Goal: Task Accomplishment & Management: Manage account settings

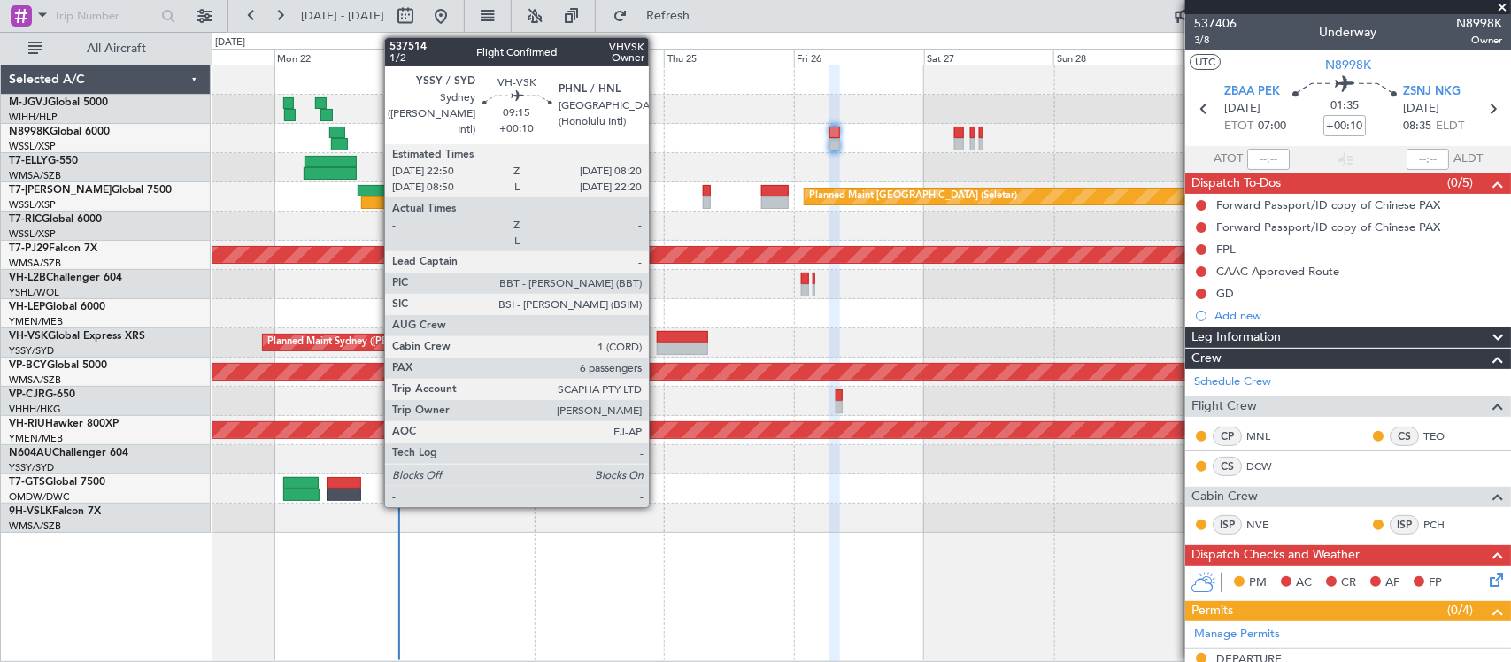
click at [680, 343] on div at bounding box center [683, 349] width 52 height 12
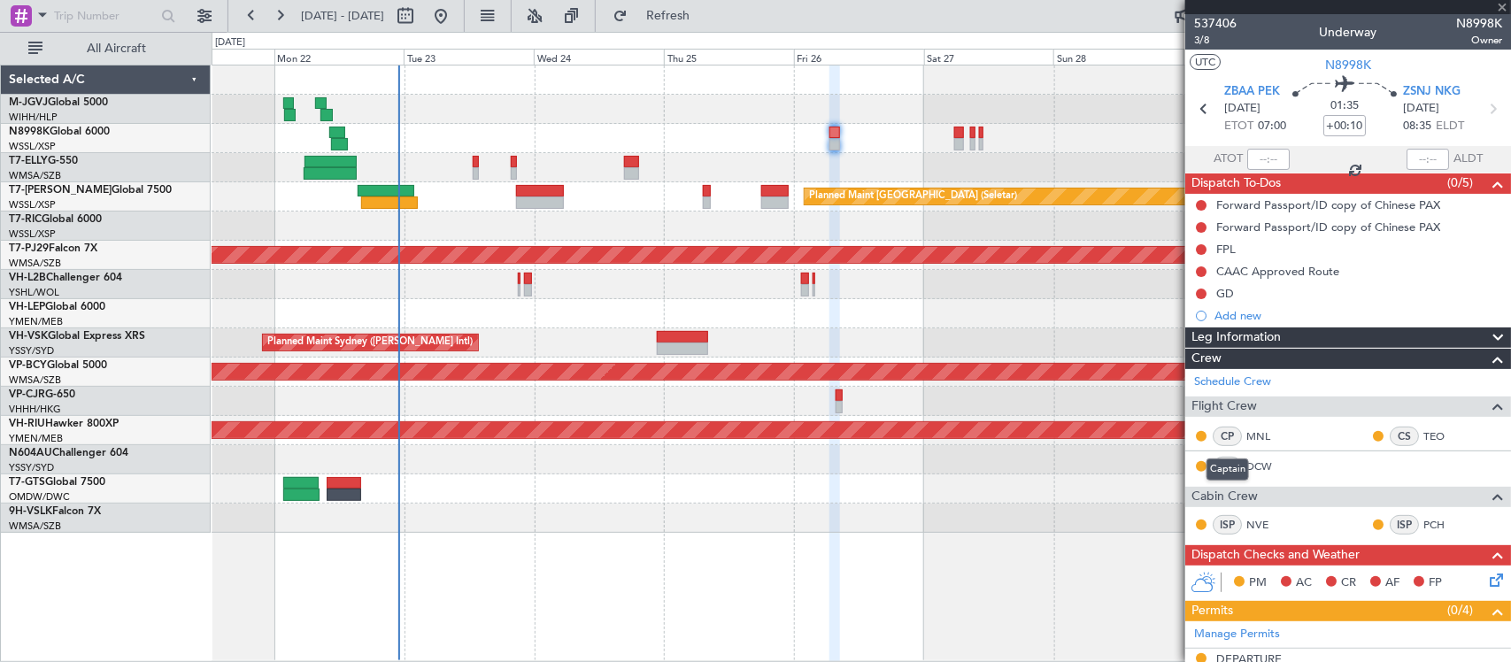
type input "6"
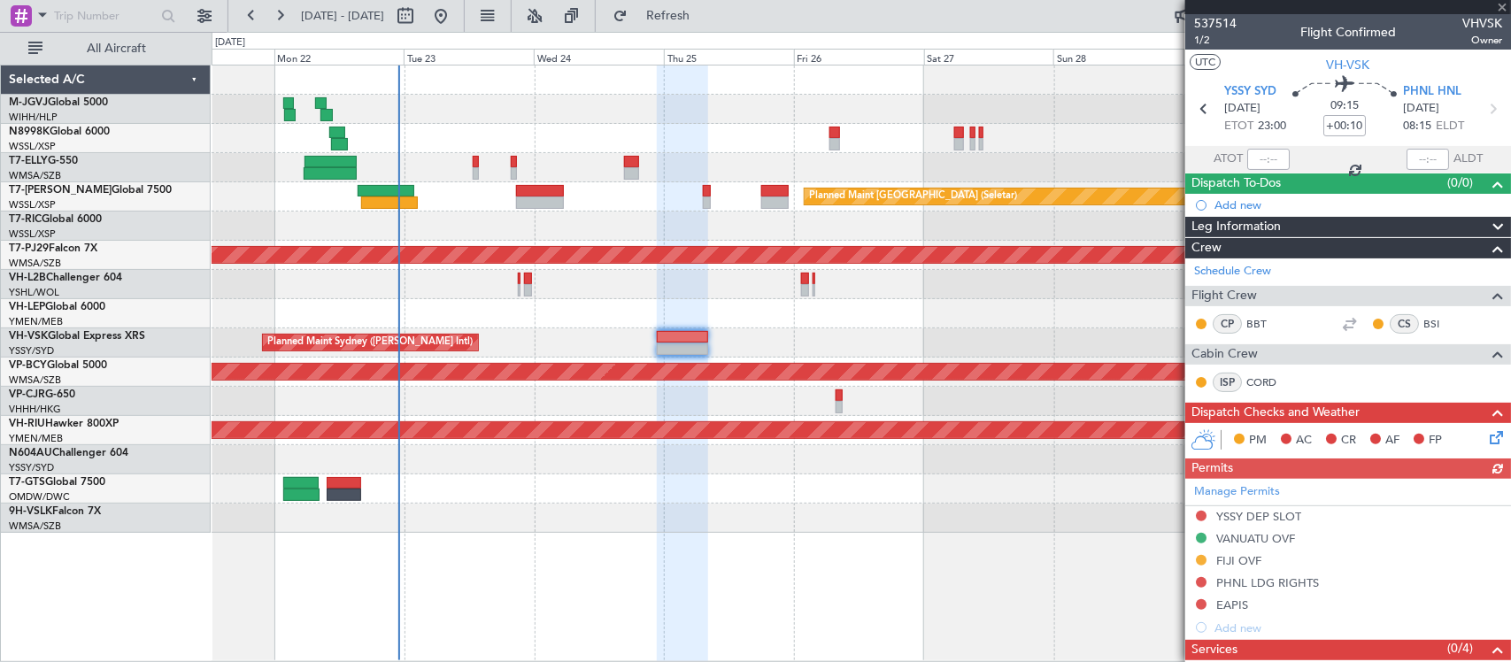
scroll to position [368, 0]
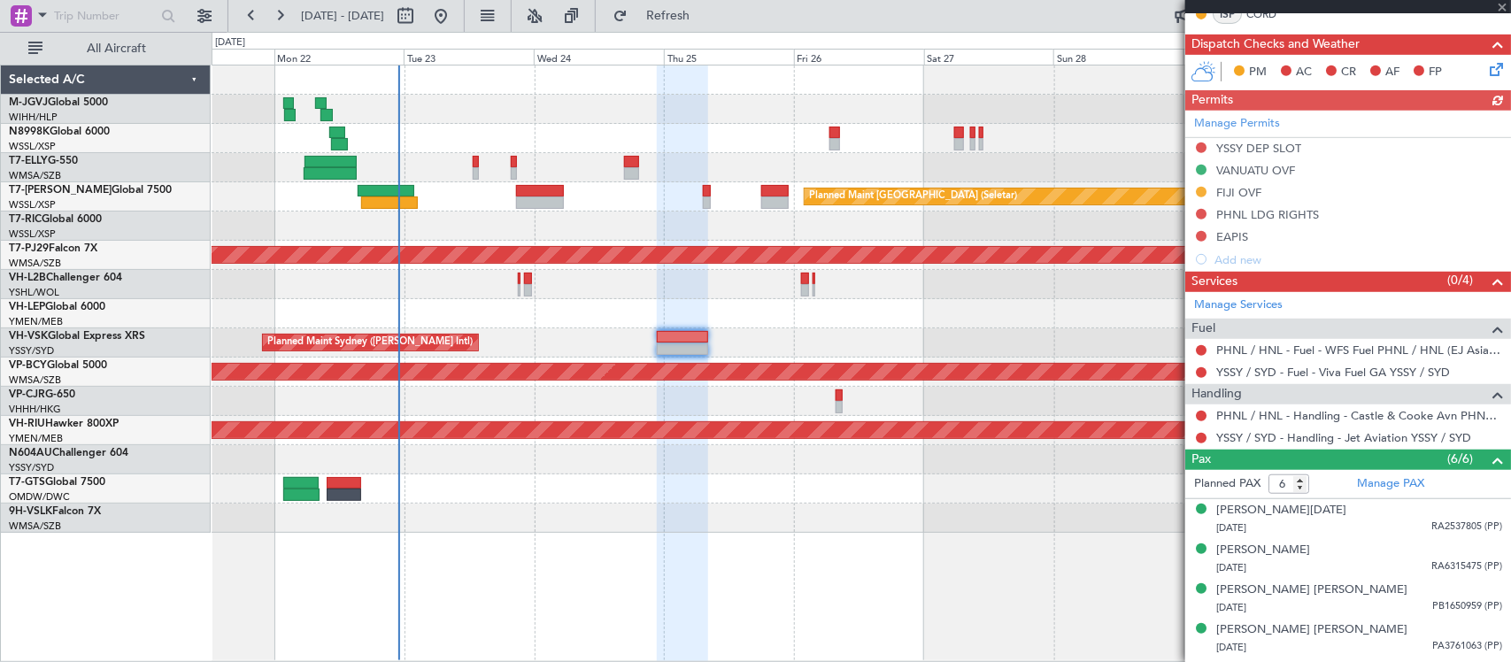
click at [1228, 190] on div "Manage Permits YSSY DEP SLOT [GEOGRAPHIC_DATA] OVF FIJI OVF PHNL LDG RIGHTS EAP…" at bounding box center [1348, 191] width 326 height 160
click at [1231, 195] on div "FIJI OVF" at bounding box center [1238, 192] width 45 height 15
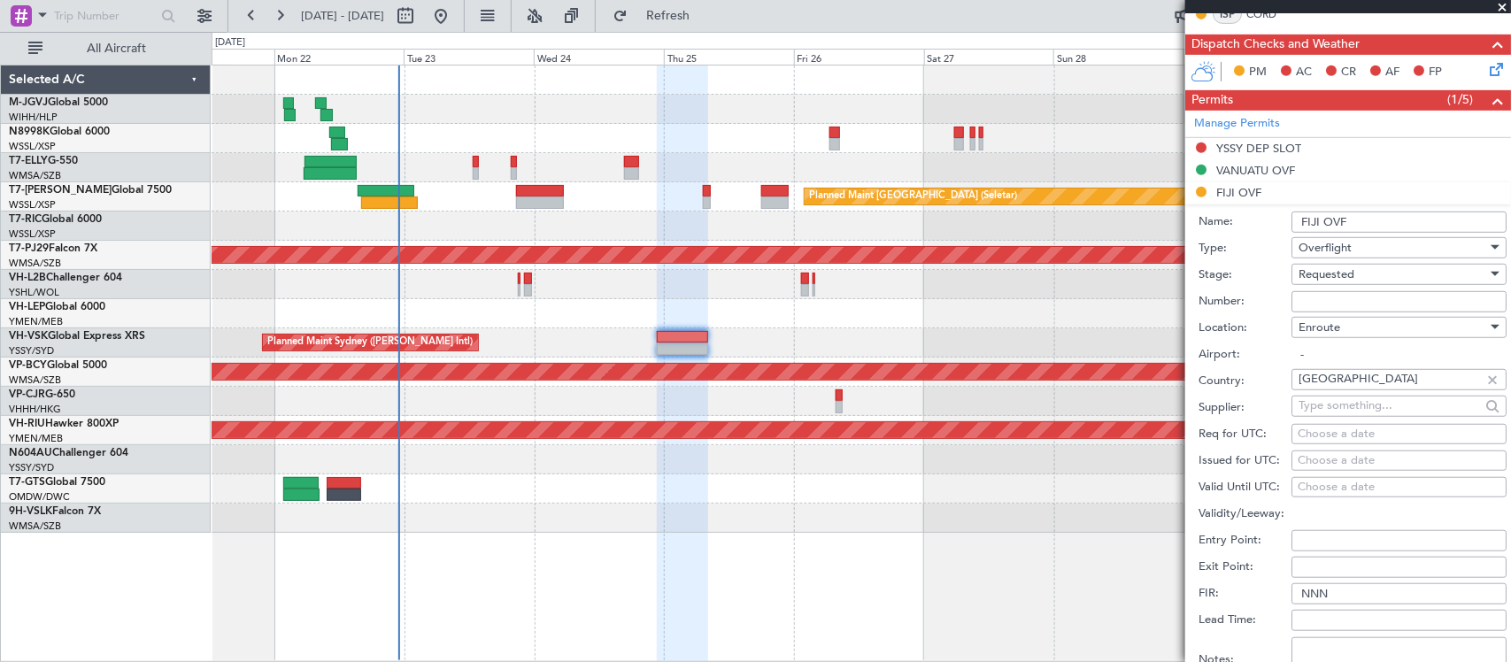
click at [1328, 308] on input "Number:" at bounding box center [1398, 301] width 215 height 21
paste input "OP 325/2025"
type input "OP 325/2025"
click at [1329, 461] on div "Choose a date" at bounding box center [1398, 461] width 203 height 18
select select "9"
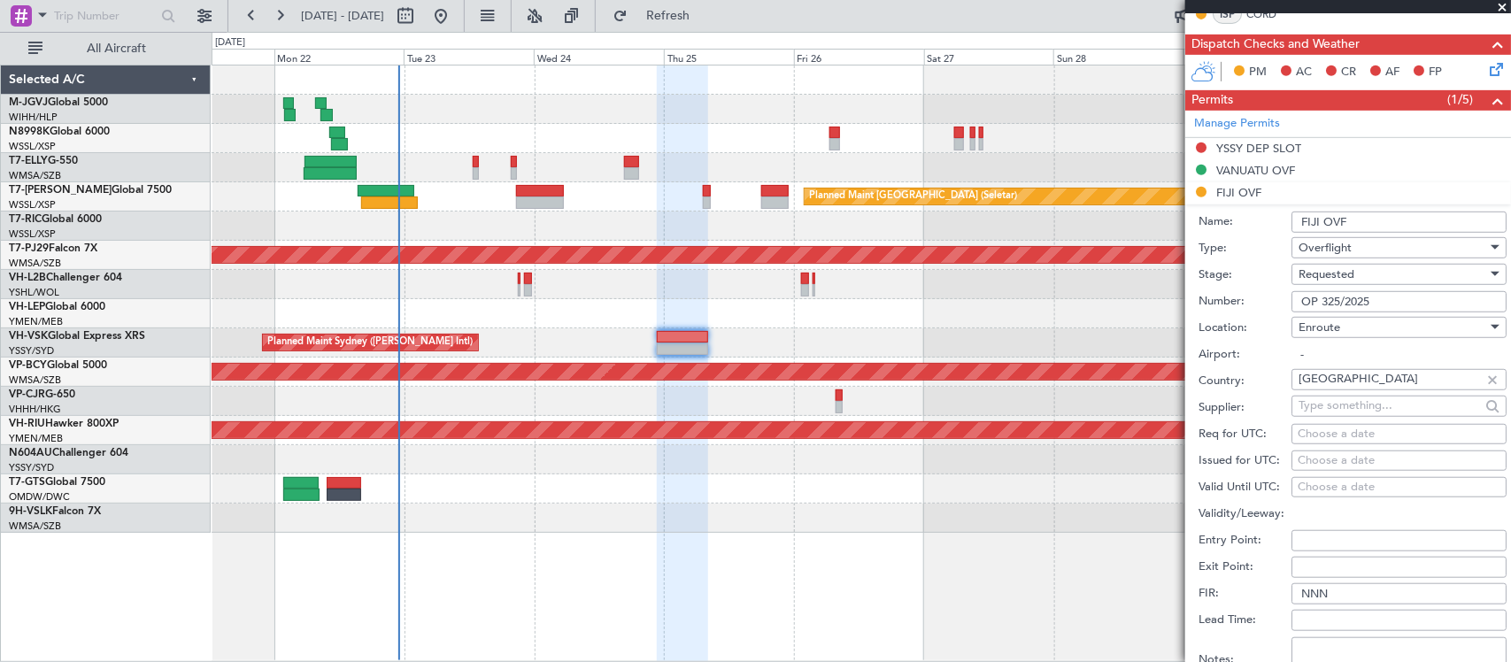
select select "2025"
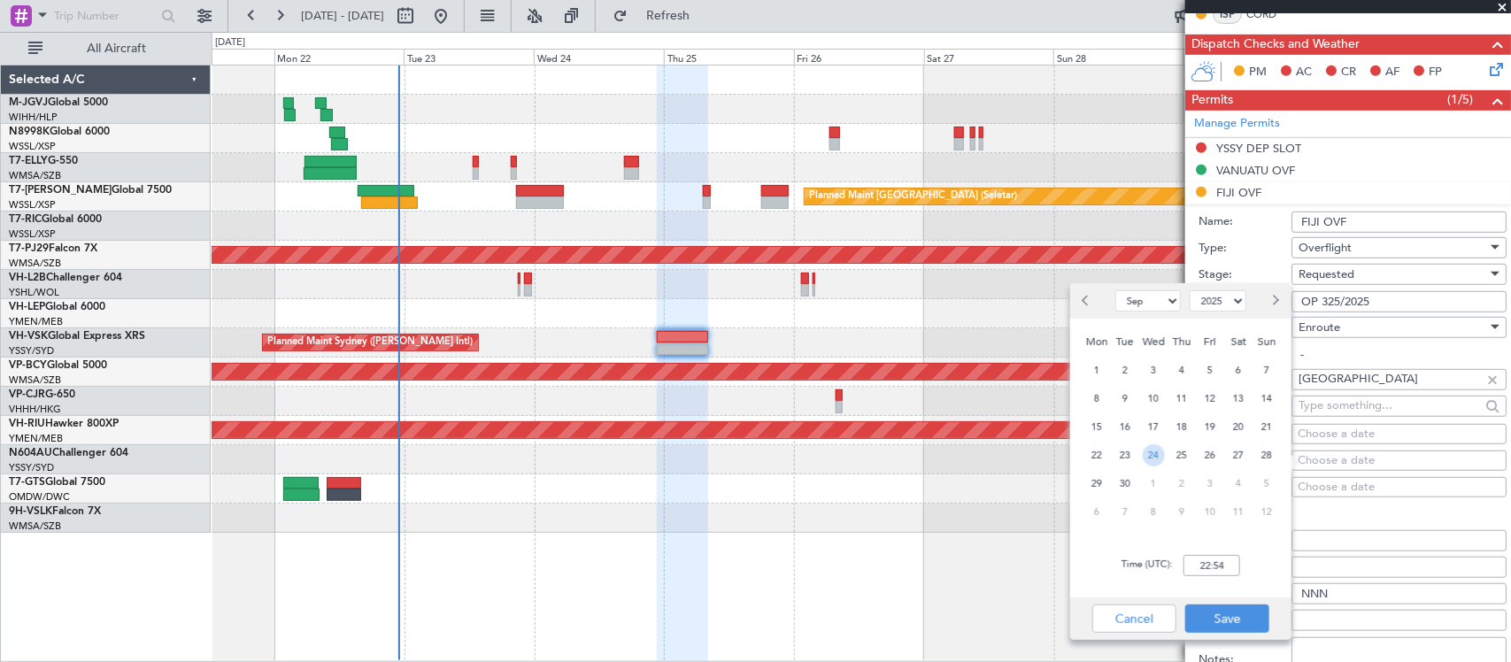
click at [1151, 453] on span "24" at bounding box center [1154, 455] width 22 height 22
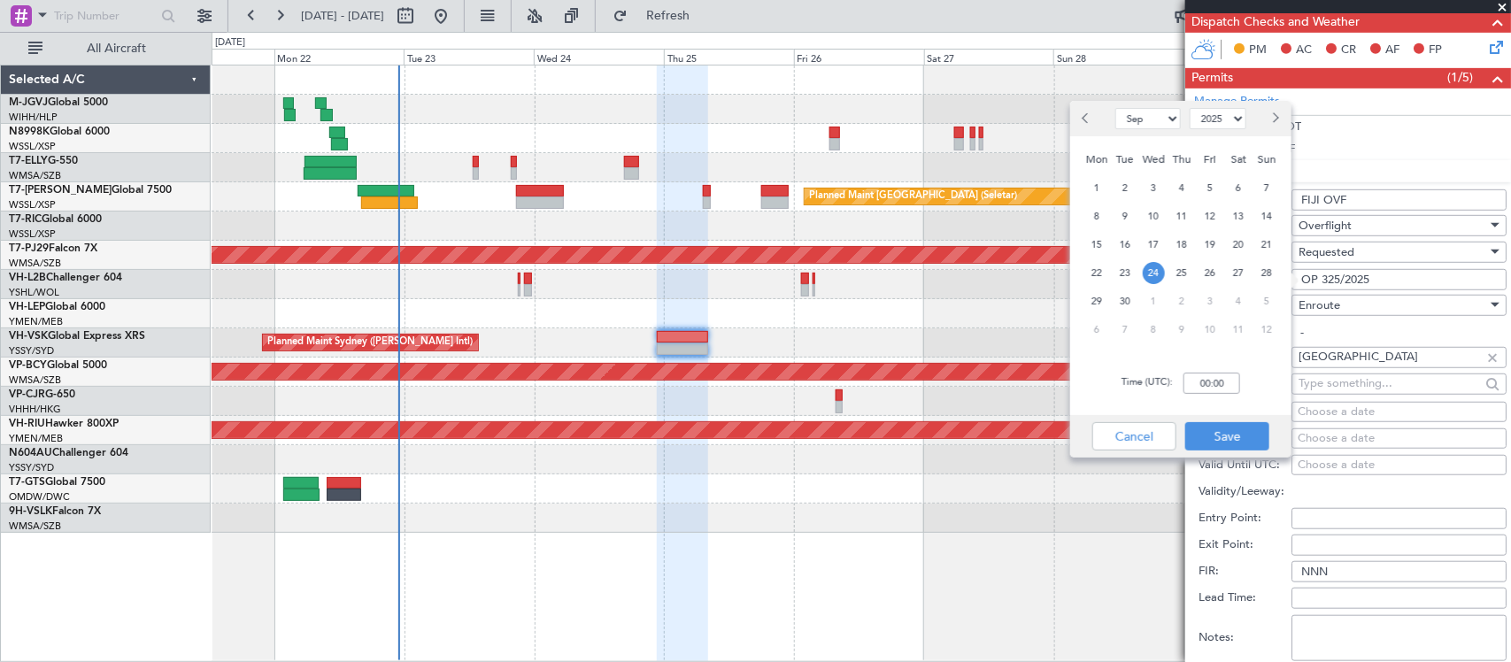
scroll to position [553, 0]
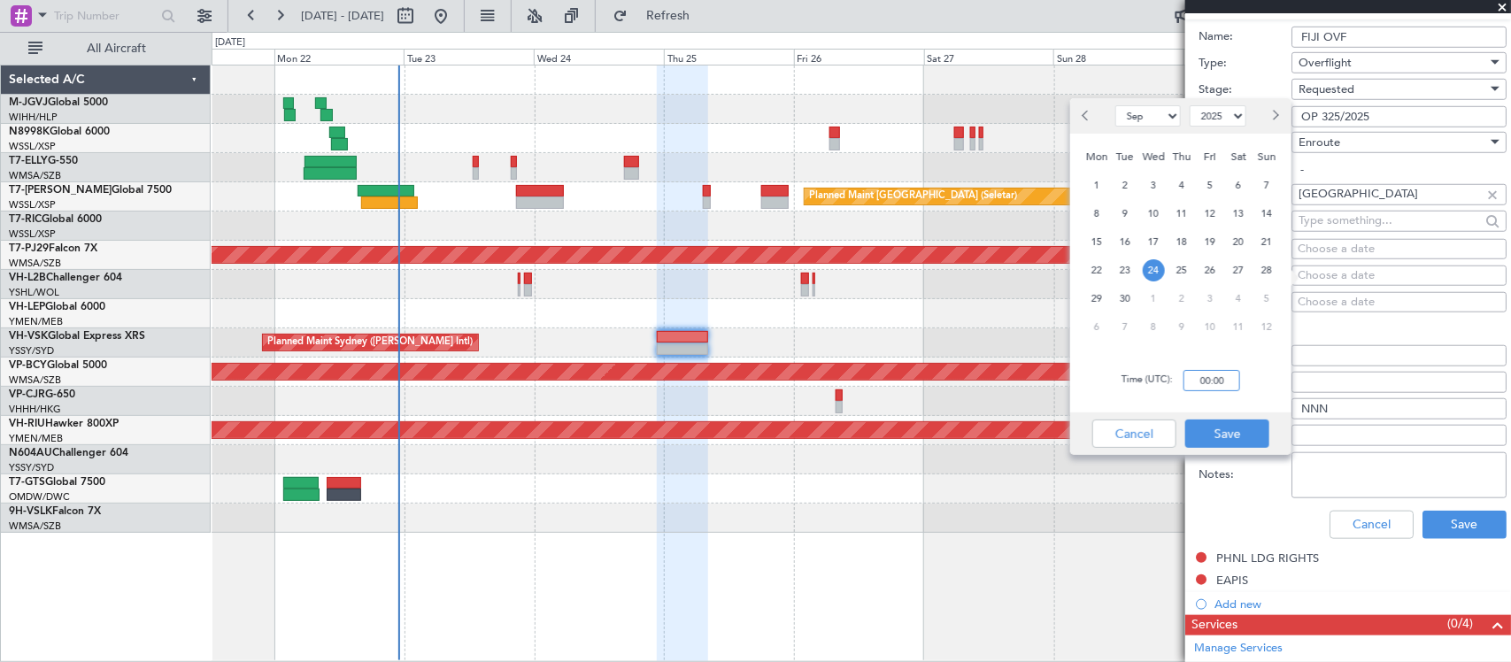
click at [1215, 381] on input "00:00" at bounding box center [1211, 380] width 57 height 21
type input "23:00"
click at [1221, 444] on button "Save" at bounding box center [1227, 434] width 84 height 28
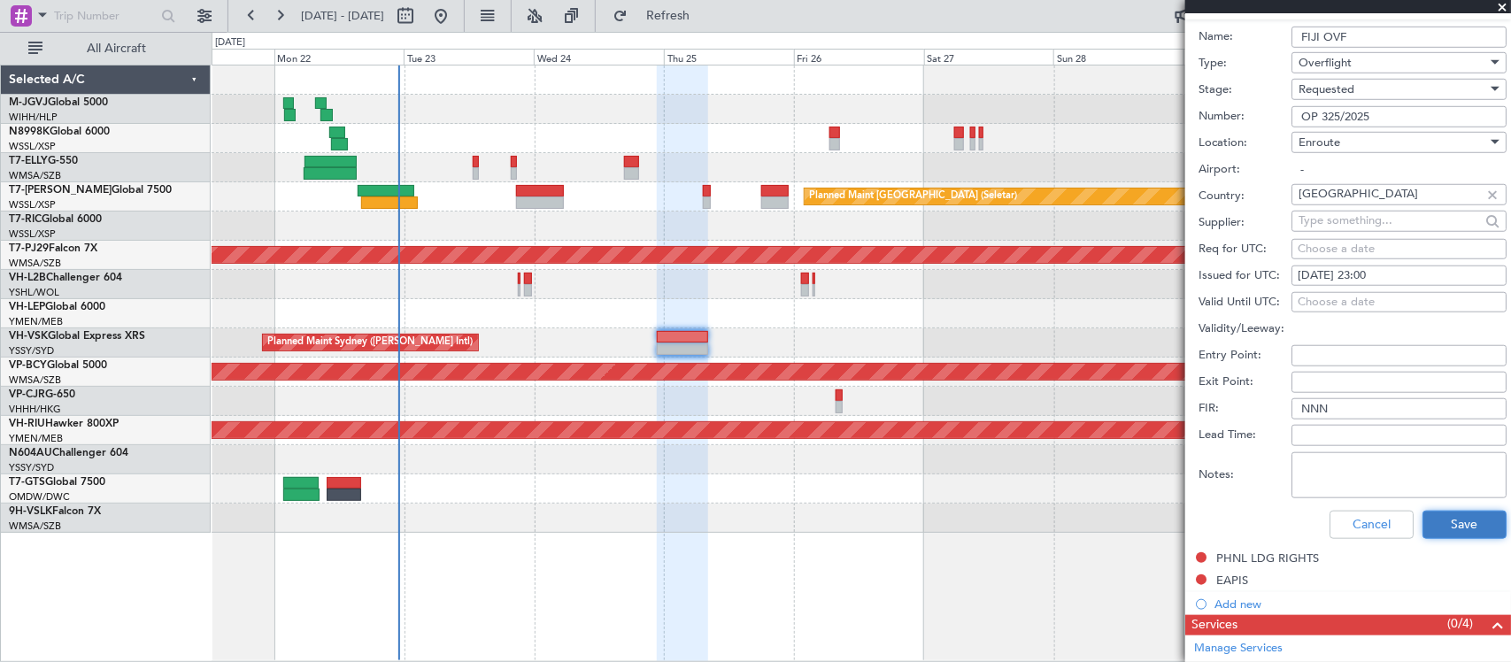
click at [1438, 520] on button "Save" at bounding box center [1464, 525] width 84 height 28
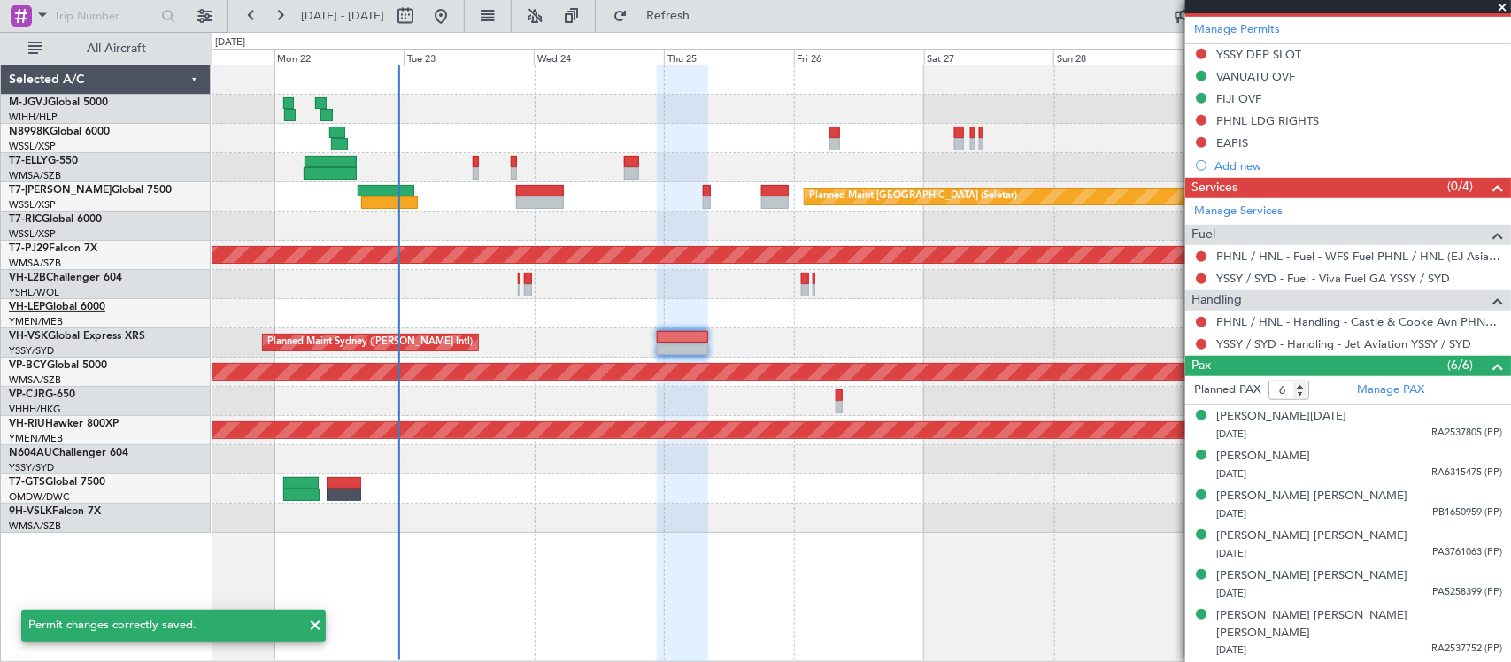
scroll to position [24, 0]
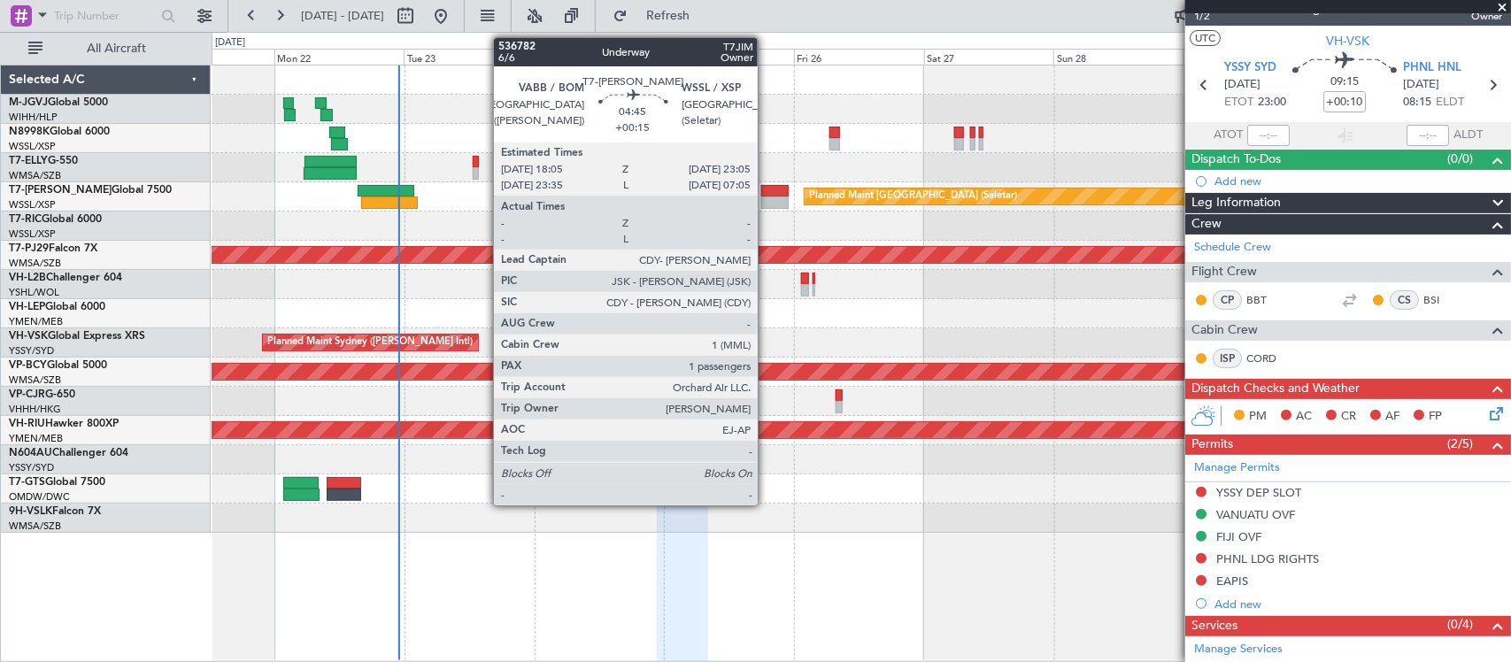
click at [766, 189] on div at bounding box center [774, 191] width 27 height 12
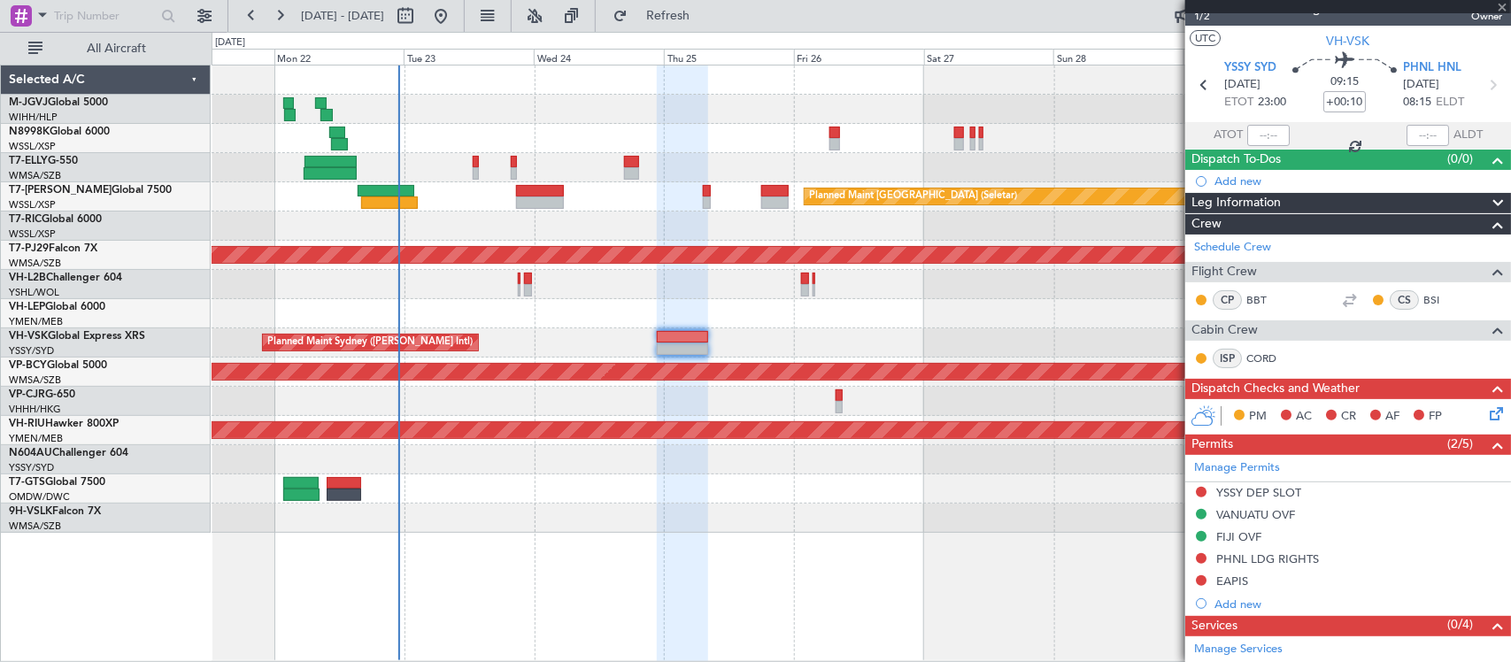
type input "+00:15"
type input "1"
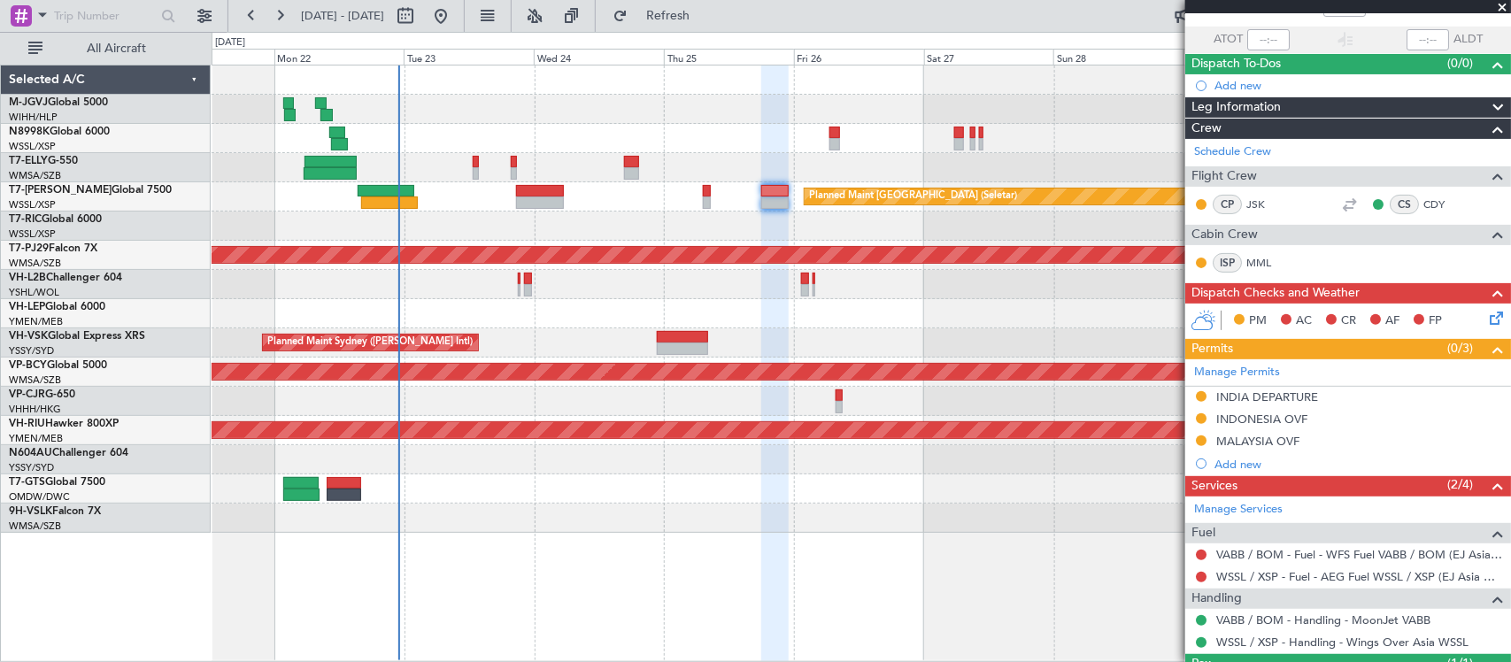
scroll to position [202, 0]
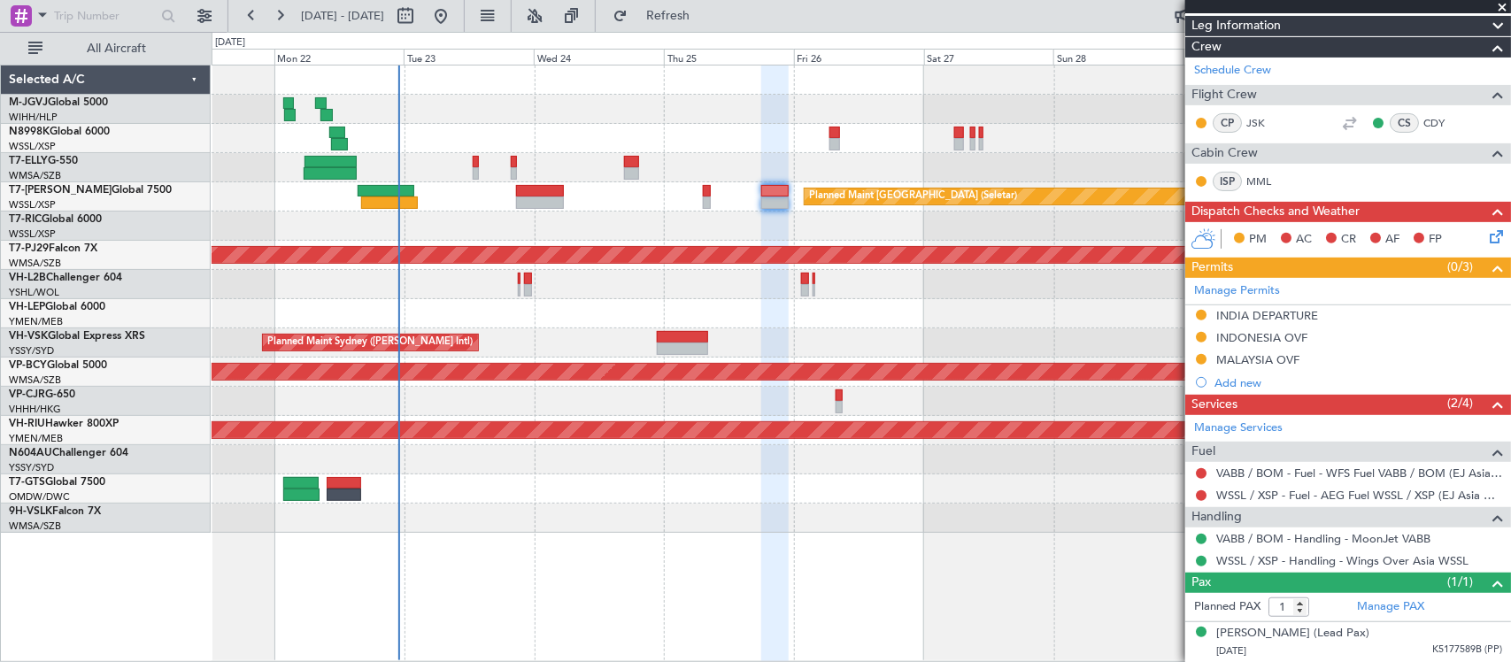
click at [1255, 273] on div "Permits (0/3)" at bounding box center [1348, 268] width 326 height 20
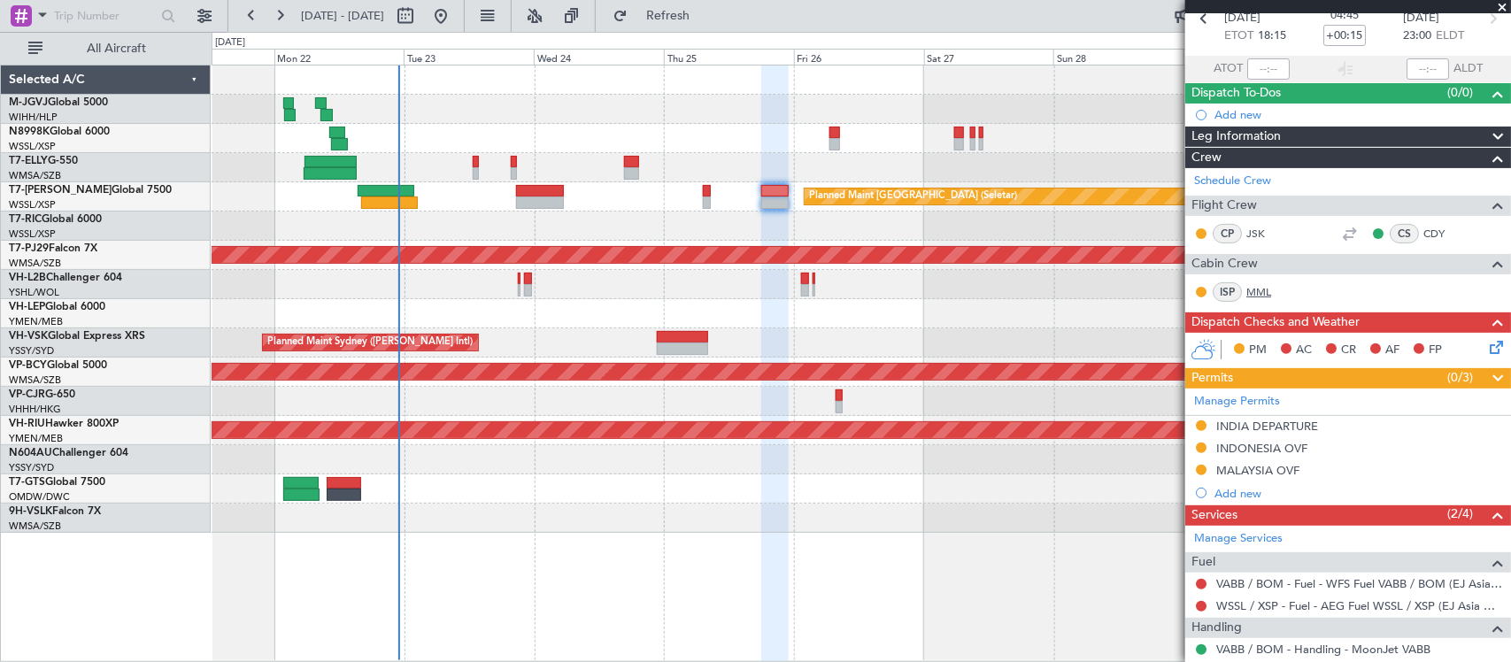
scroll to position [86, 0]
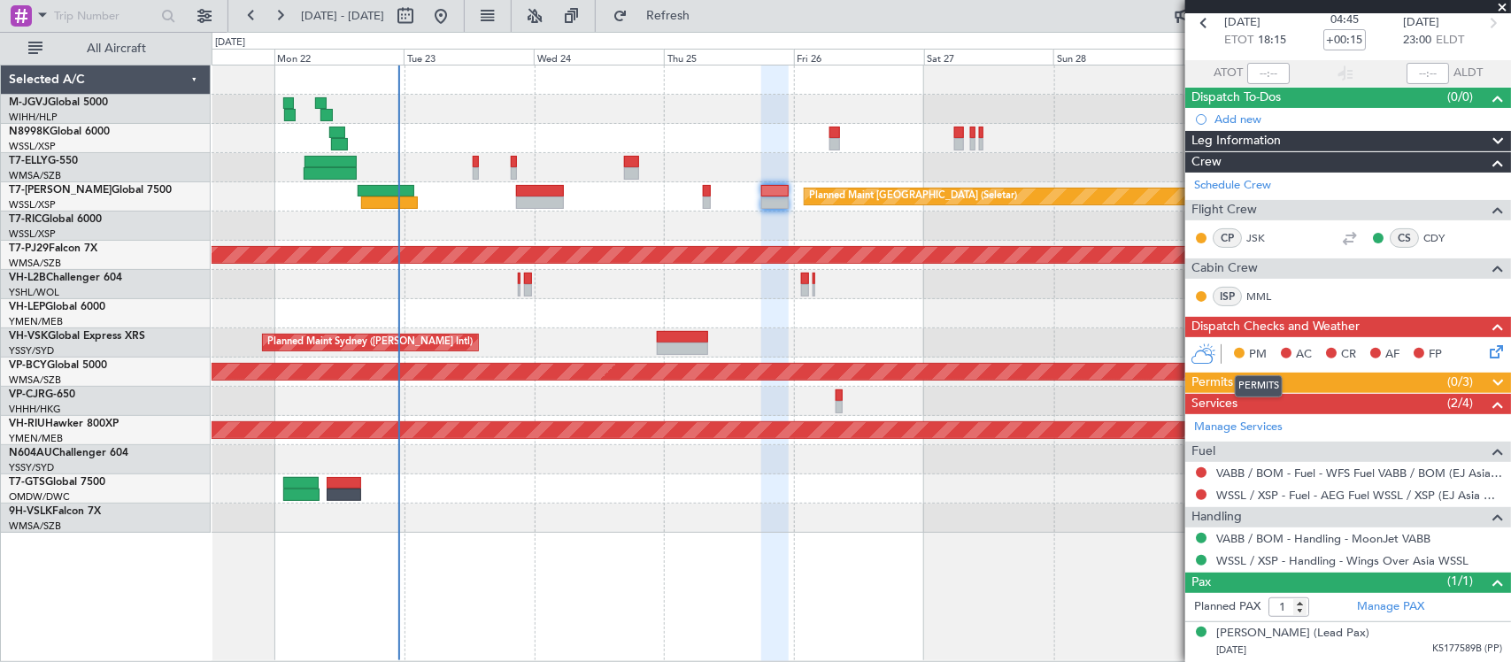
click at [1255, 381] on div "PERMITS" at bounding box center [1259, 386] width 48 height 22
click at [1224, 385] on mat-tooltip-component "PERMITS" at bounding box center [1258, 386] width 73 height 47
click at [1487, 382] on span at bounding box center [1497, 383] width 21 height 21
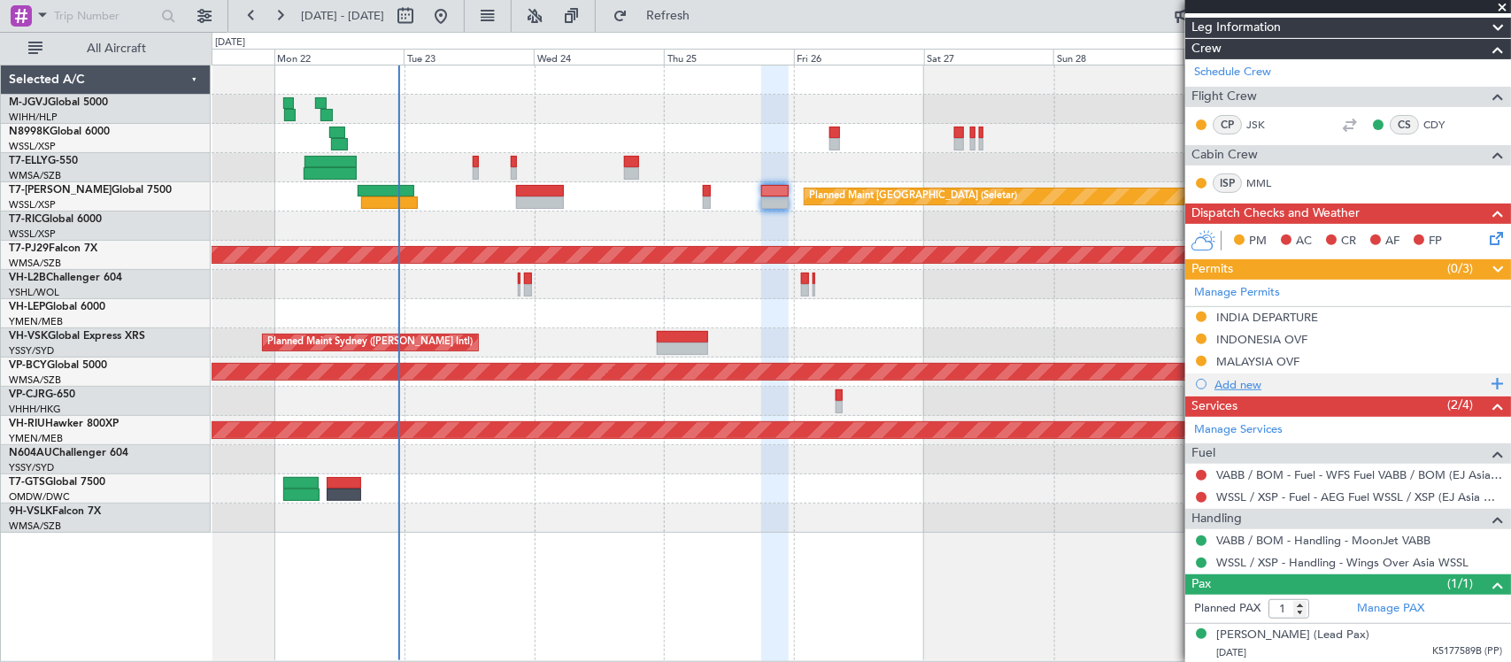
scroll to position [202, 0]
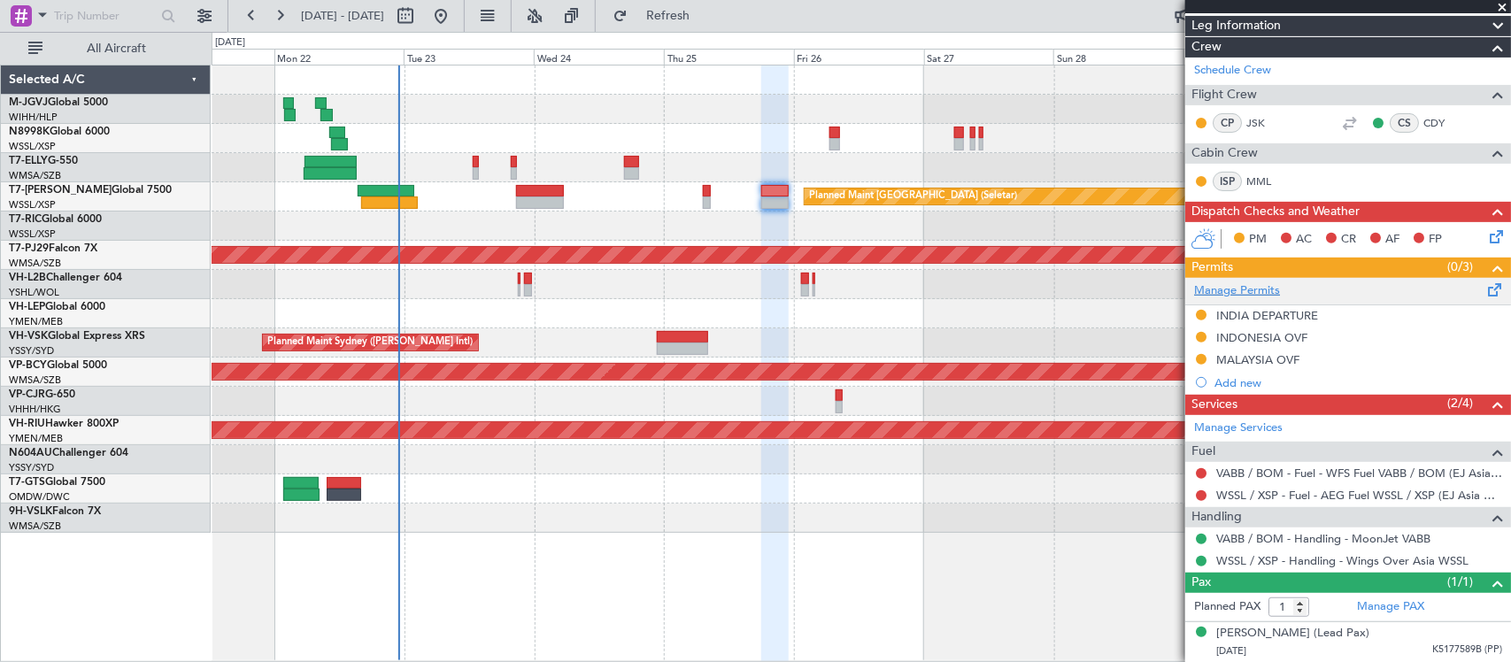
click at [1252, 289] on link "Manage Permits" at bounding box center [1237, 291] width 86 height 18
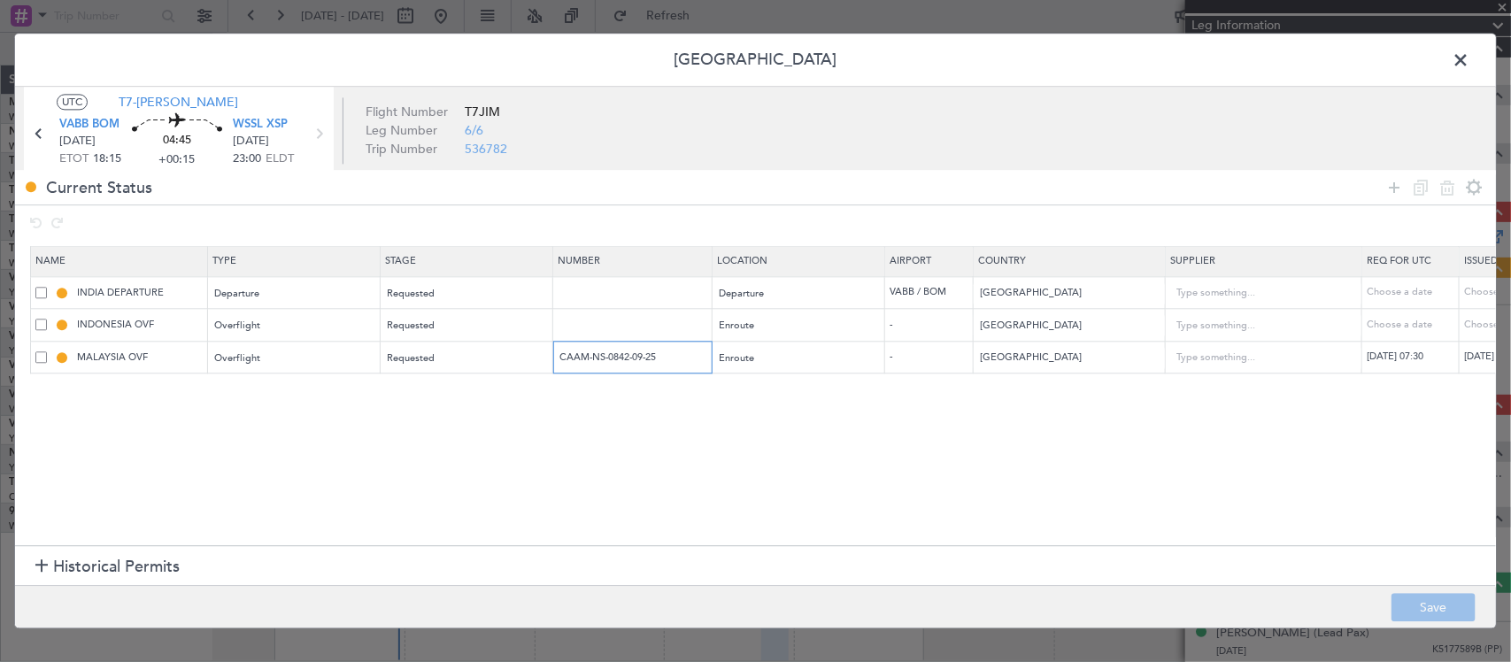
click at [643, 357] on input "CAAM-NS-0842-09-25" at bounding box center [635, 357] width 154 height 15
paste input "1051"
type input "CAAM-NS-1051-09-25"
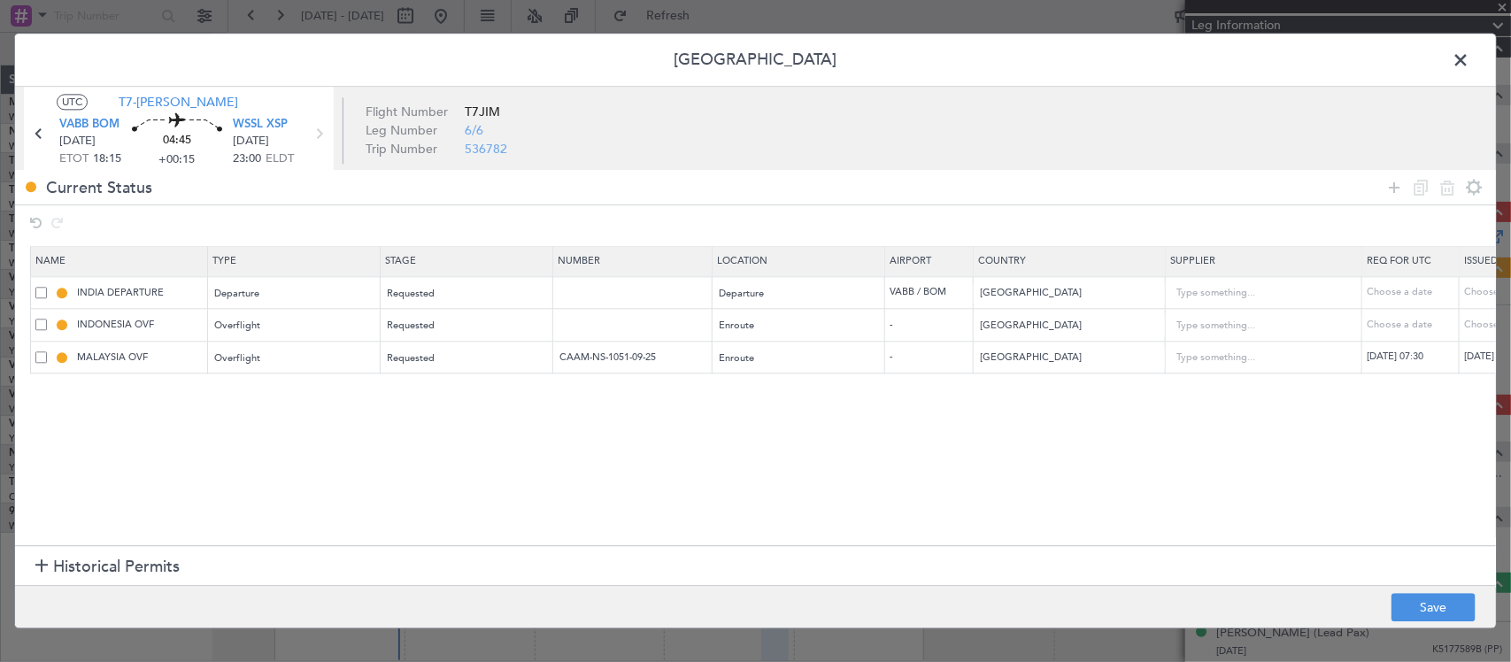
click at [1414, 352] on div "[DATE] 07:30" at bounding box center [1413, 357] width 92 height 15
select select "9"
select select "2025"
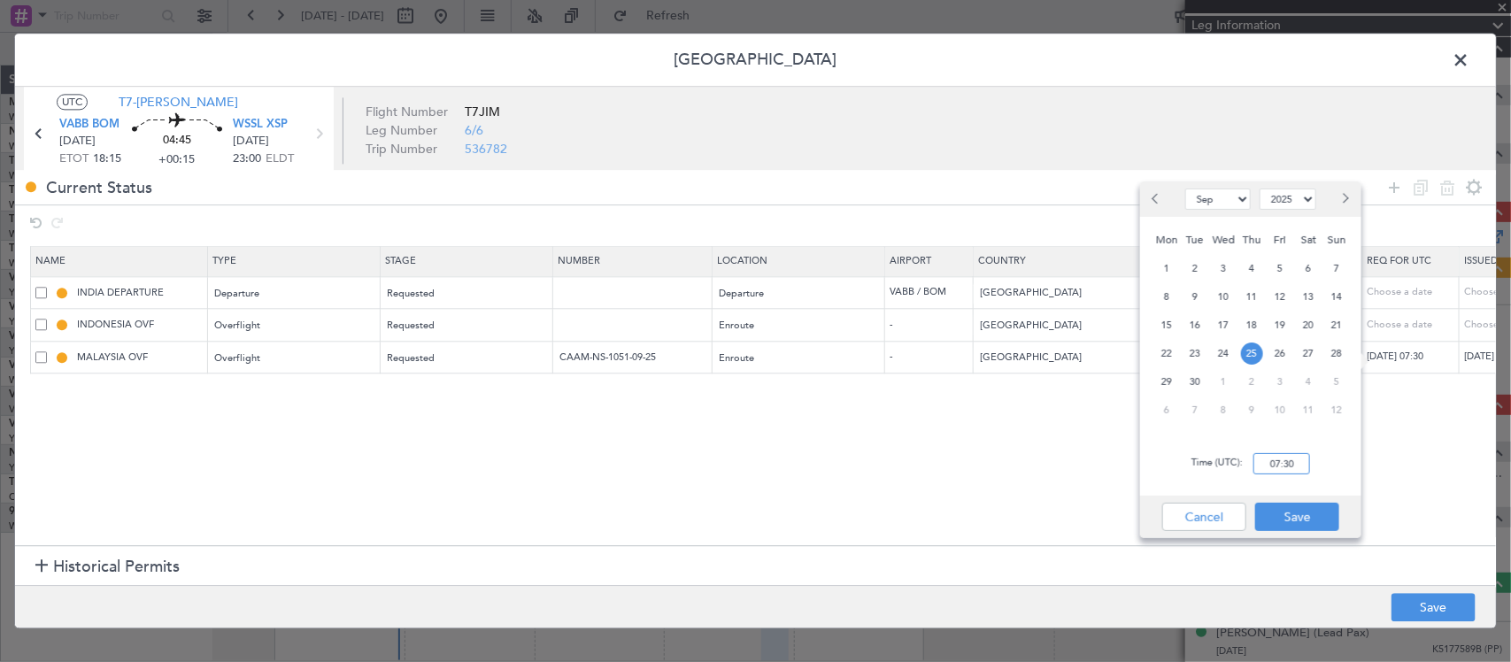
click at [1279, 469] on input "07:30" at bounding box center [1281, 463] width 57 height 21
type input "18:15"
click at [1323, 520] on button "Save" at bounding box center [1297, 517] width 84 height 28
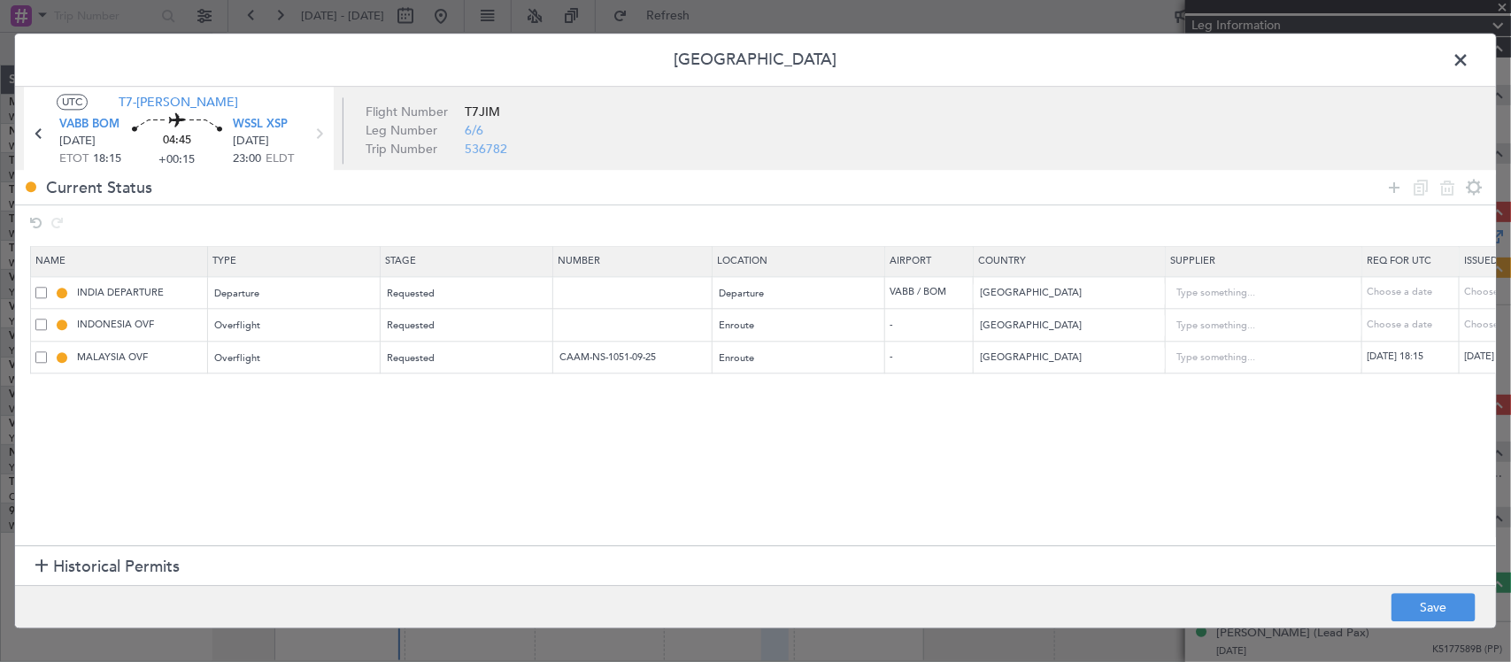
click at [1476, 364] on div "[DATE] 07:30" at bounding box center [1510, 357] width 92 height 15
select select "9"
select select "2025"
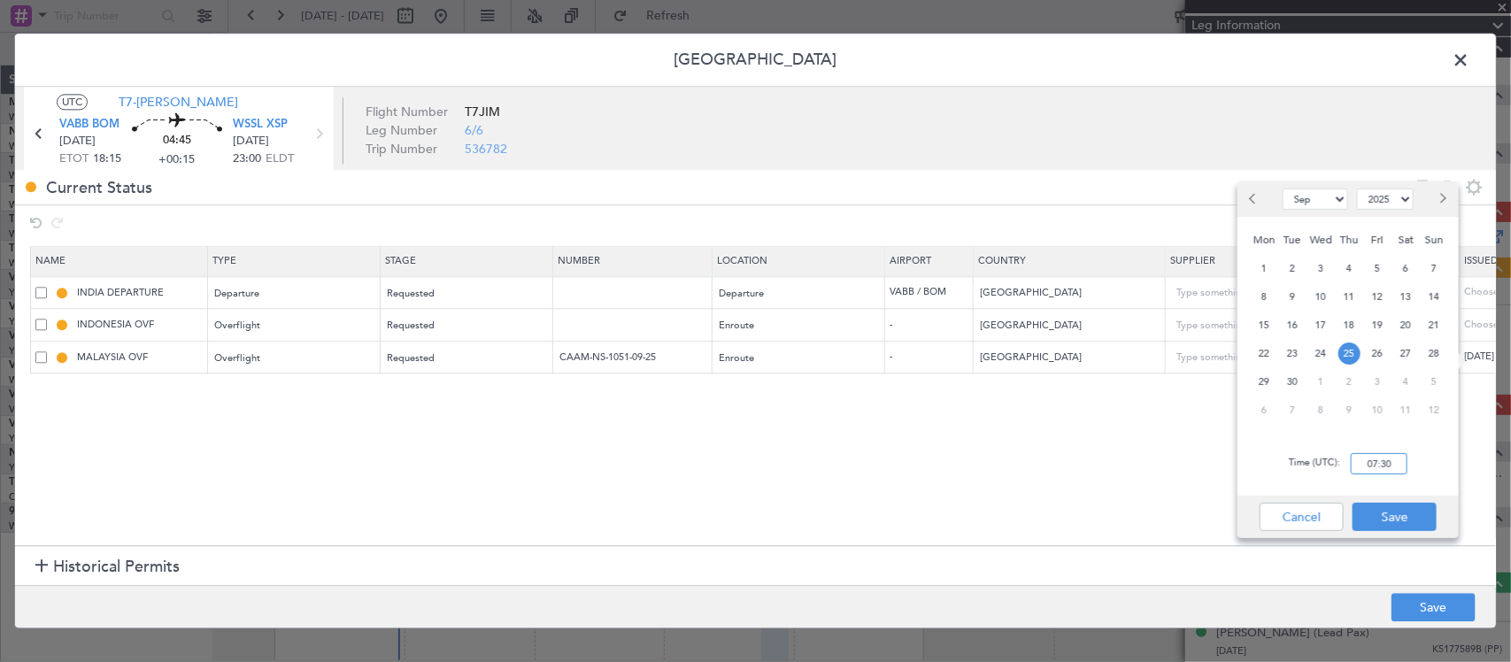
click at [1378, 463] on input "07:30" at bounding box center [1379, 463] width 57 height 21
type input "18:15"
click at [1368, 510] on button "Save" at bounding box center [1394, 517] width 84 height 28
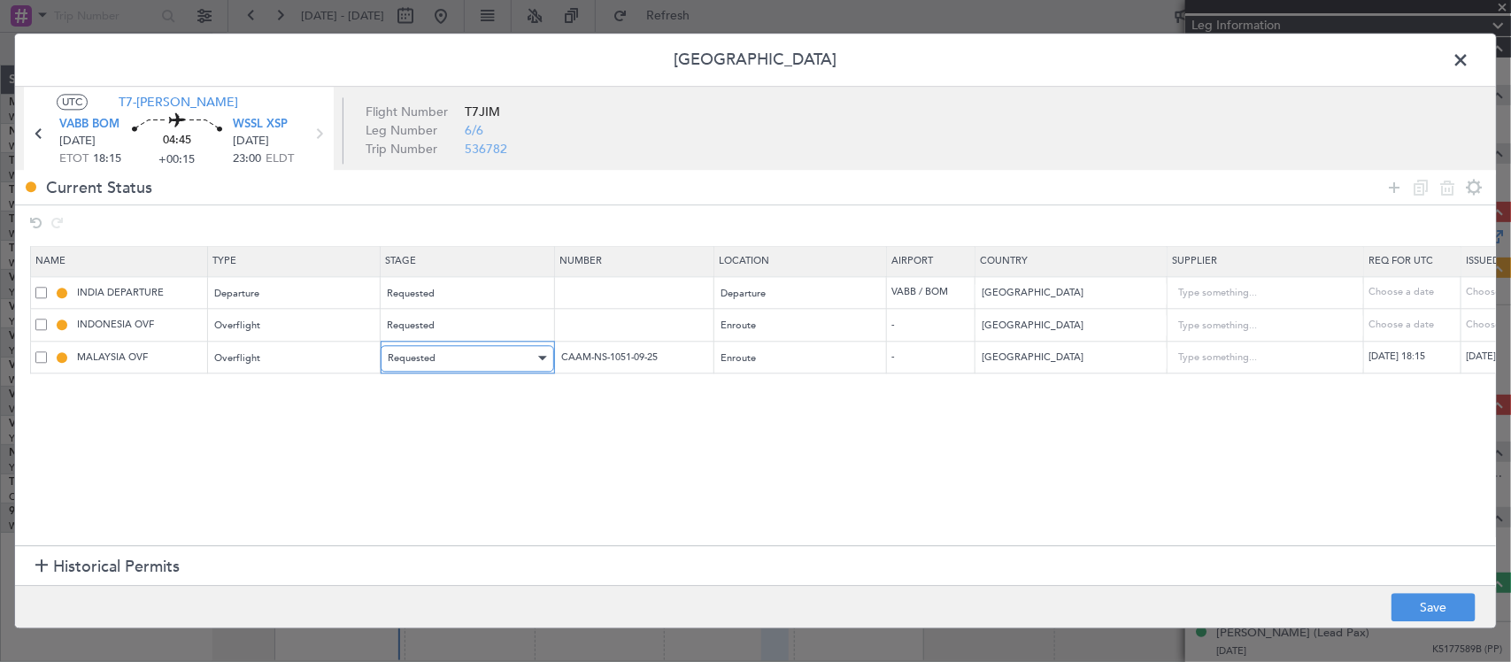
click at [430, 355] on span "Requested" at bounding box center [412, 357] width 48 height 13
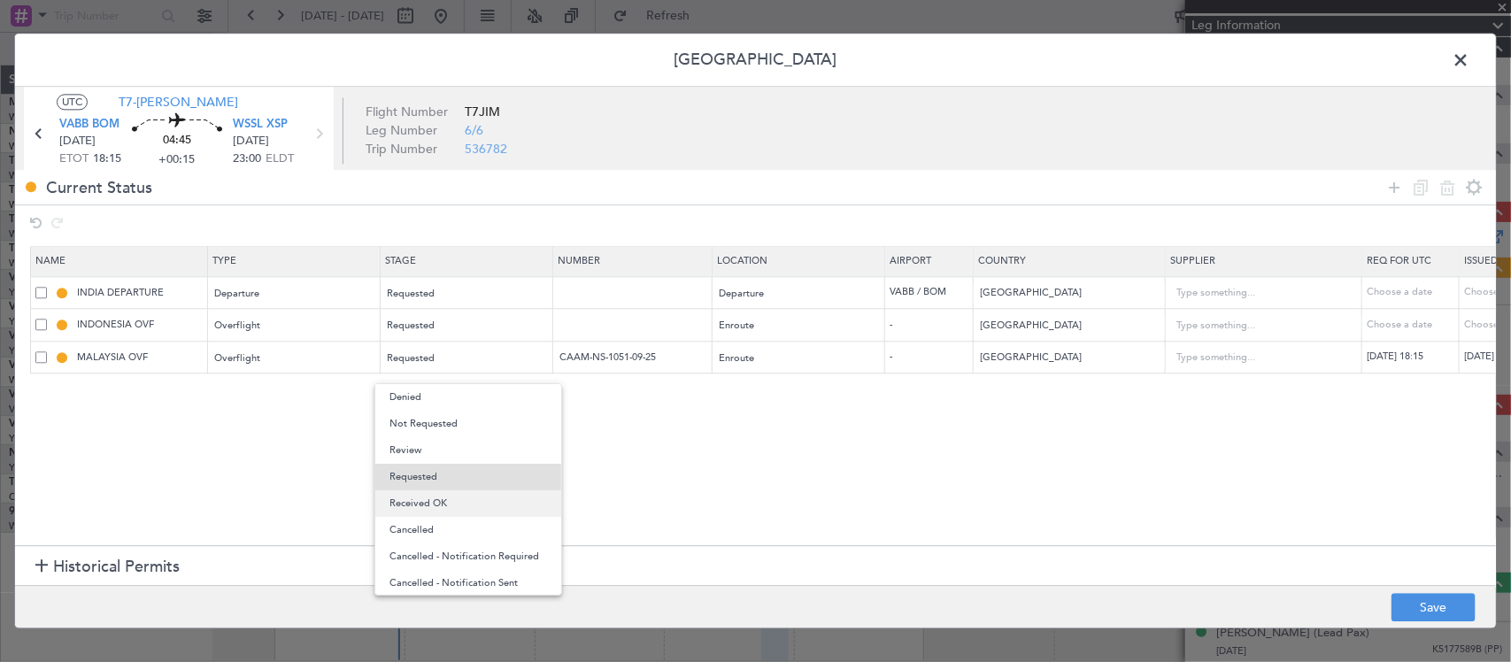
click at [458, 492] on span "Received OK" at bounding box center [468, 503] width 158 height 27
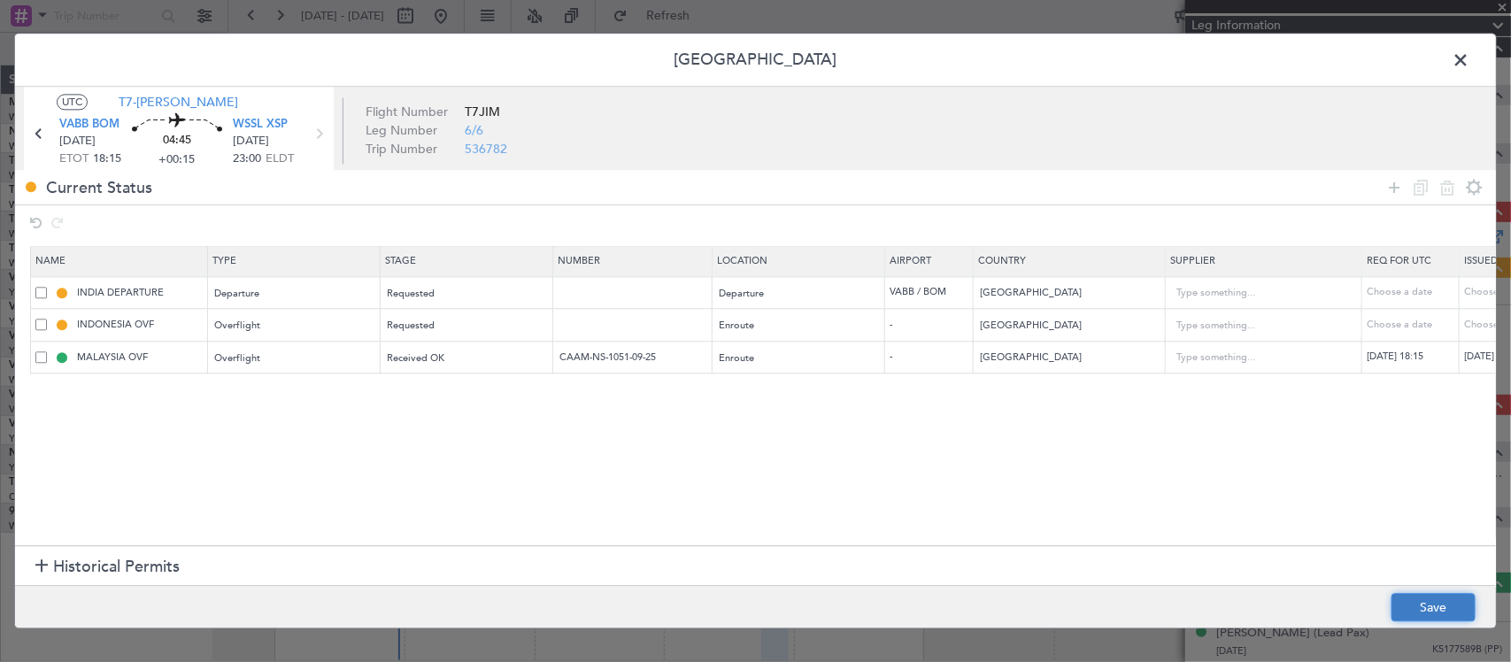
click at [1431, 616] on button "Save" at bounding box center [1433, 608] width 84 height 28
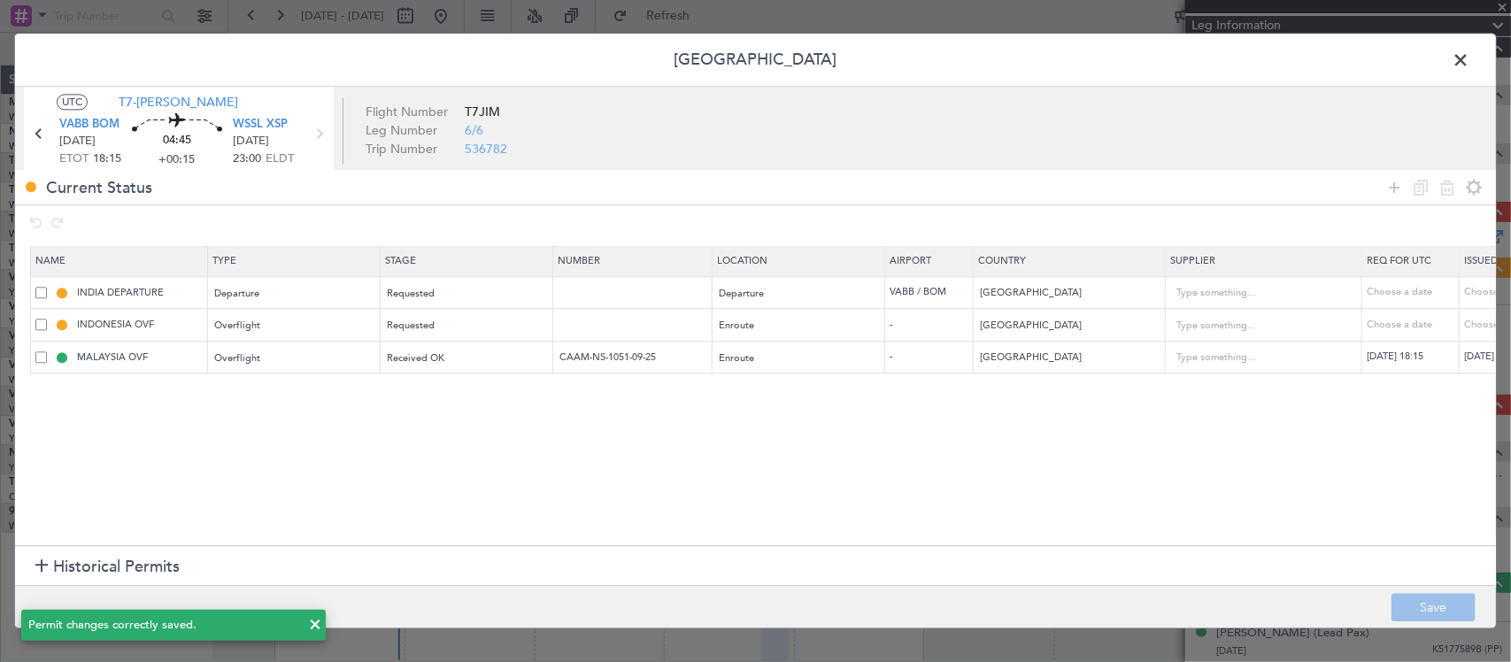
click at [1469, 60] on span at bounding box center [1469, 64] width 0 height 35
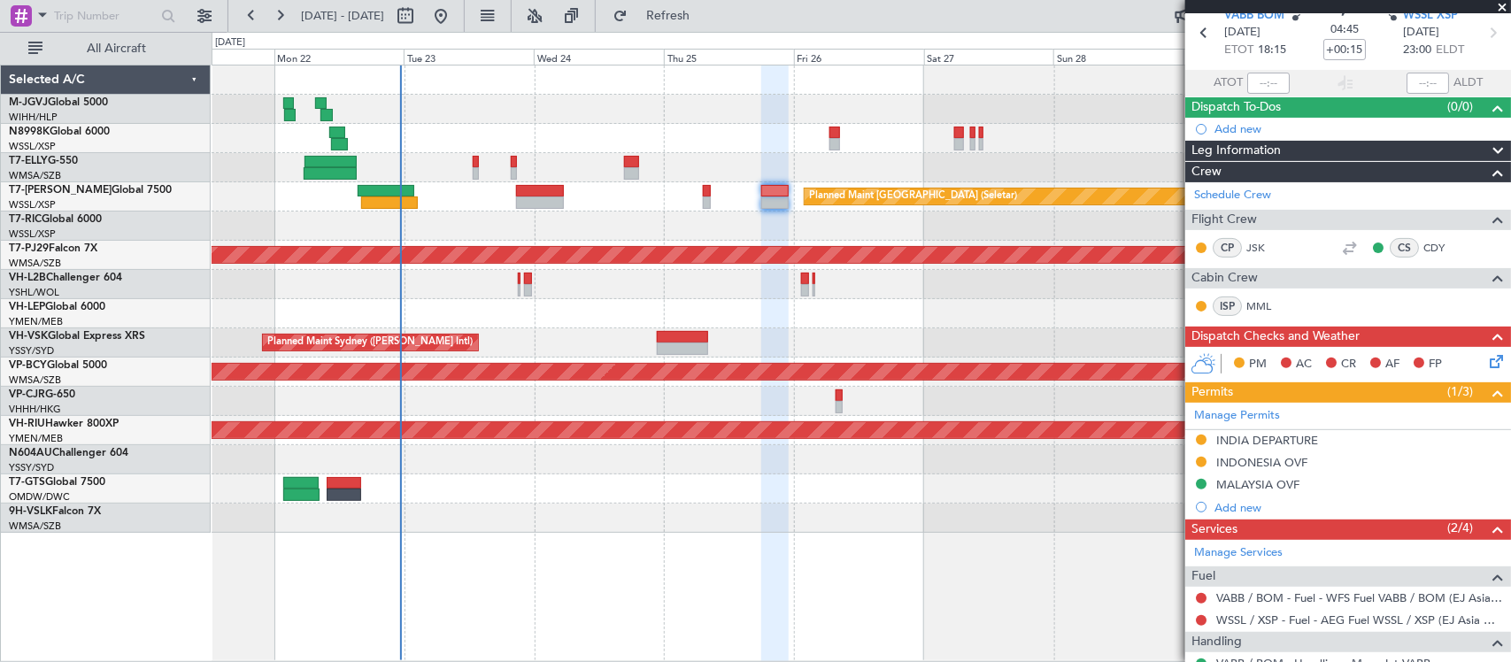
scroll to position [0, 0]
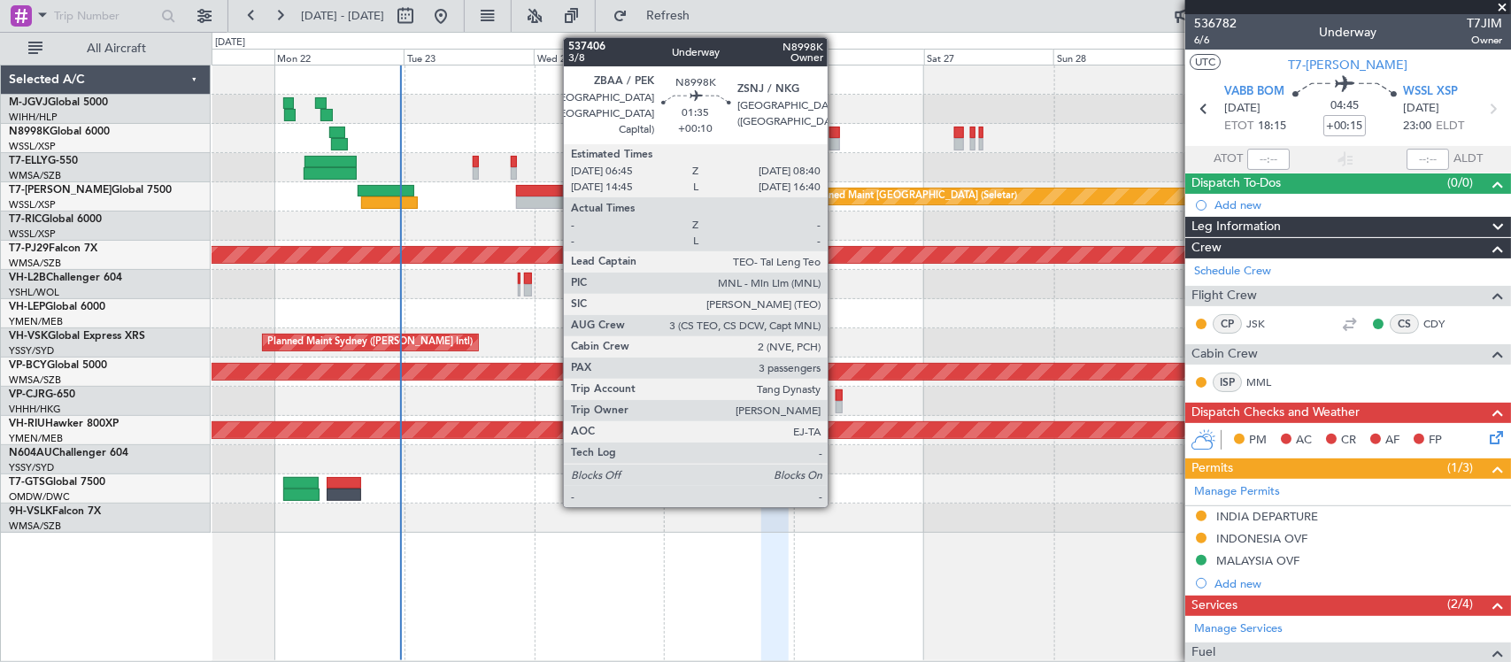
click at [836, 134] on div at bounding box center [834, 133] width 11 height 12
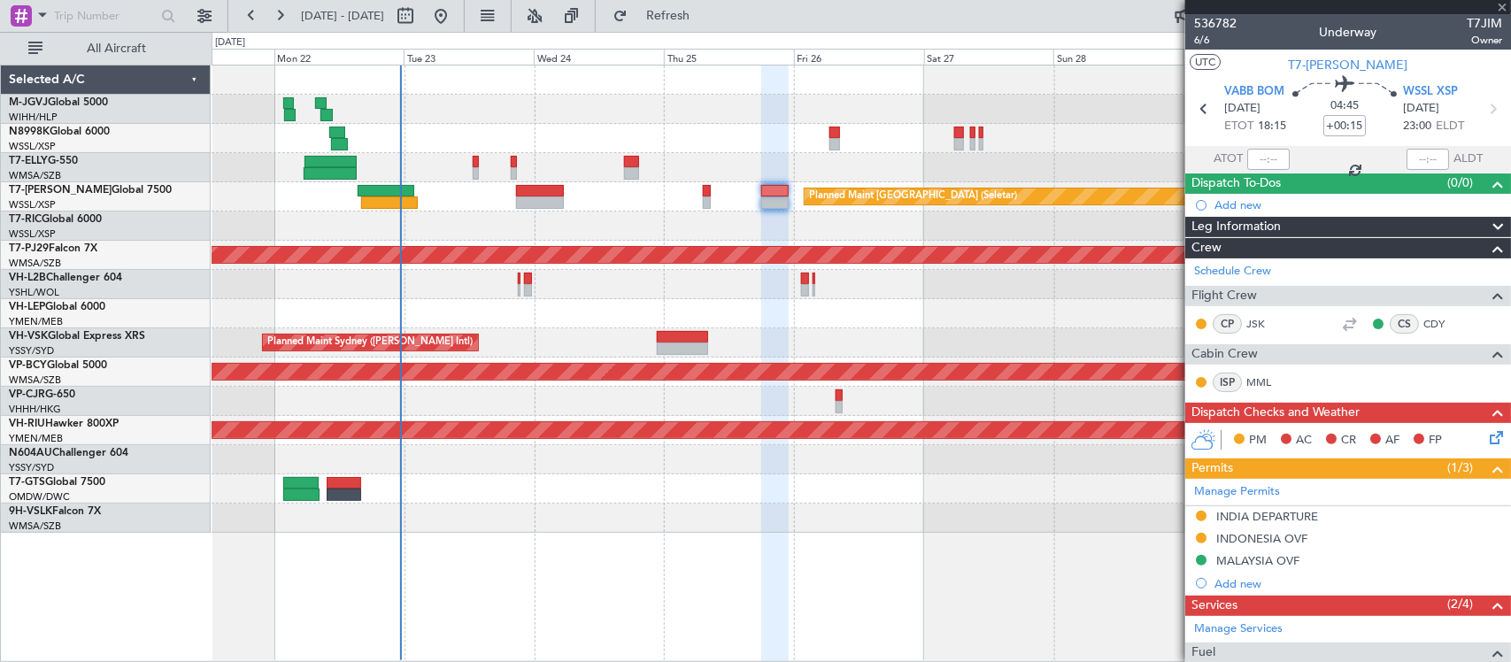
type input "+00:10"
type input "3"
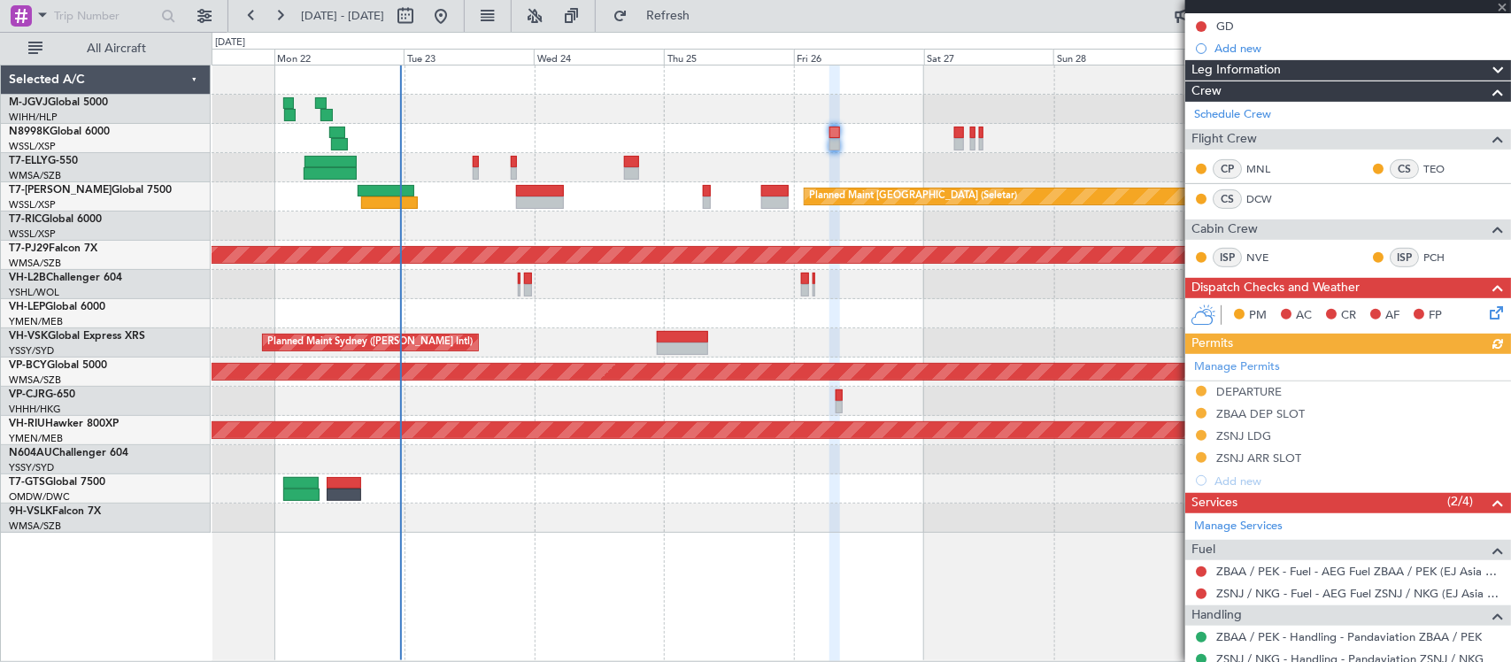
scroll to position [447, 0]
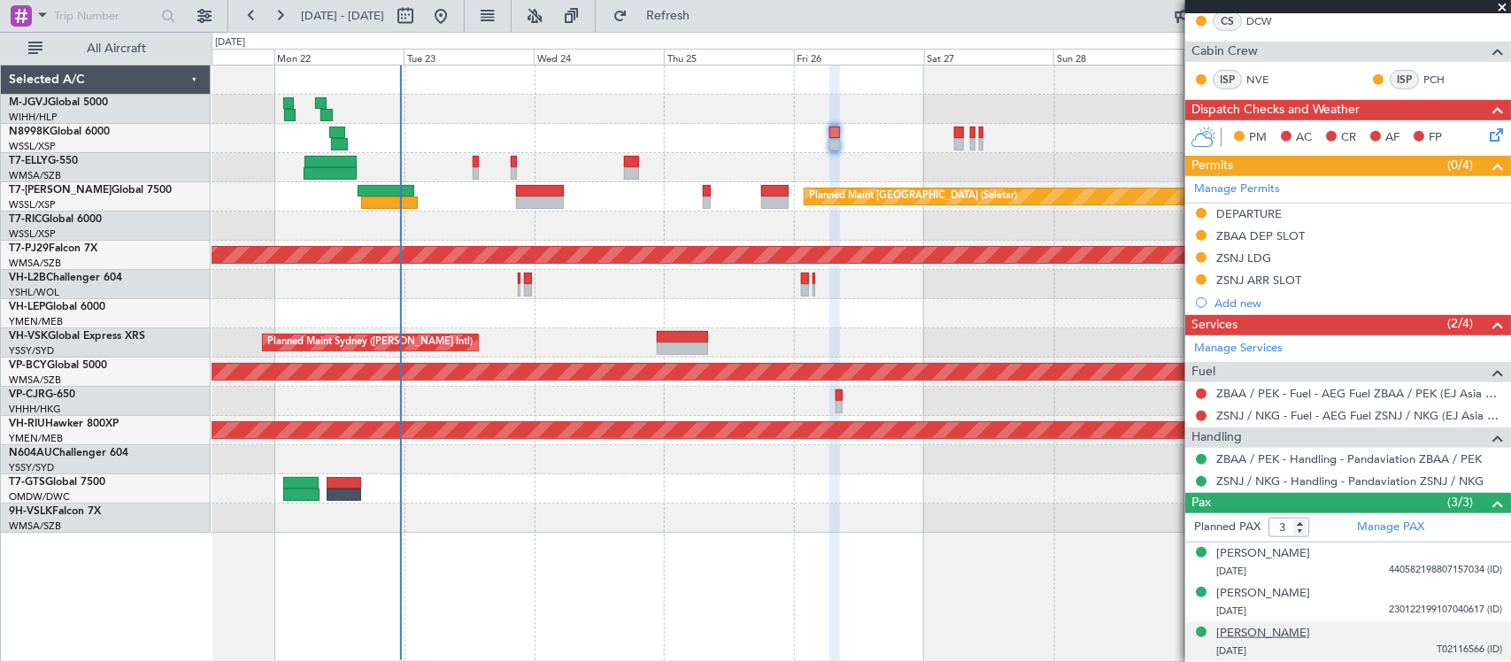
click at [1303, 633] on div "[PERSON_NAME]" at bounding box center [1263, 634] width 94 height 18
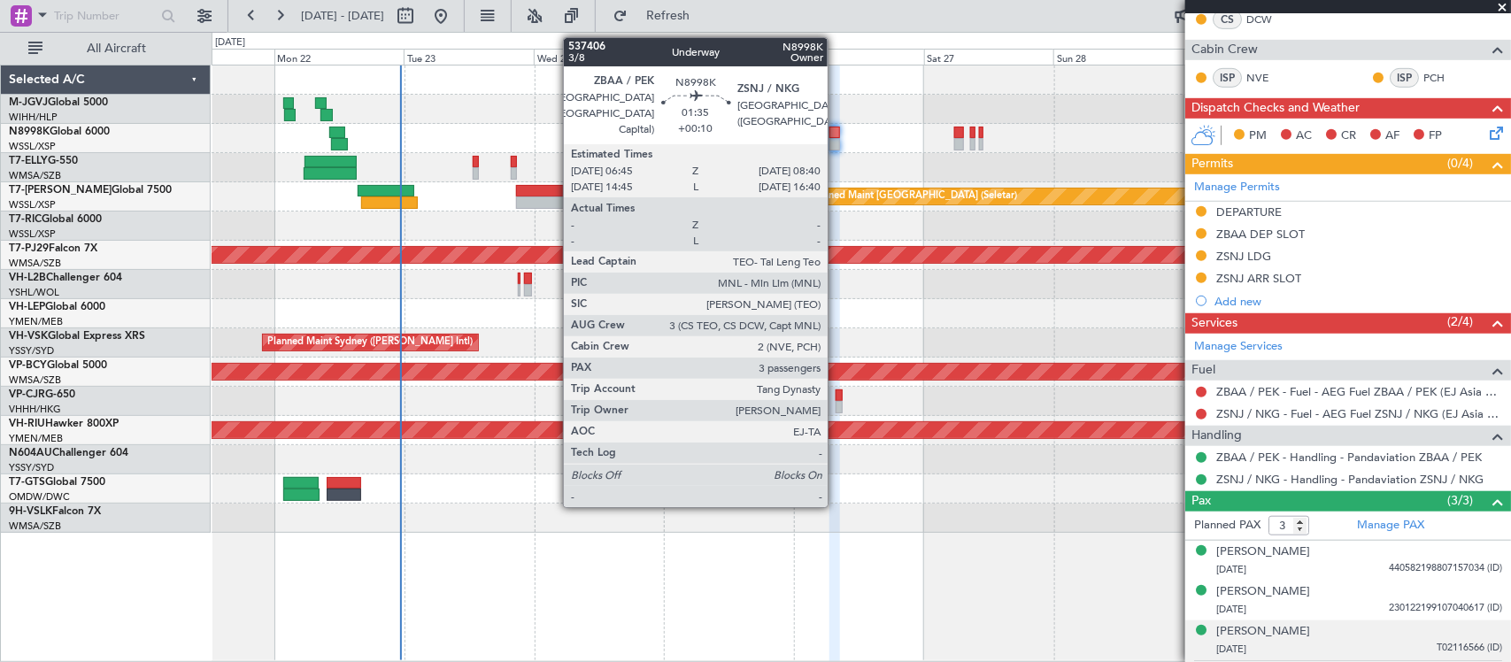
click at [836, 138] on div at bounding box center [834, 133] width 11 height 12
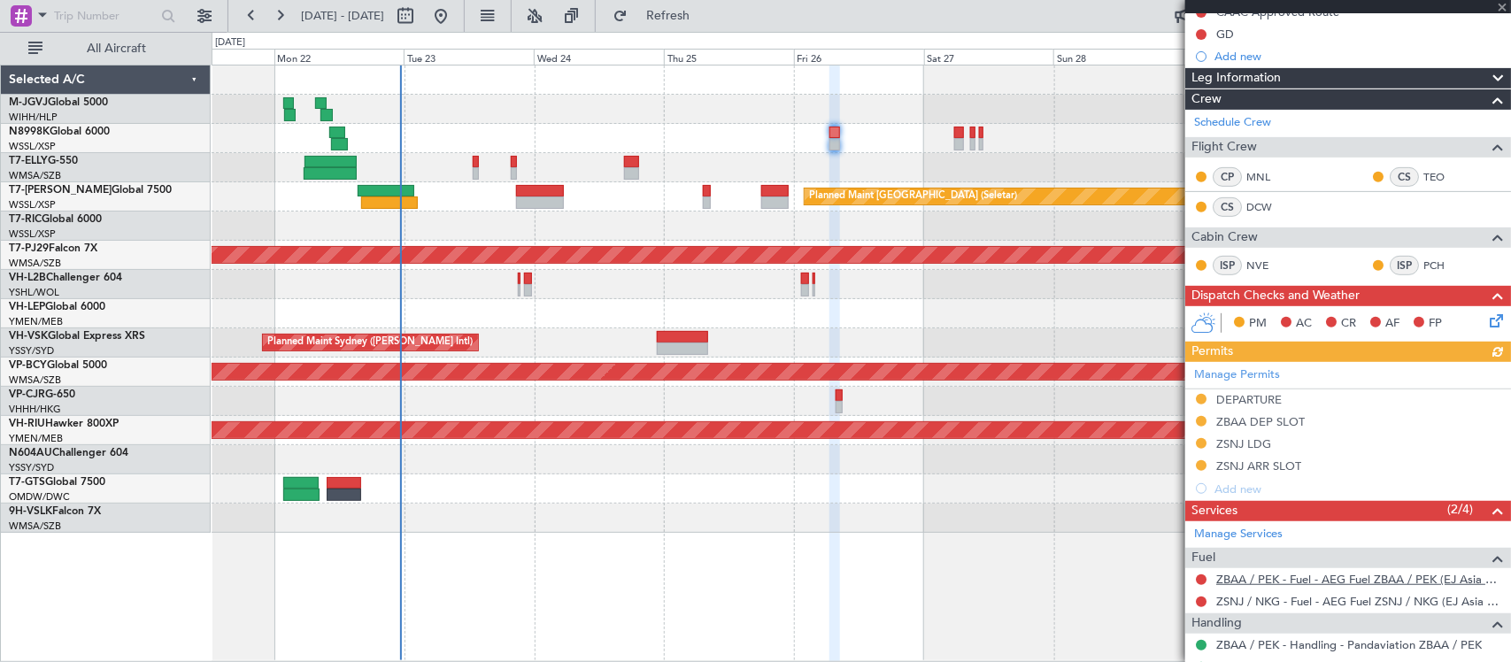
scroll to position [489, 0]
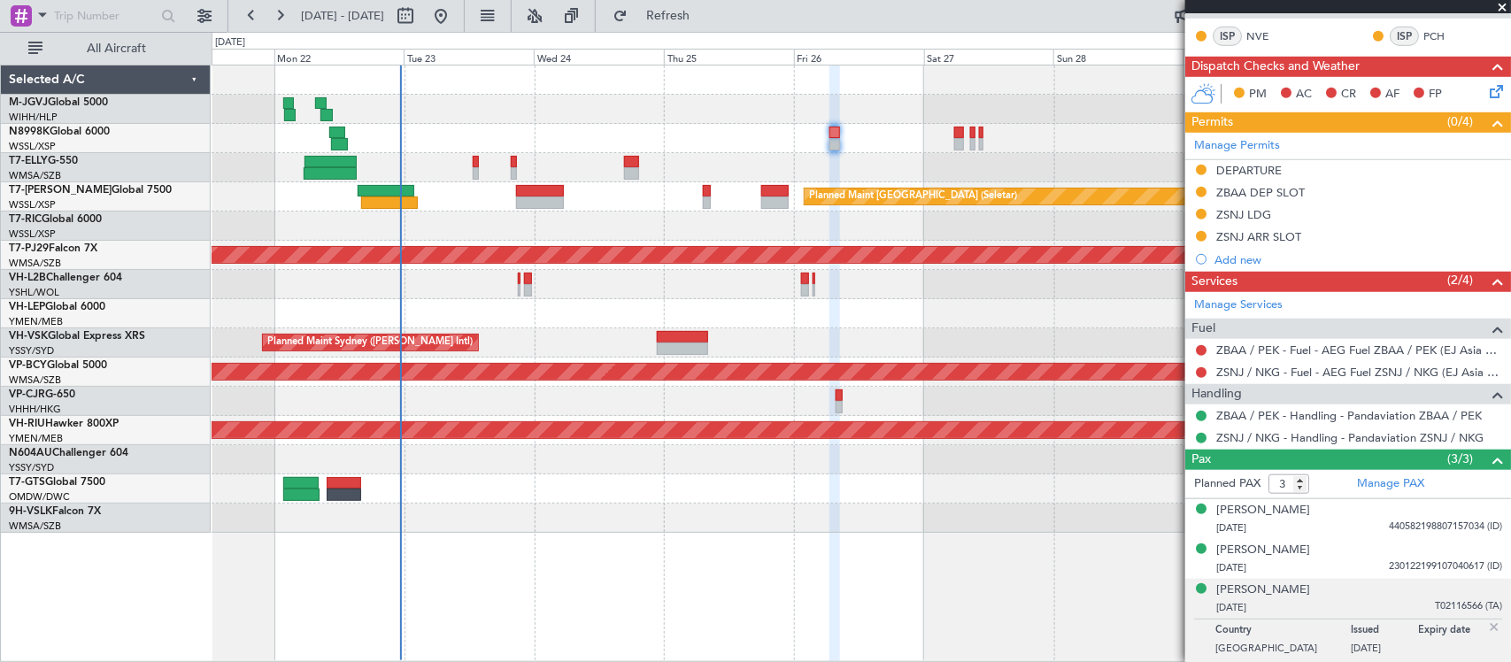
click at [1486, 626] on img at bounding box center [1494, 628] width 16 height 16
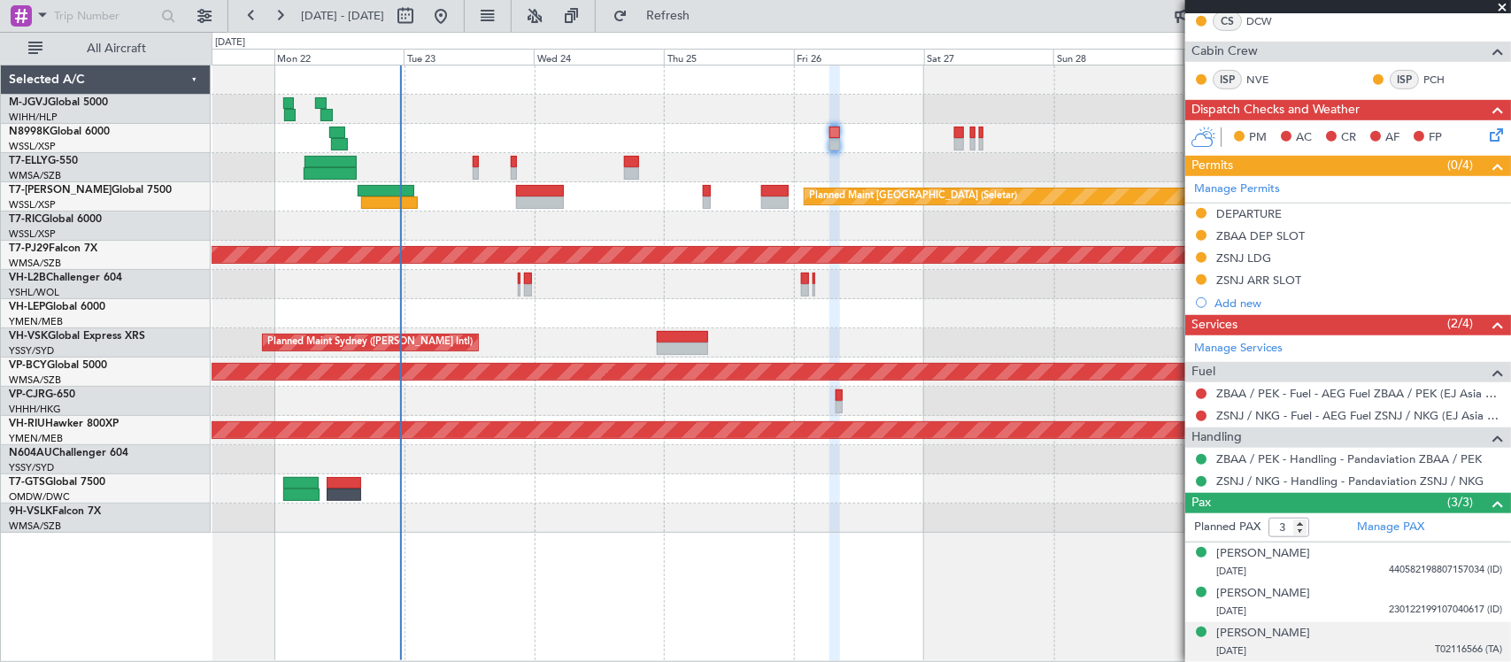
scroll to position [447, 0]
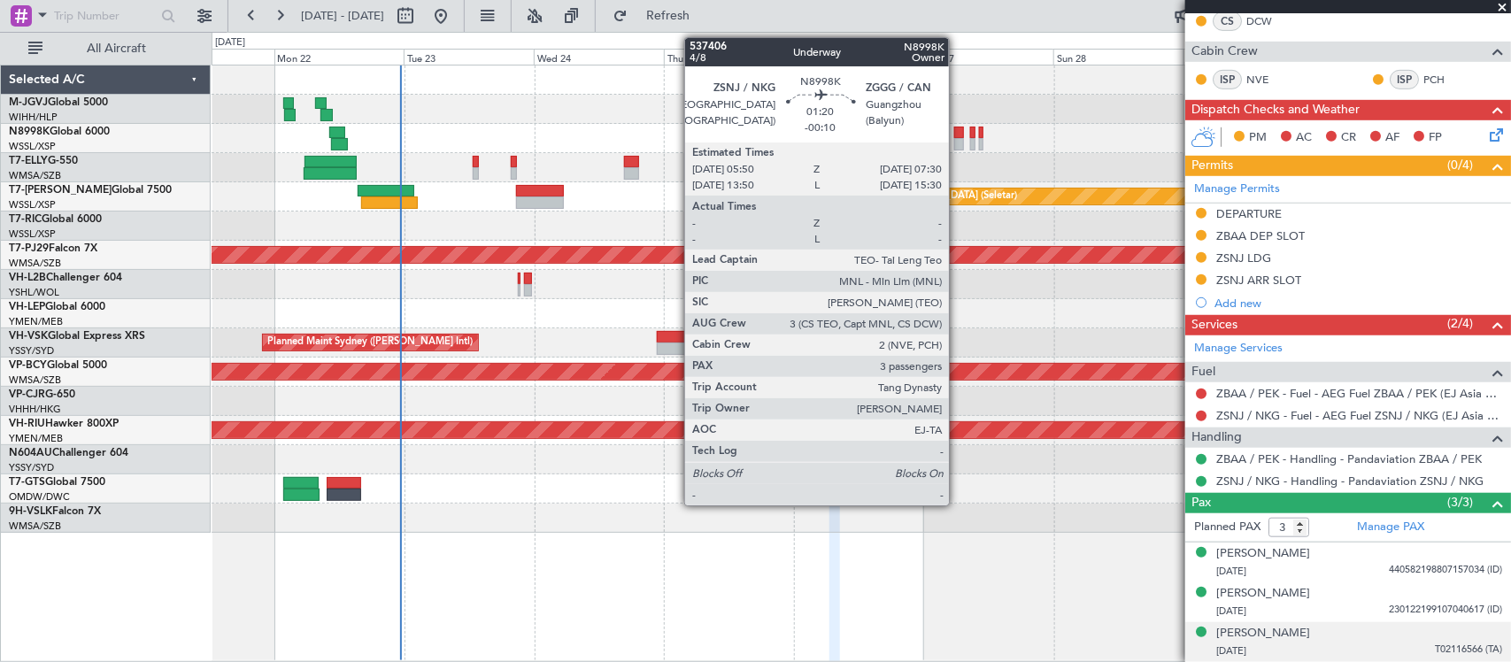
click at [958, 142] on div at bounding box center [959, 144] width 10 height 12
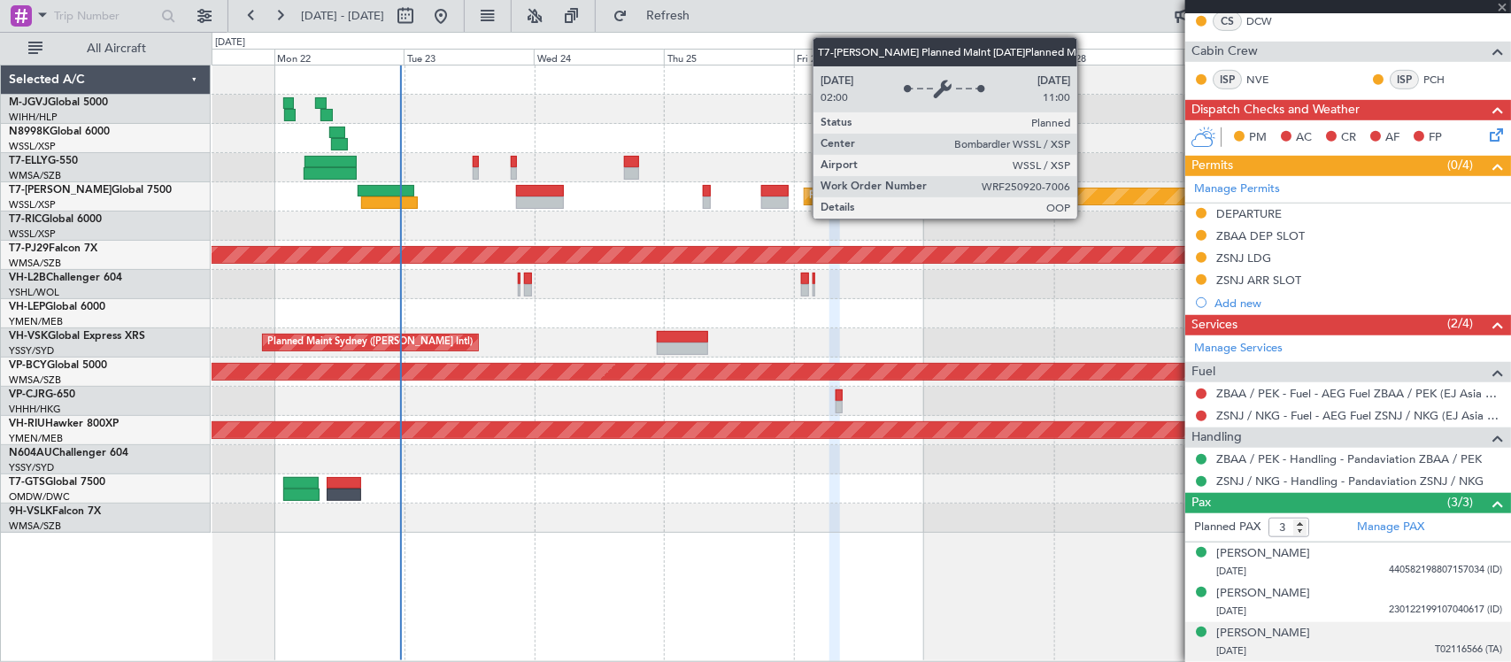
type input "-00:10"
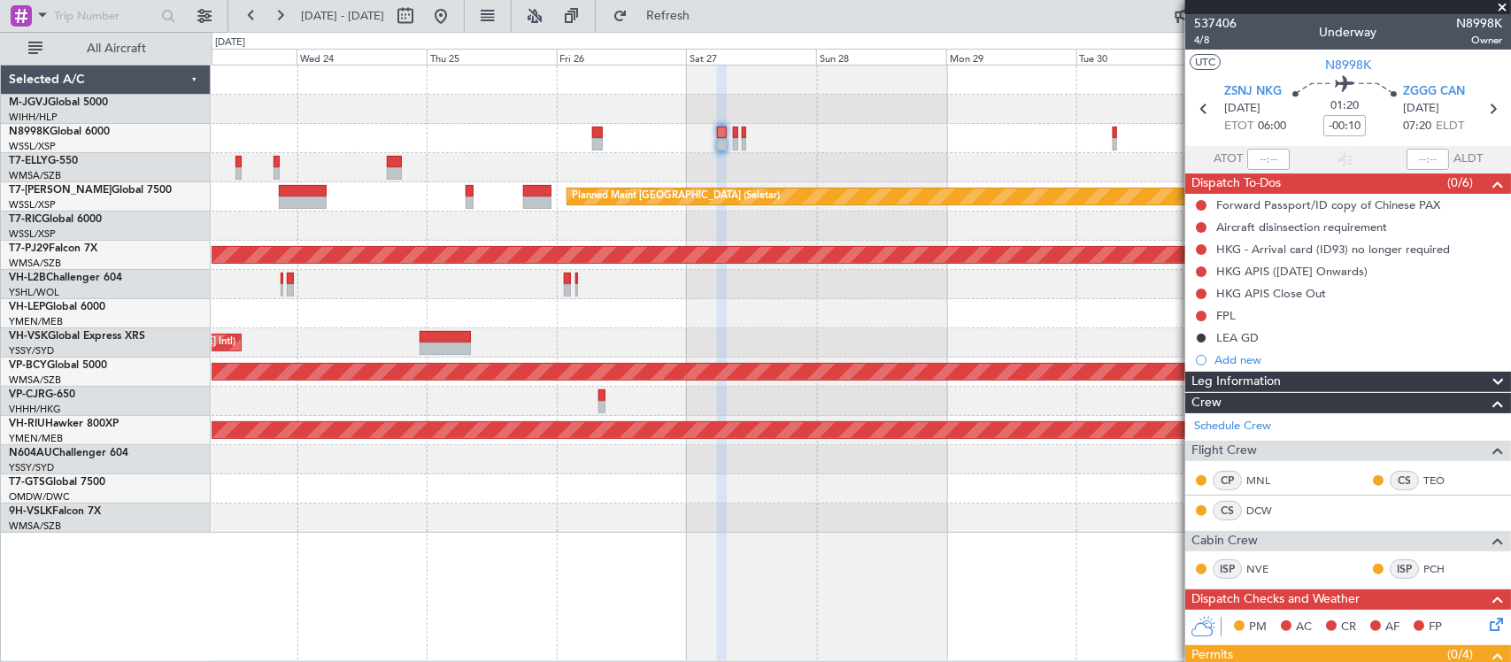
click at [527, 208] on div "Planned Maint [GEOGRAPHIC_DATA] (Seletar)" at bounding box center [861, 196] width 1298 height 29
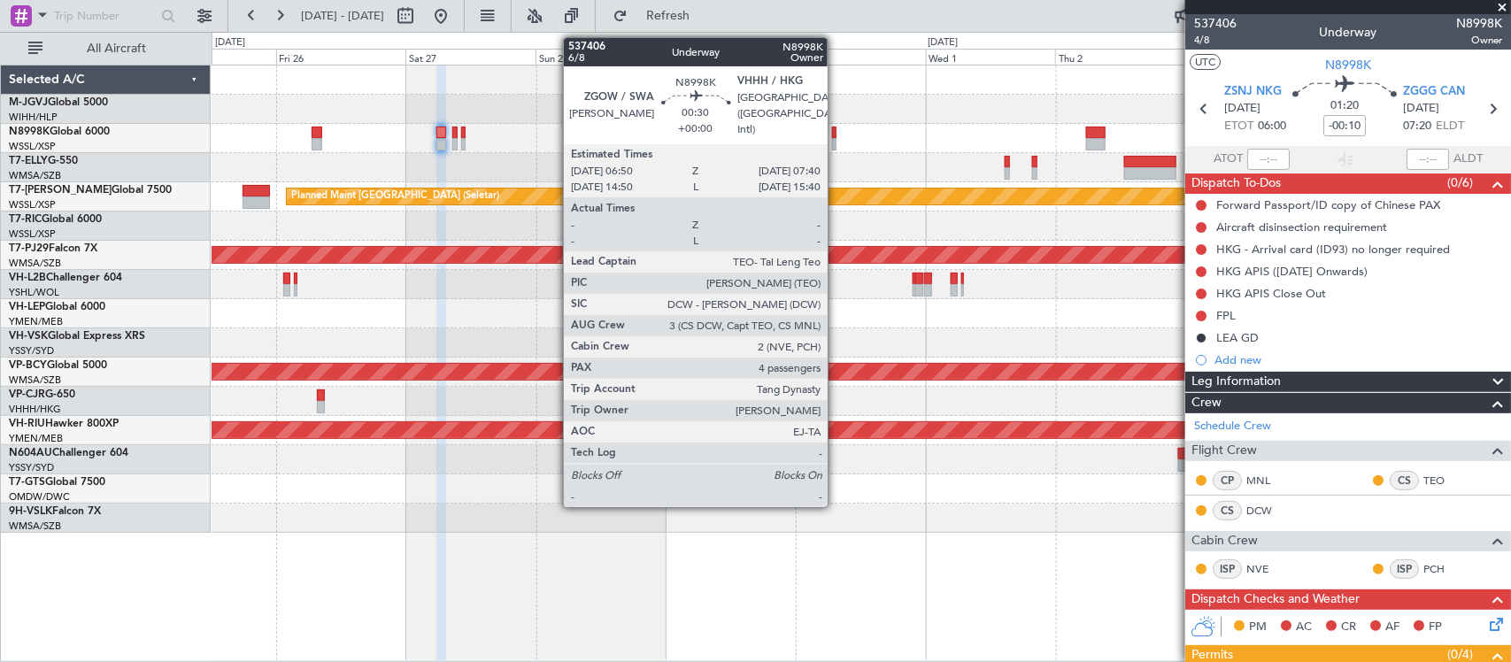
click at [836, 134] on div at bounding box center [834, 133] width 5 height 12
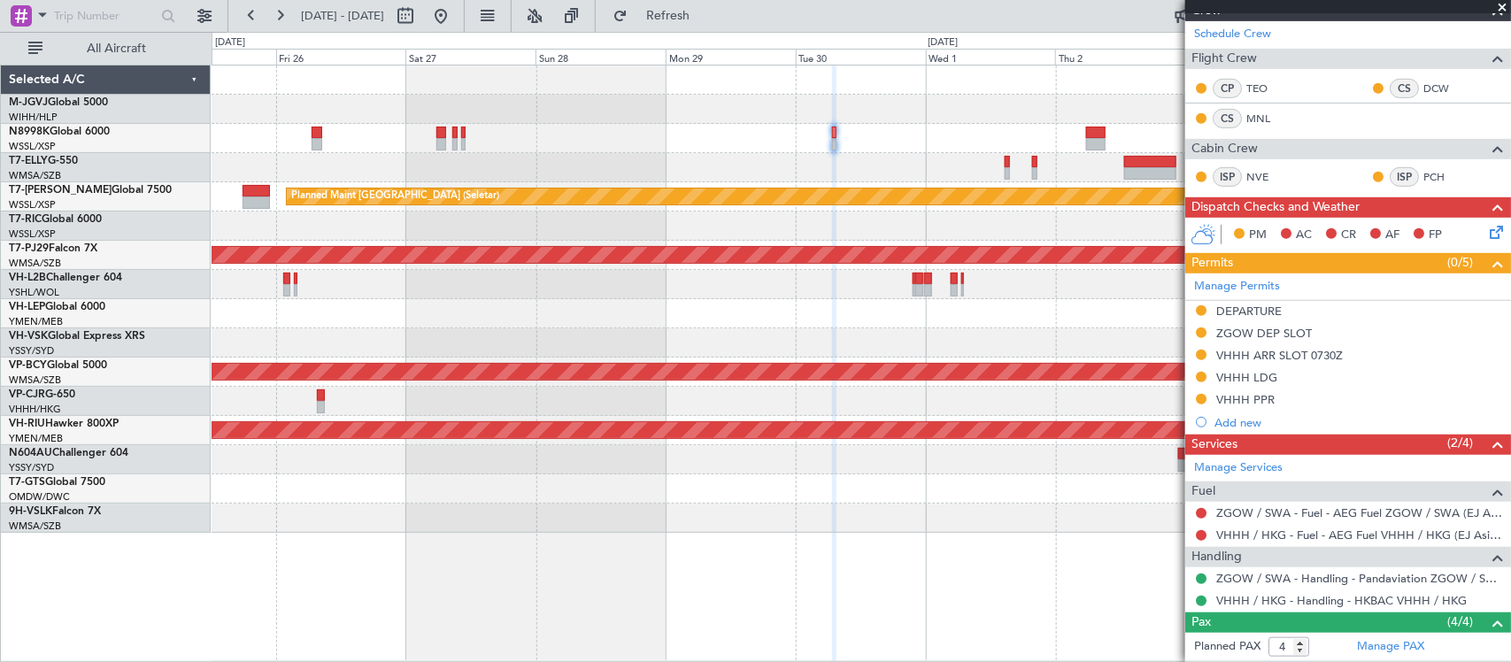
scroll to position [531, 0]
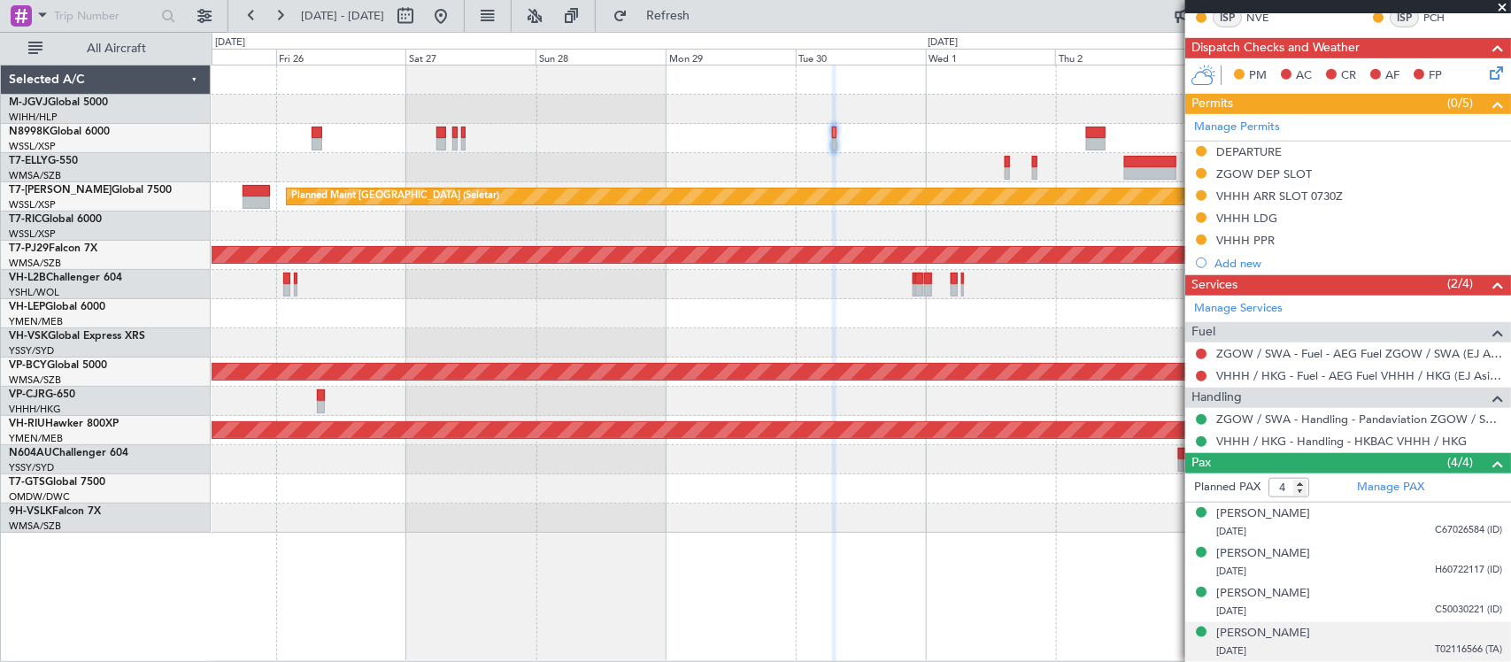
click at [1394, 657] on div "[DATE] T02116566 (TA)" at bounding box center [1359, 652] width 286 height 18
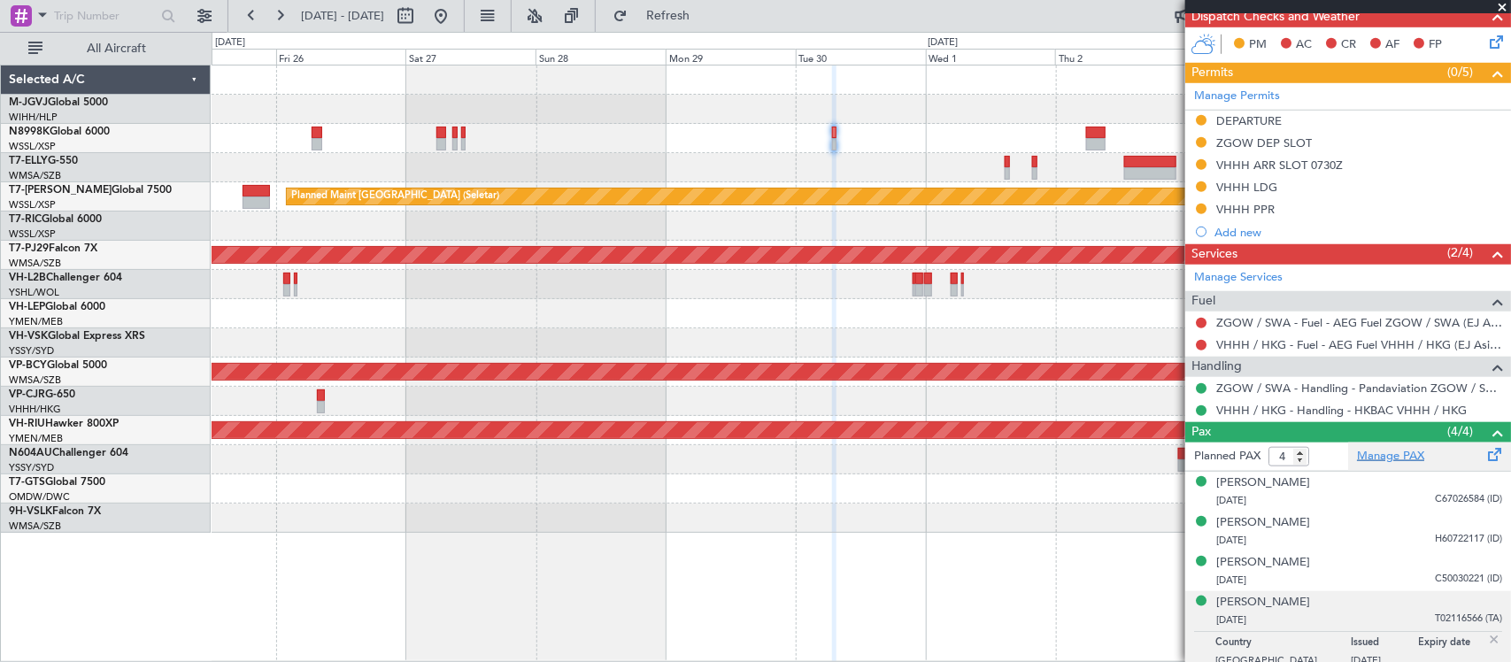
scroll to position [574, 0]
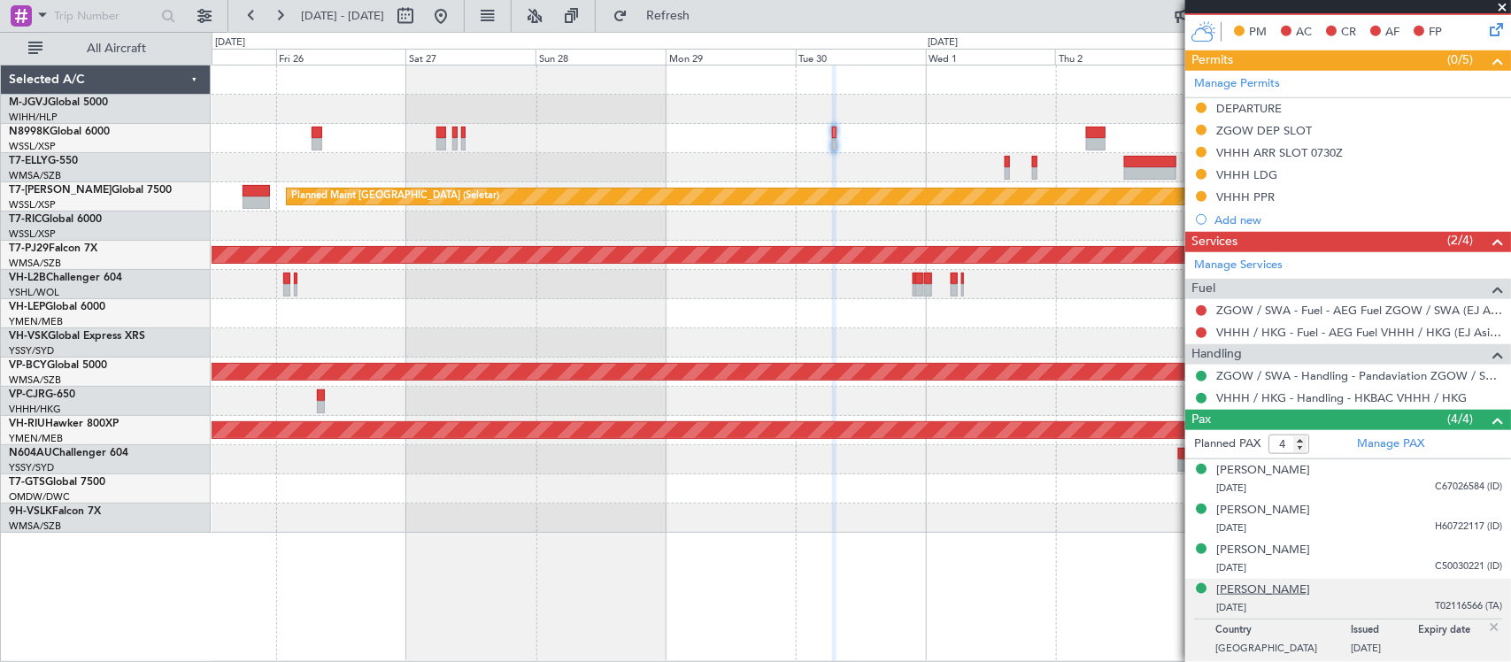
click at [1281, 595] on div "[PERSON_NAME]" at bounding box center [1263, 590] width 94 height 18
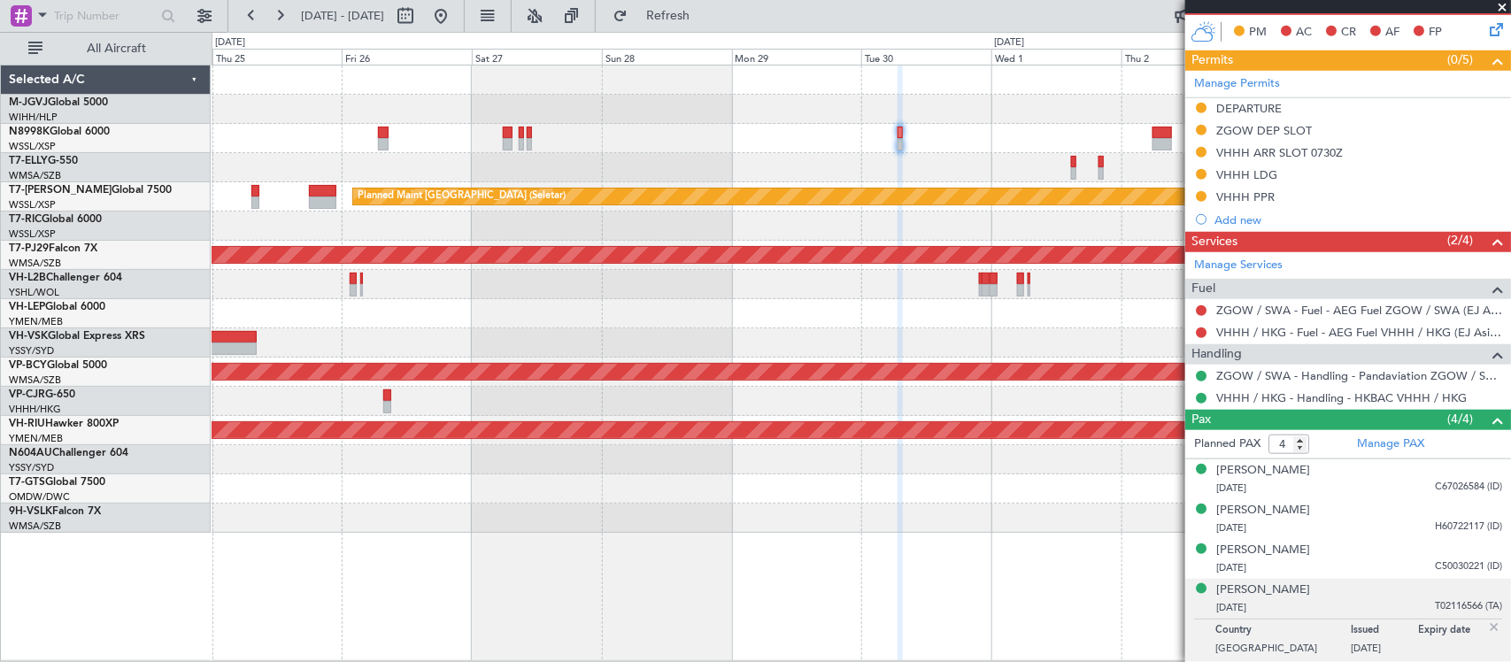
click at [896, 347] on div "Planned Maint Sydney ([PERSON_NAME] Intl)" at bounding box center [861, 342] width 1298 height 29
click at [841, 342] on div "Planned Maint Sydney ([PERSON_NAME] Intl)" at bounding box center [861, 342] width 1298 height 29
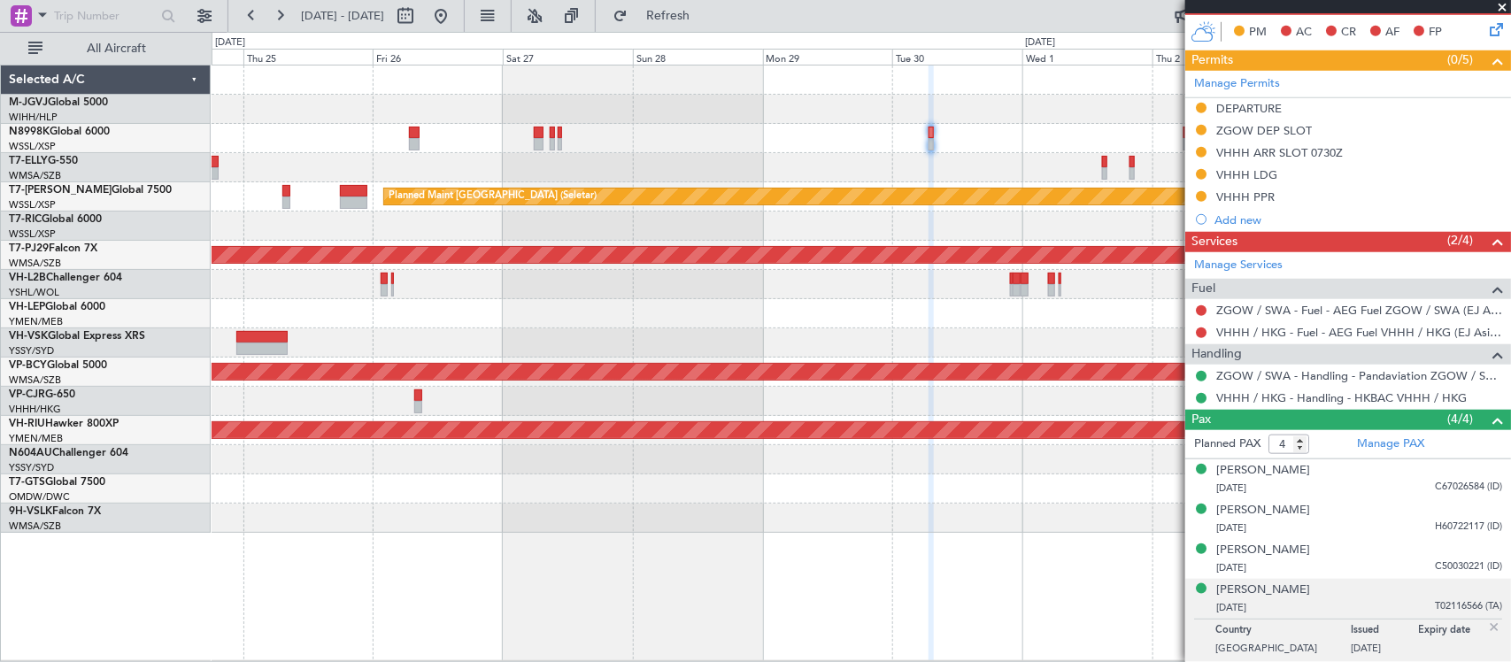
click at [688, 317] on div "Planned Maint [GEOGRAPHIC_DATA] (Seletar) Planned Maint [GEOGRAPHIC_DATA] (Sult…" at bounding box center [861, 298] width 1298 height 467
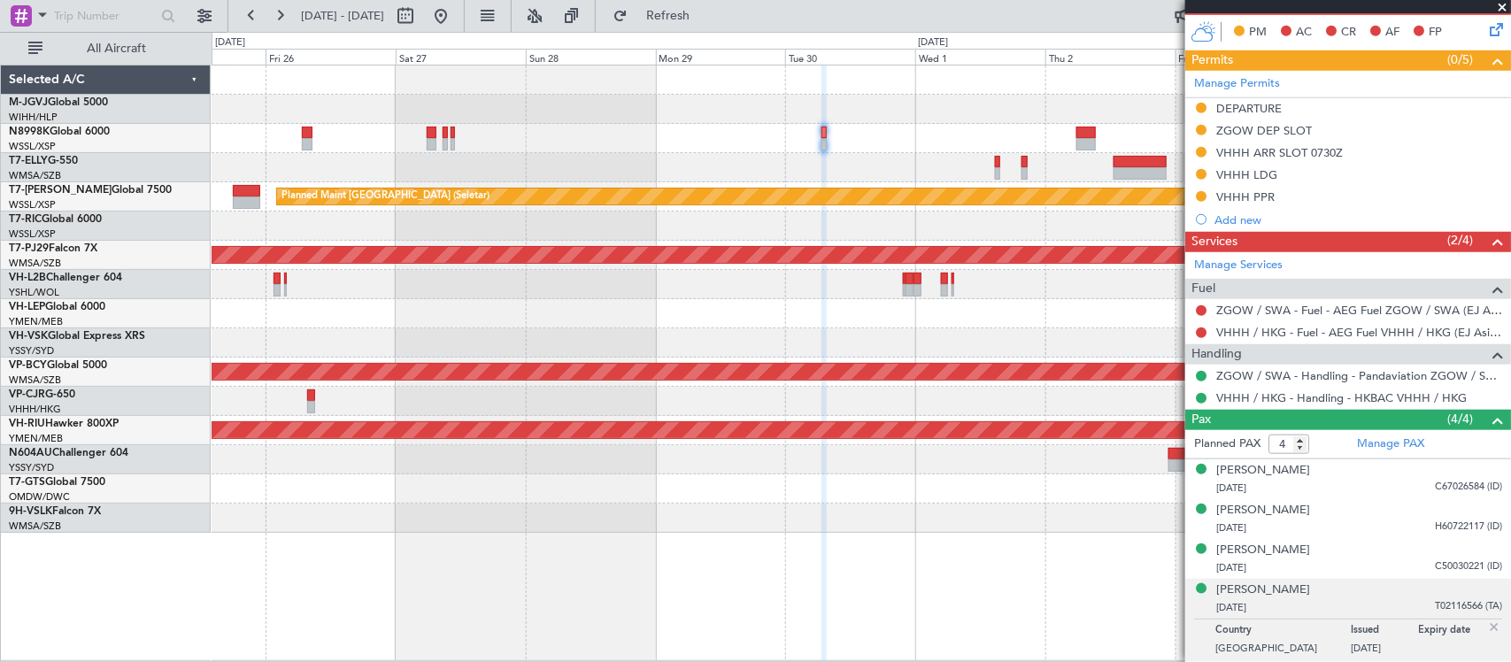
click at [776, 323] on div at bounding box center [861, 313] width 1298 height 29
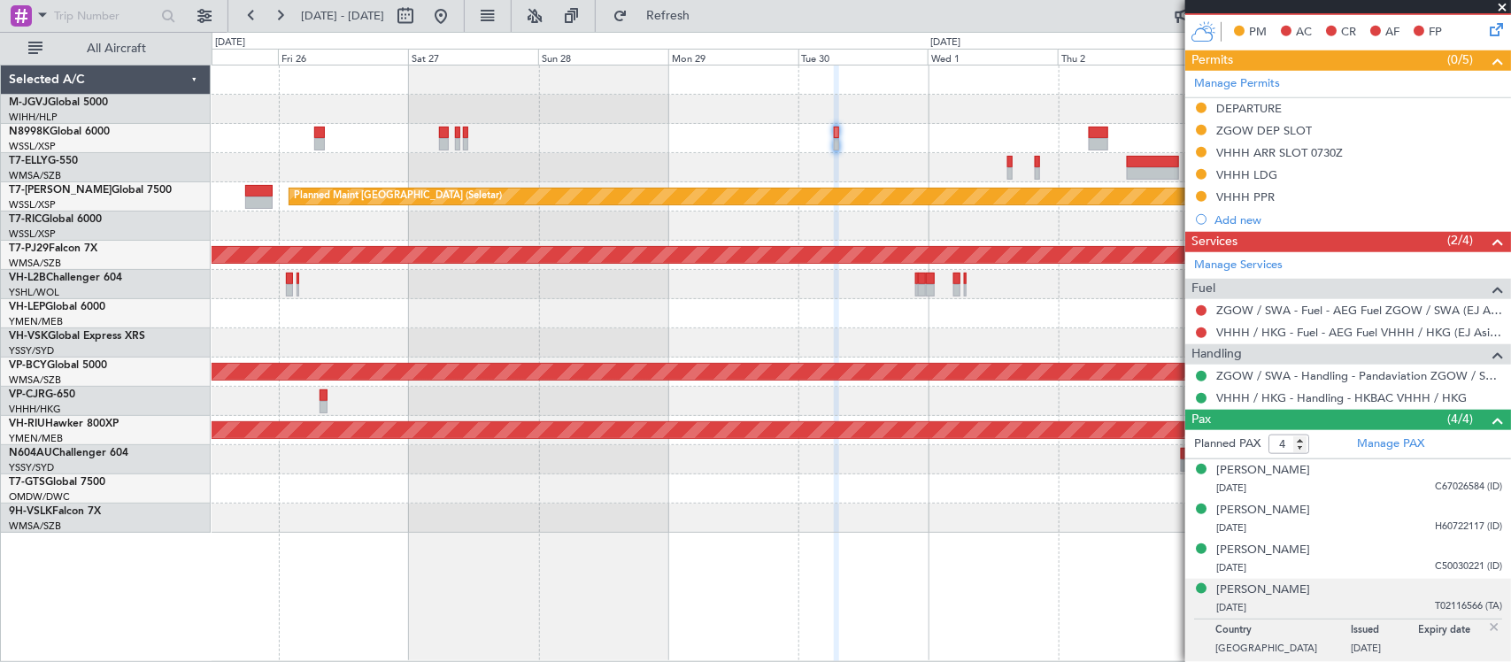
click at [785, 317] on div at bounding box center [861, 313] width 1298 height 29
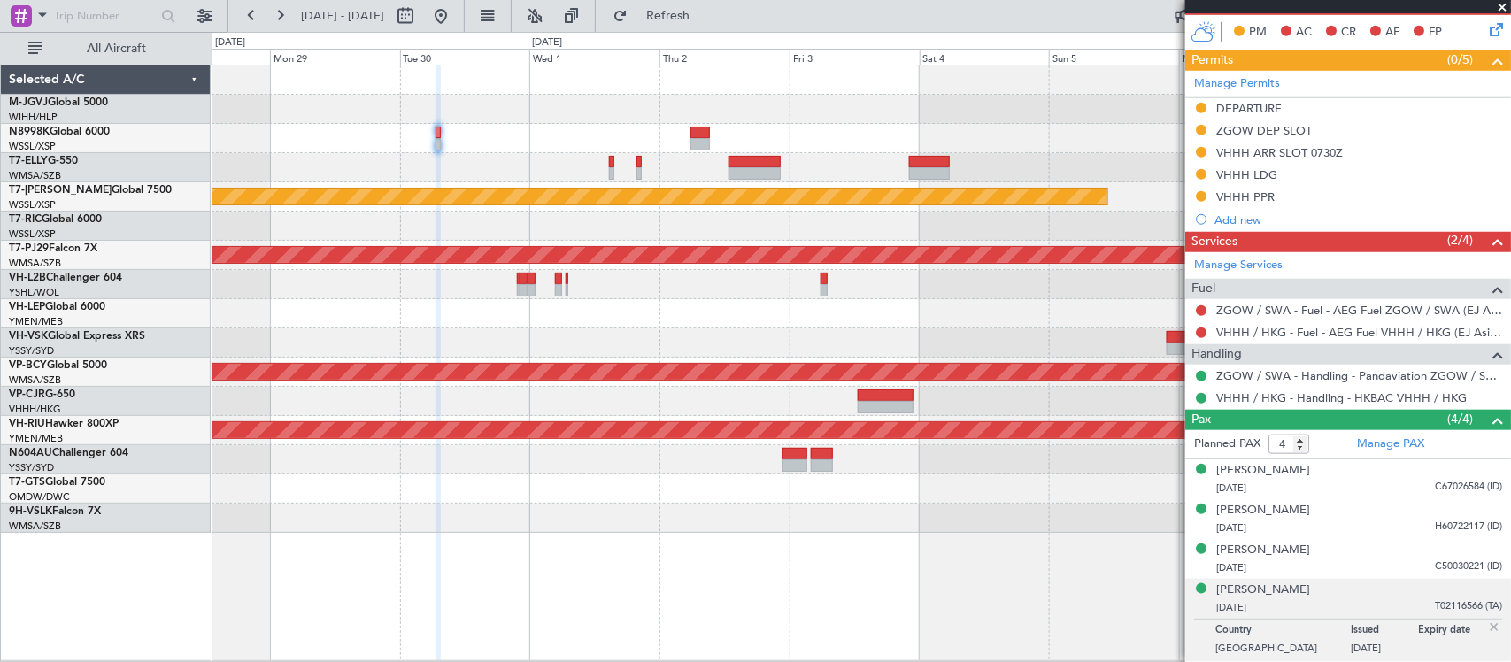
click at [850, 335] on div "Planned Maint [GEOGRAPHIC_DATA] (Seletar) Planned Maint [GEOGRAPHIC_DATA] (Sult…" at bounding box center [861, 298] width 1298 height 467
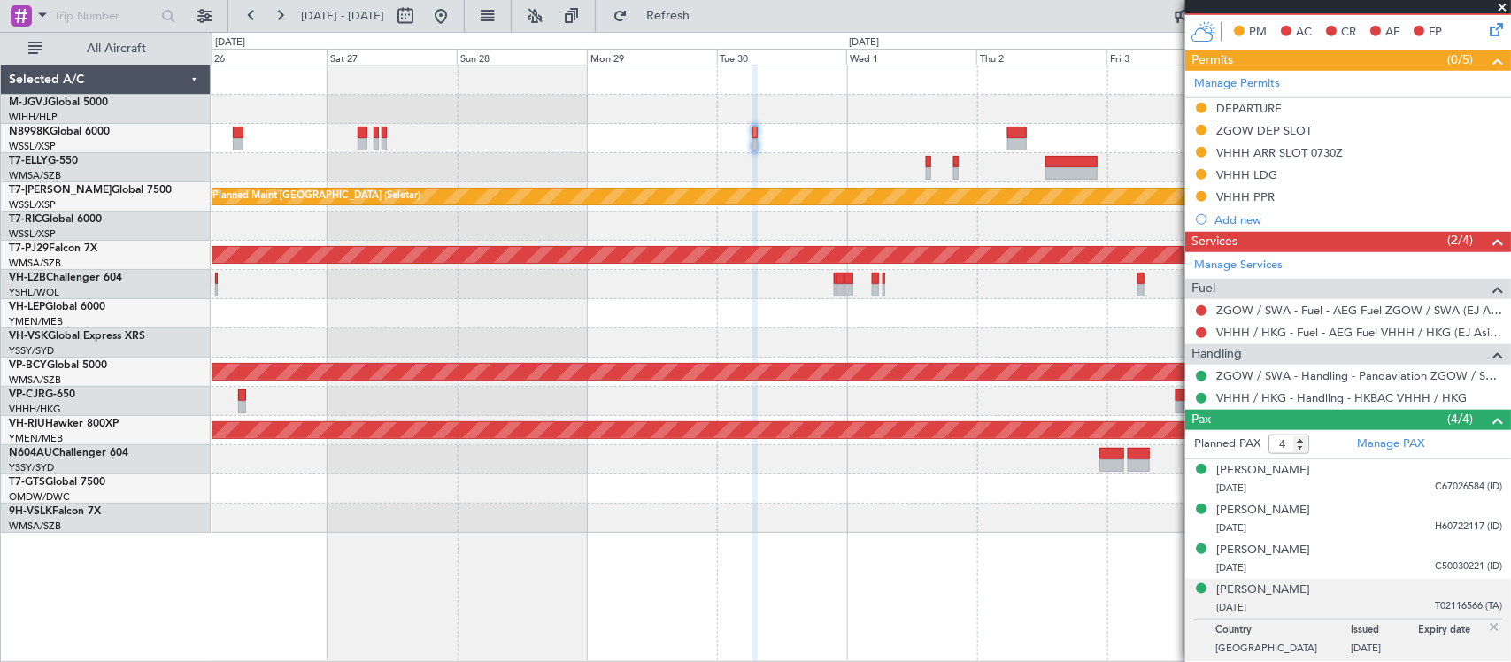
click at [856, 338] on div "Planned Maint [GEOGRAPHIC_DATA] (Seletar) Planned Maint [GEOGRAPHIC_DATA] (Sult…" at bounding box center [861, 298] width 1298 height 467
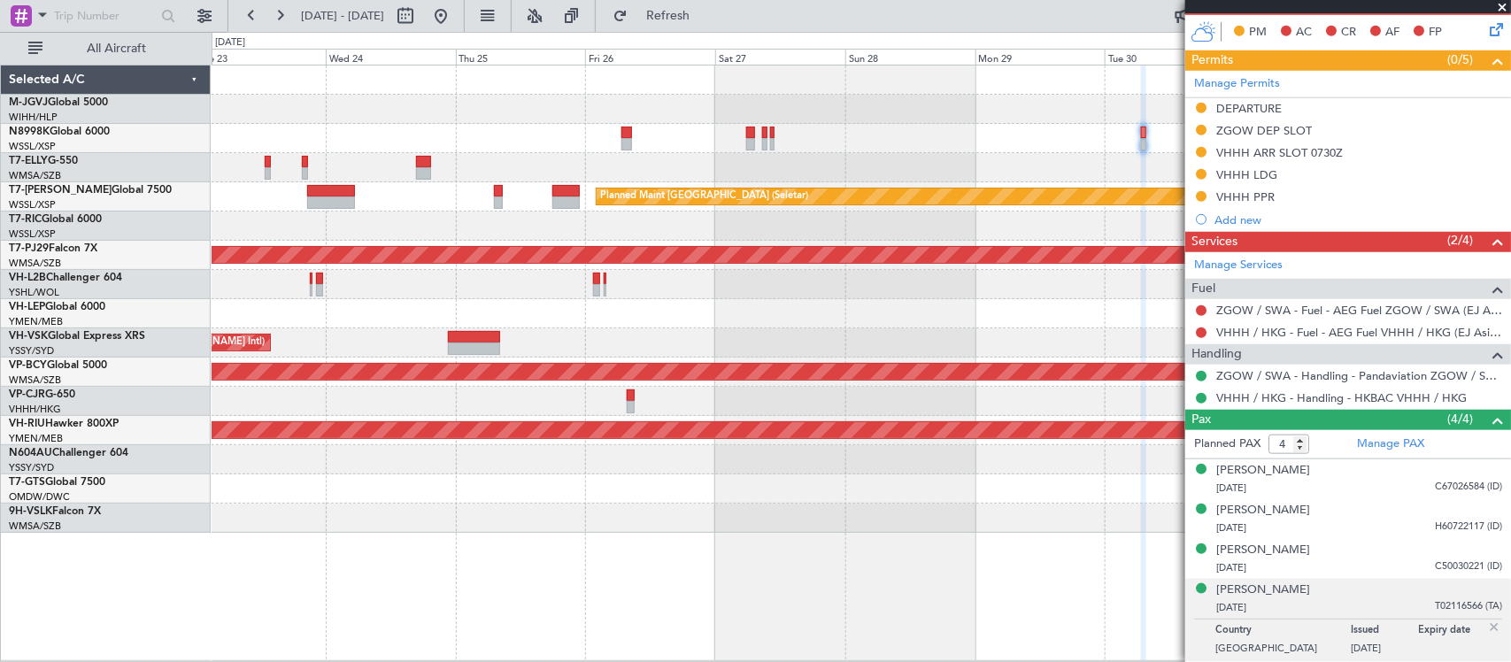
click at [832, 334] on div "[PERSON_NAME] [GEOGRAPHIC_DATA] (Dubai Intl) Planned Maint [GEOGRAPHIC_DATA] ([…" at bounding box center [861, 298] width 1298 height 467
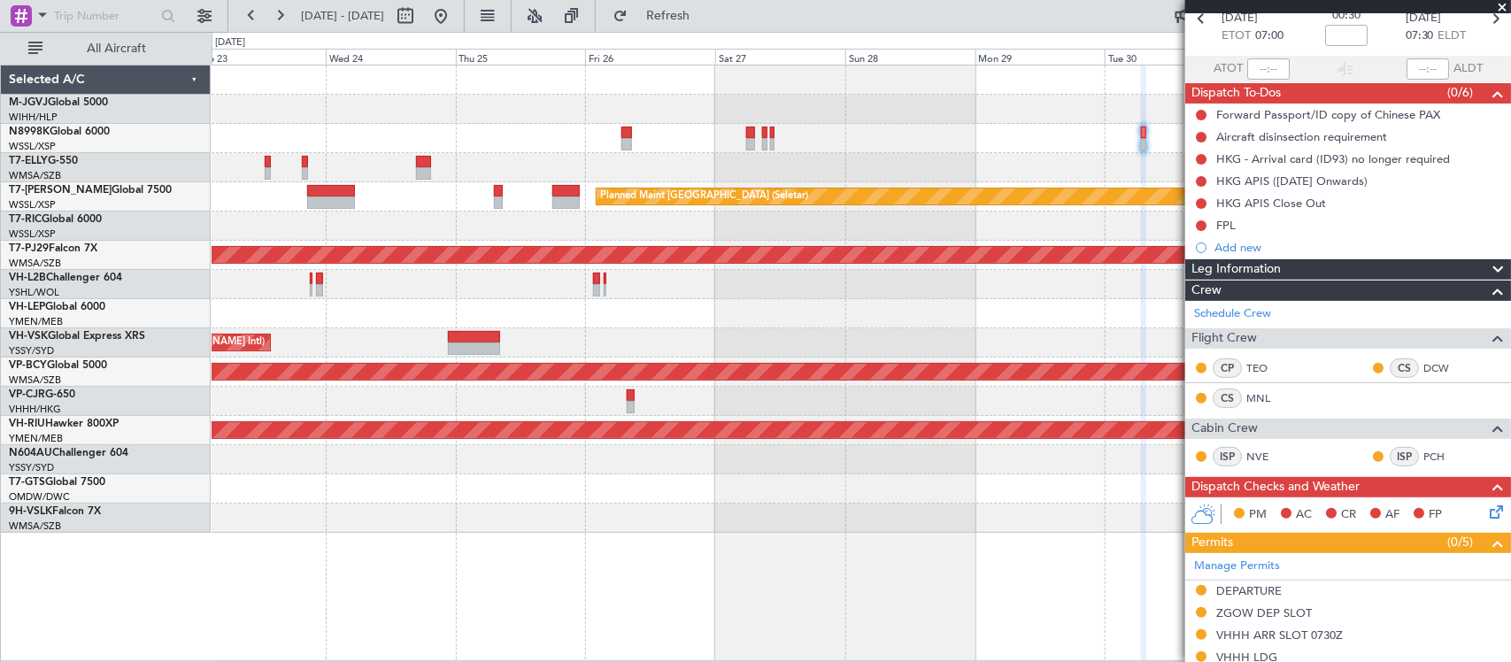
scroll to position [0, 0]
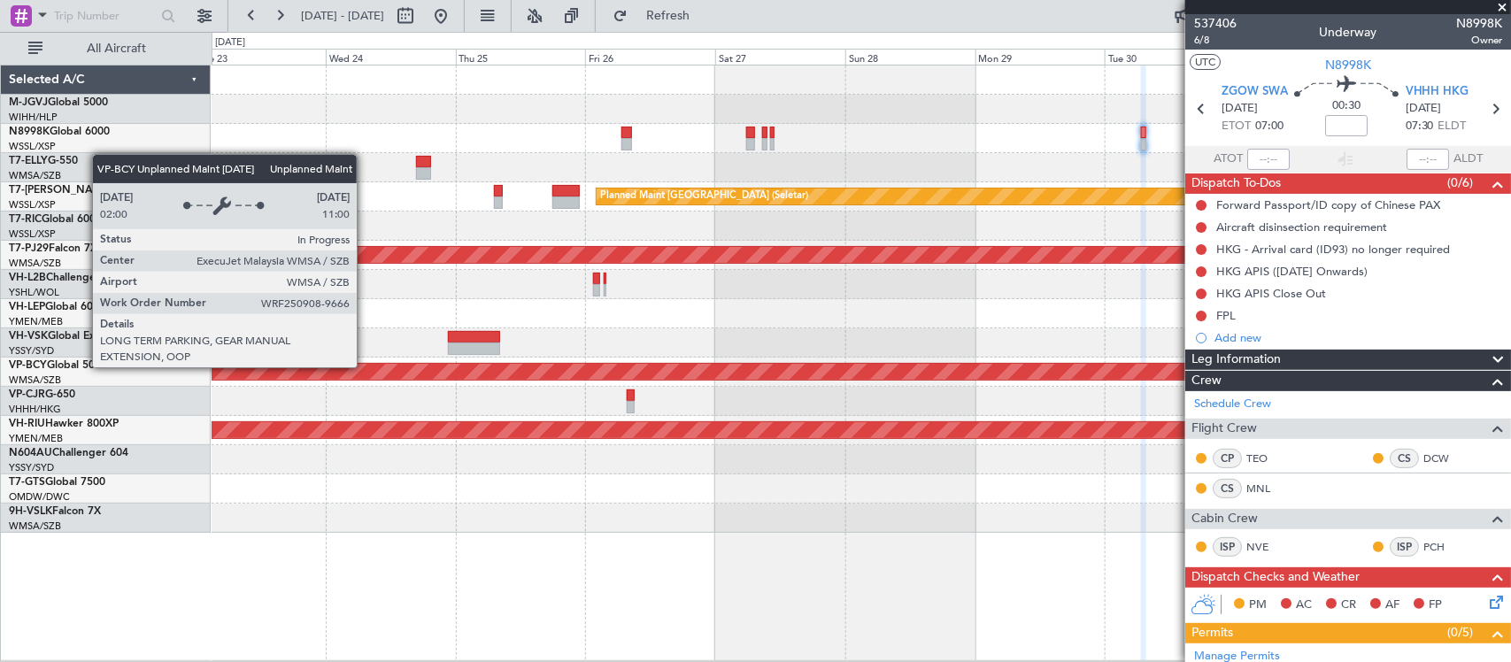
click at [719, 427] on div "[PERSON_NAME] [GEOGRAPHIC_DATA] (Dubai Intl) Planned Maint [GEOGRAPHIC_DATA] ([…" at bounding box center [861, 298] width 1298 height 467
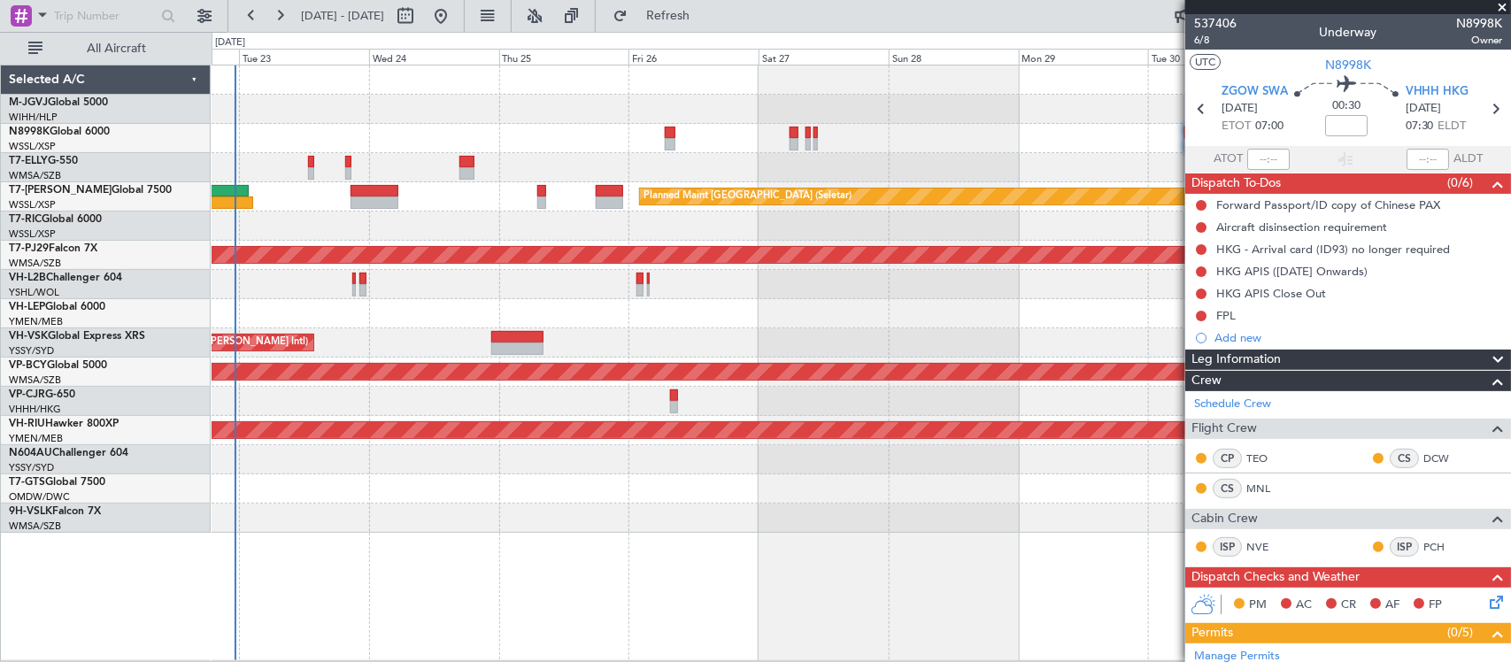
click at [637, 373] on div "[PERSON_NAME] [GEOGRAPHIC_DATA] (Dubai Intl) Planned Maint [GEOGRAPHIC_DATA] ([…" at bounding box center [861, 298] width 1298 height 467
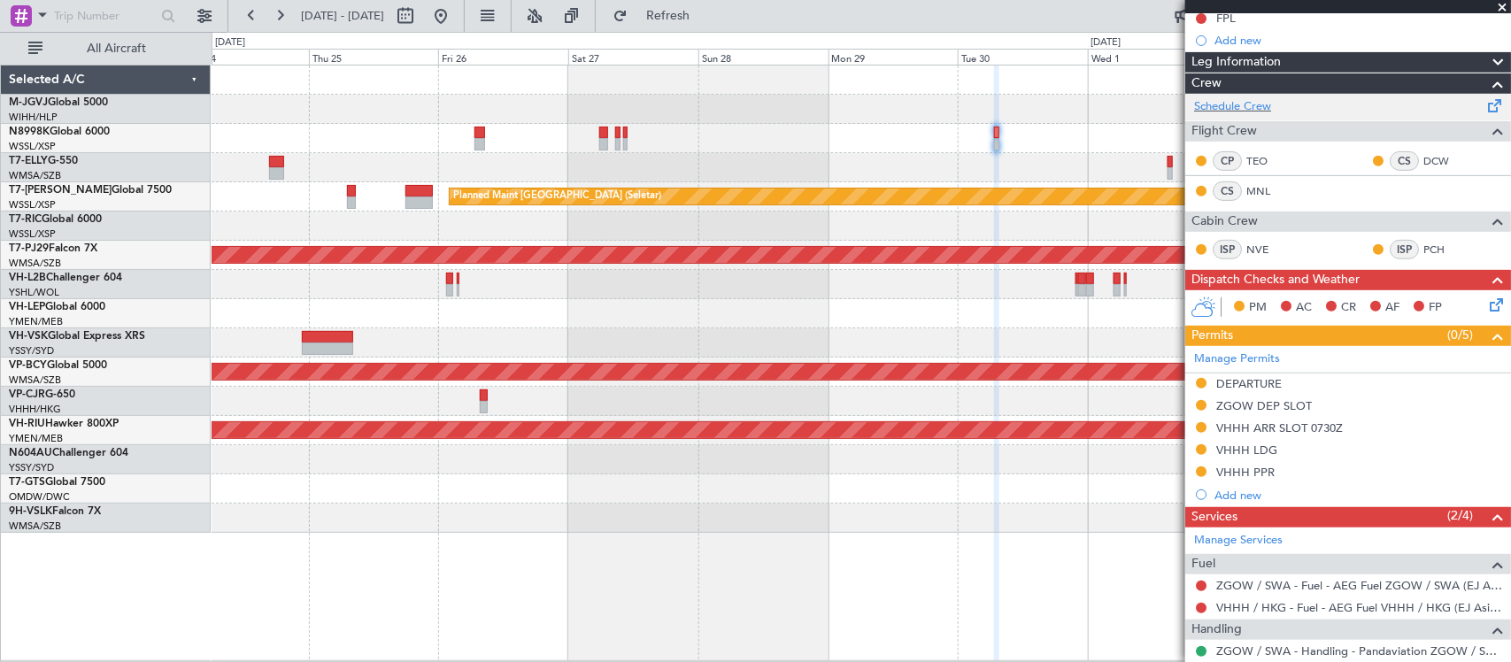
scroll to position [574, 0]
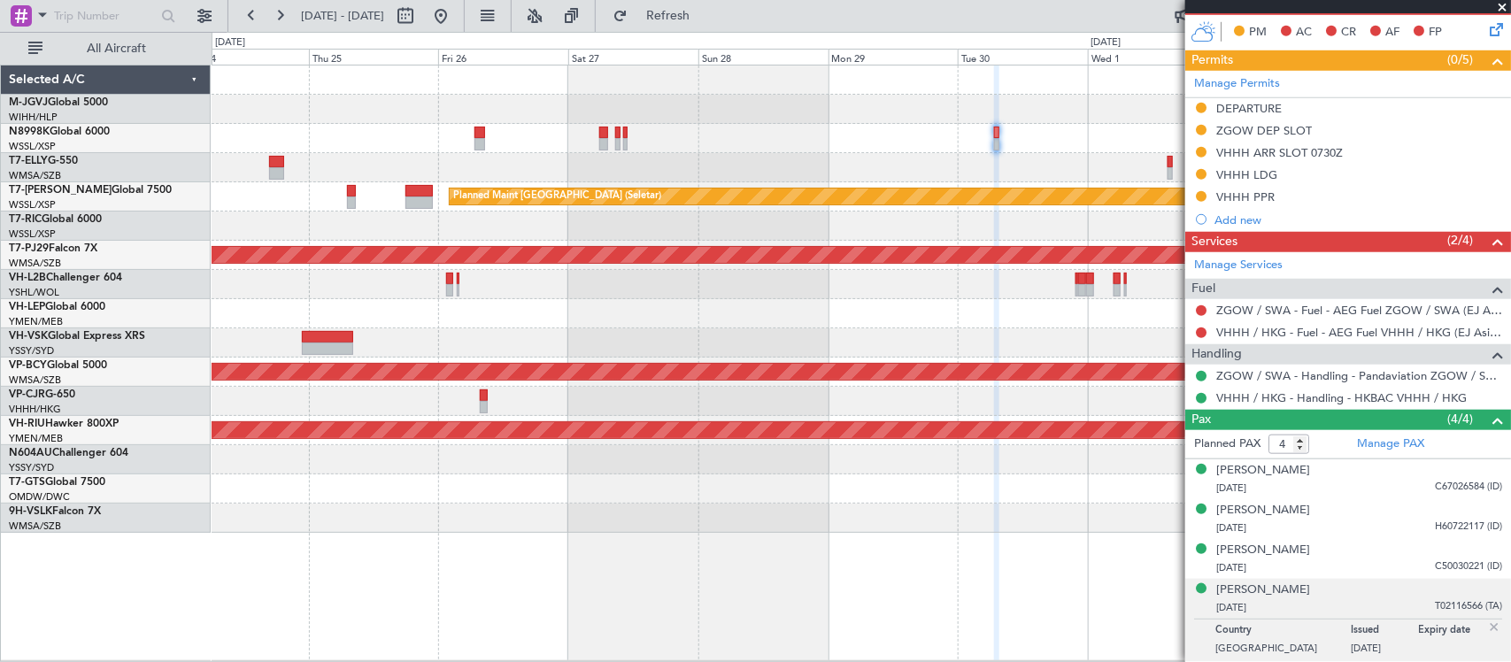
click at [1486, 628] on img at bounding box center [1494, 628] width 16 height 16
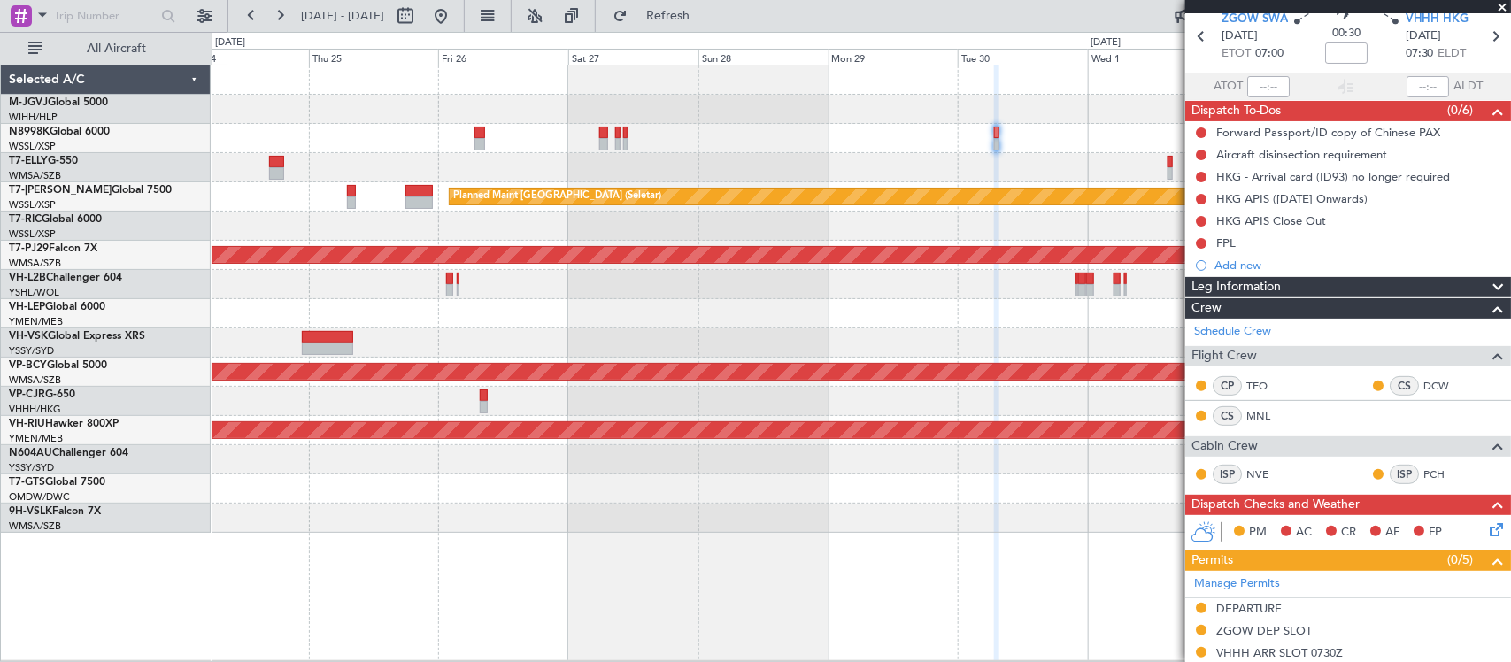
scroll to position [0, 0]
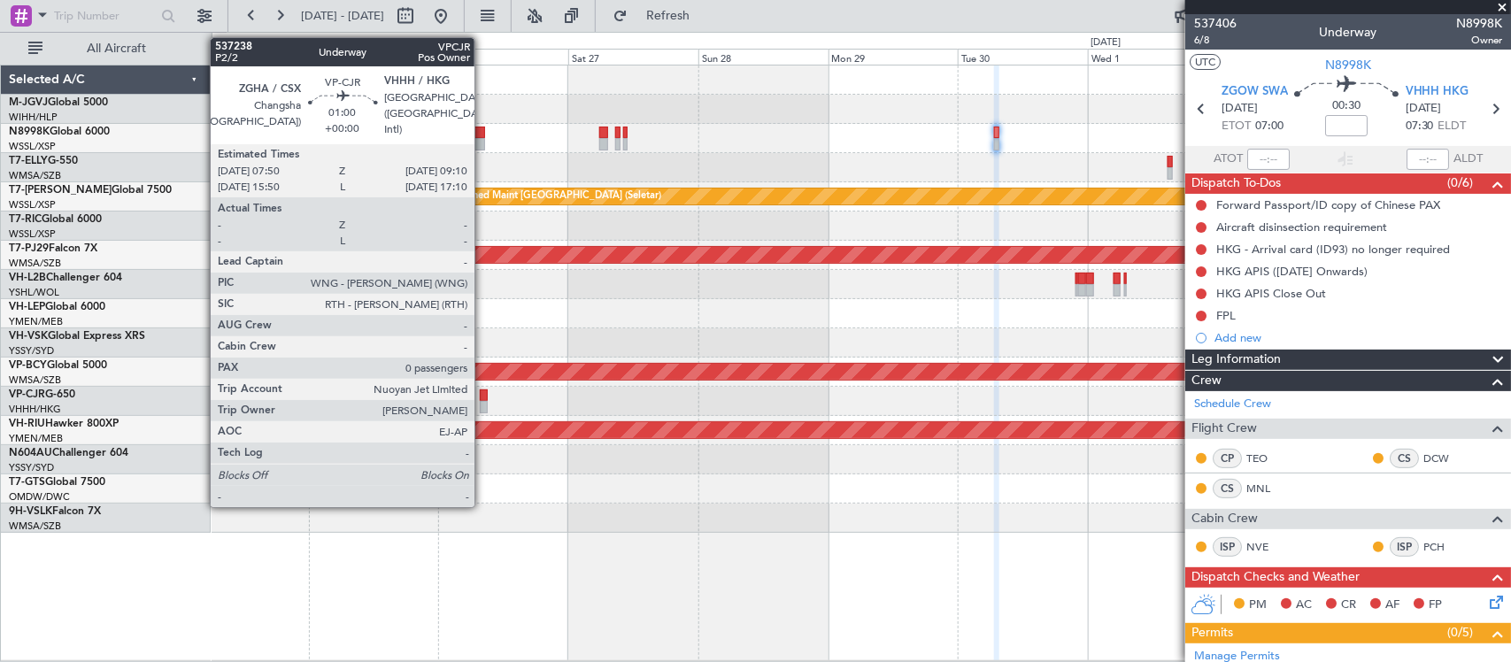
click at [483, 404] on div at bounding box center [484, 407] width 8 height 12
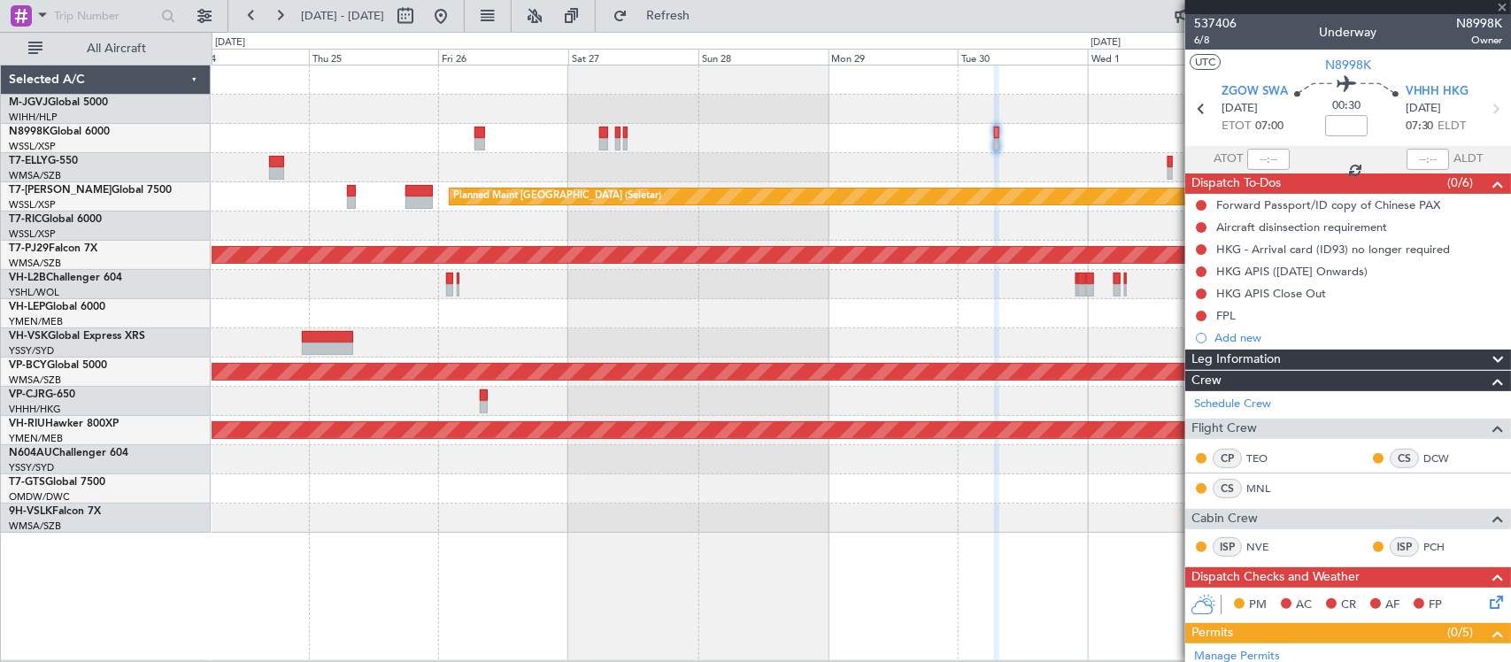
type input "0"
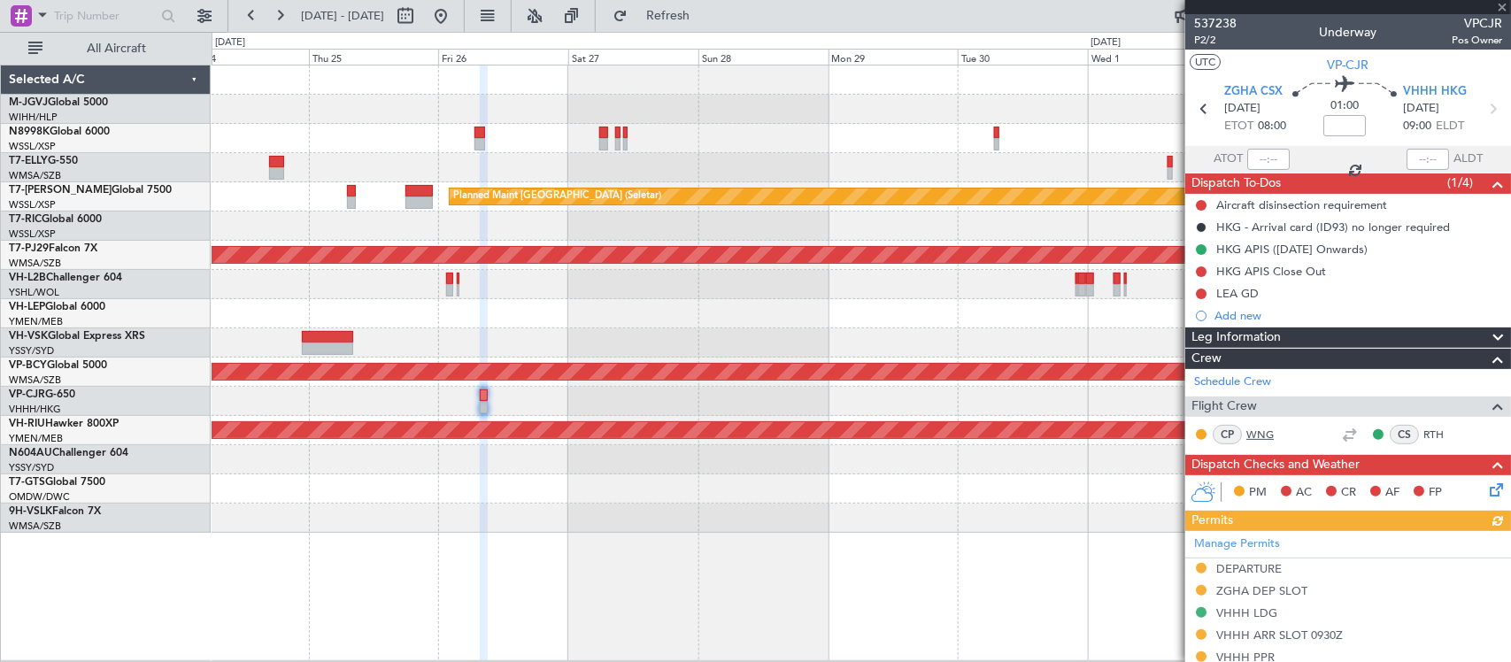
click at [1270, 432] on link "WNG" at bounding box center [1266, 435] width 40 height 16
click at [1497, 2] on span at bounding box center [1502, 8] width 18 height 16
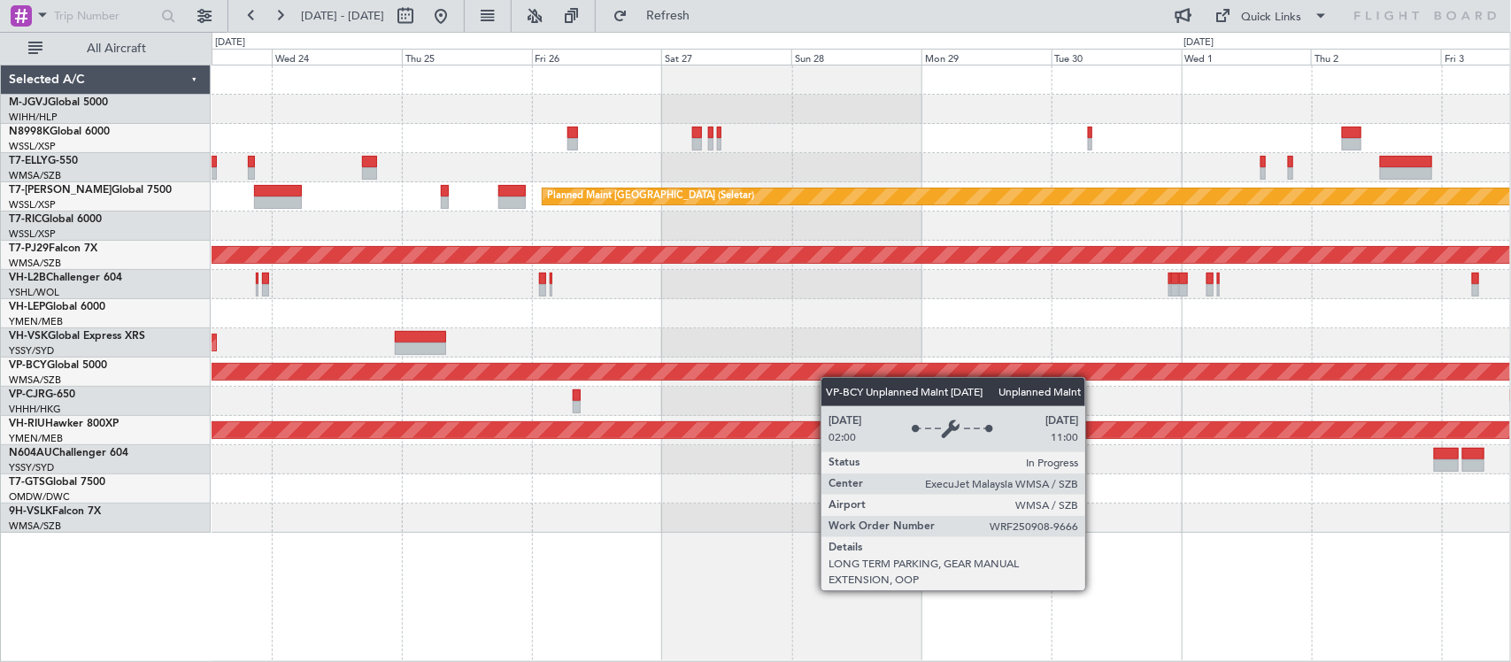
click at [891, 377] on div "Unplanned Maint [GEOGRAPHIC_DATA] (Sultan [PERSON_NAME] [PERSON_NAME] - Subang)" at bounding box center [861, 372] width 1298 height 29
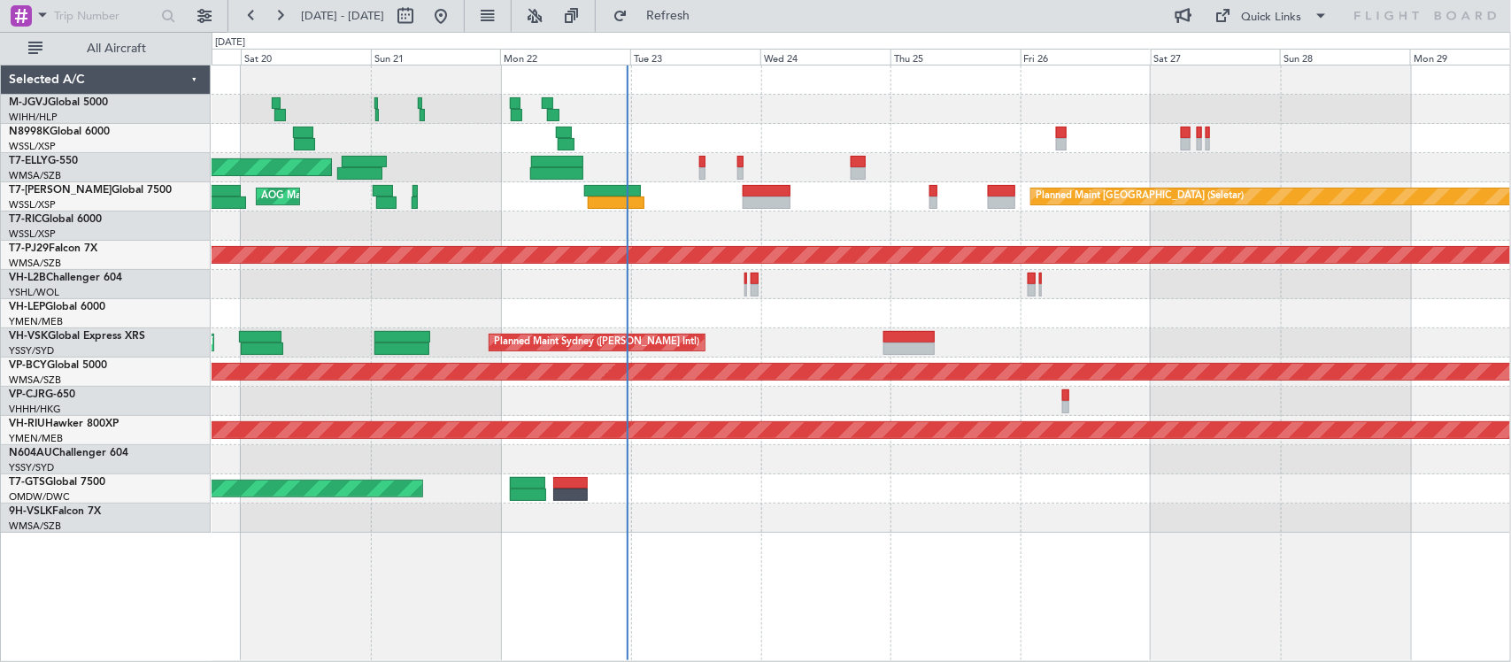
click at [1085, 281] on div "Unplanned Maint [GEOGRAPHIC_DATA] ([GEOGRAPHIC_DATA])" at bounding box center [861, 284] width 1298 height 29
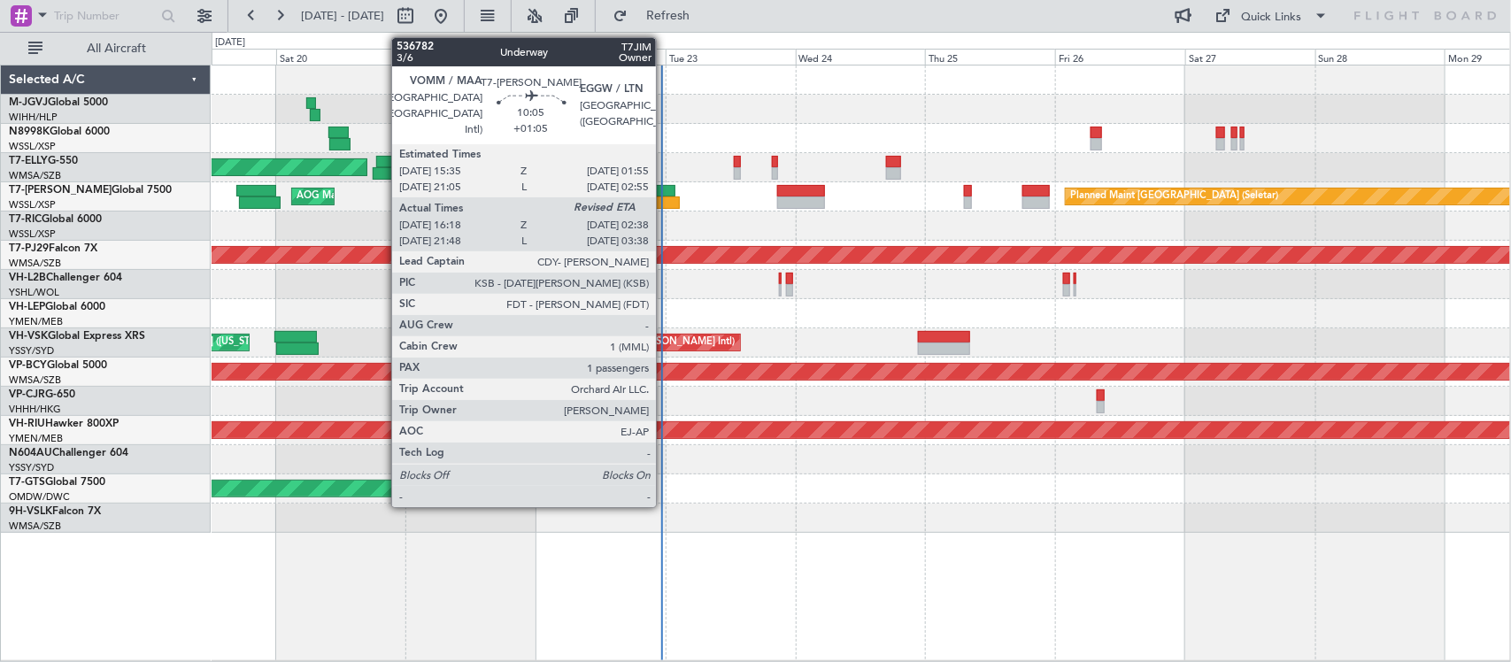
click at [665, 197] on div at bounding box center [651, 202] width 57 height 12
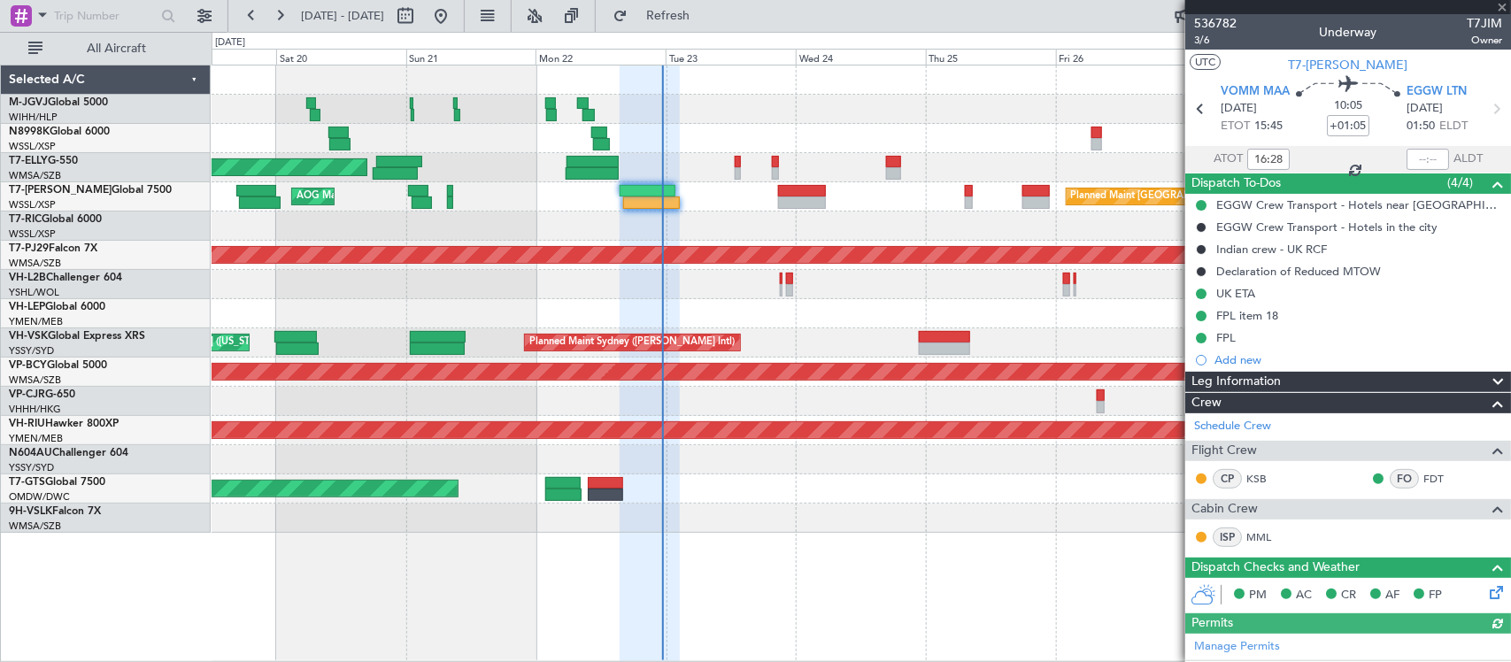
type input "[PERSON_NAME] (HHAFI)"
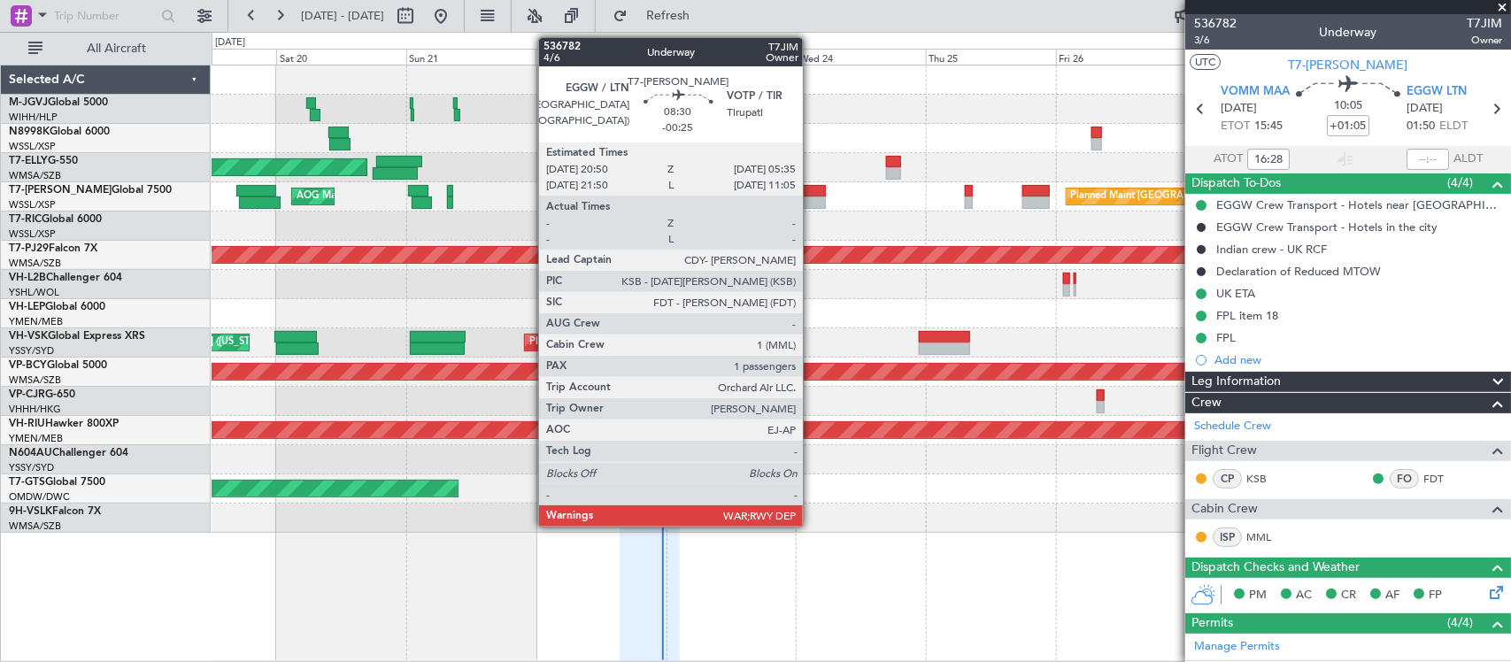
click at [812, 193] on div at bounding box center [802, 191] width 48 height 12
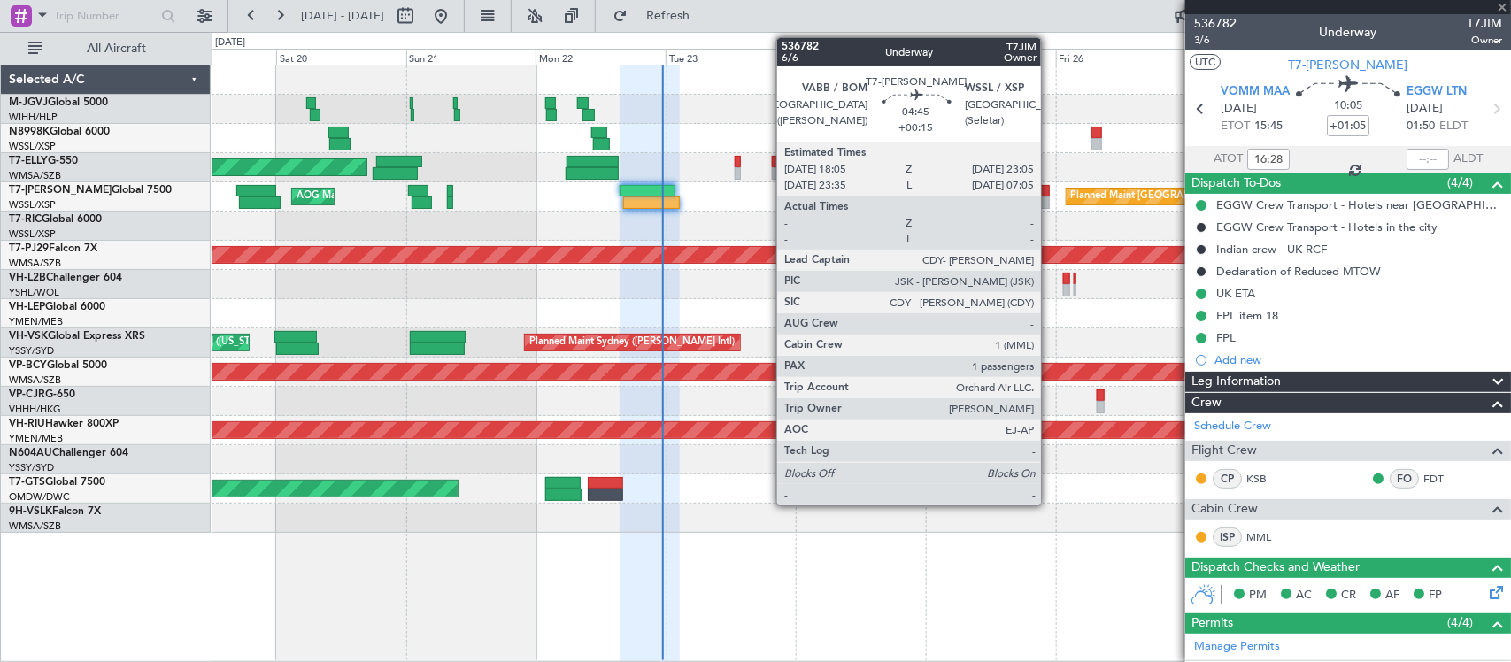
type input "-00:25"
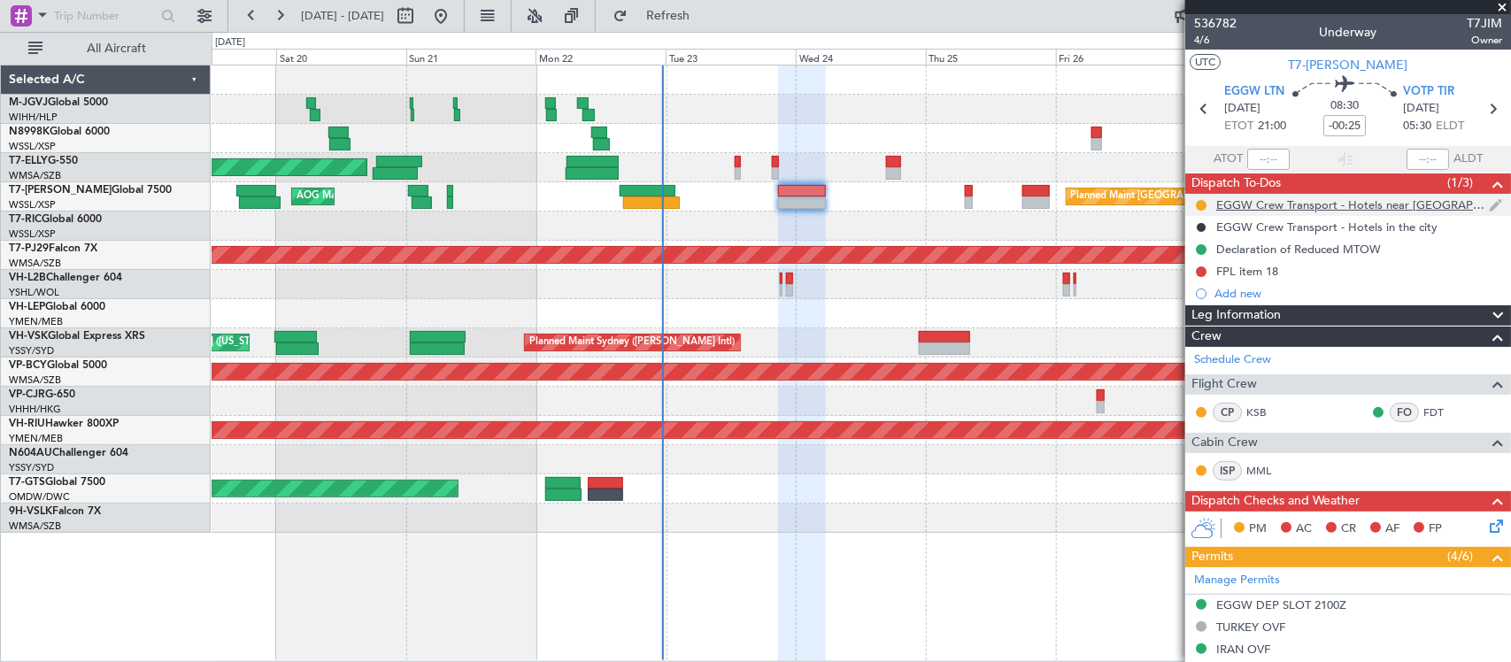
click at [1271, 204] on div "EGGW Crew Transport - Hotels near [GEOGRAPHIC_DATA]" at bounding box center [1352, 204] width 273 height 15
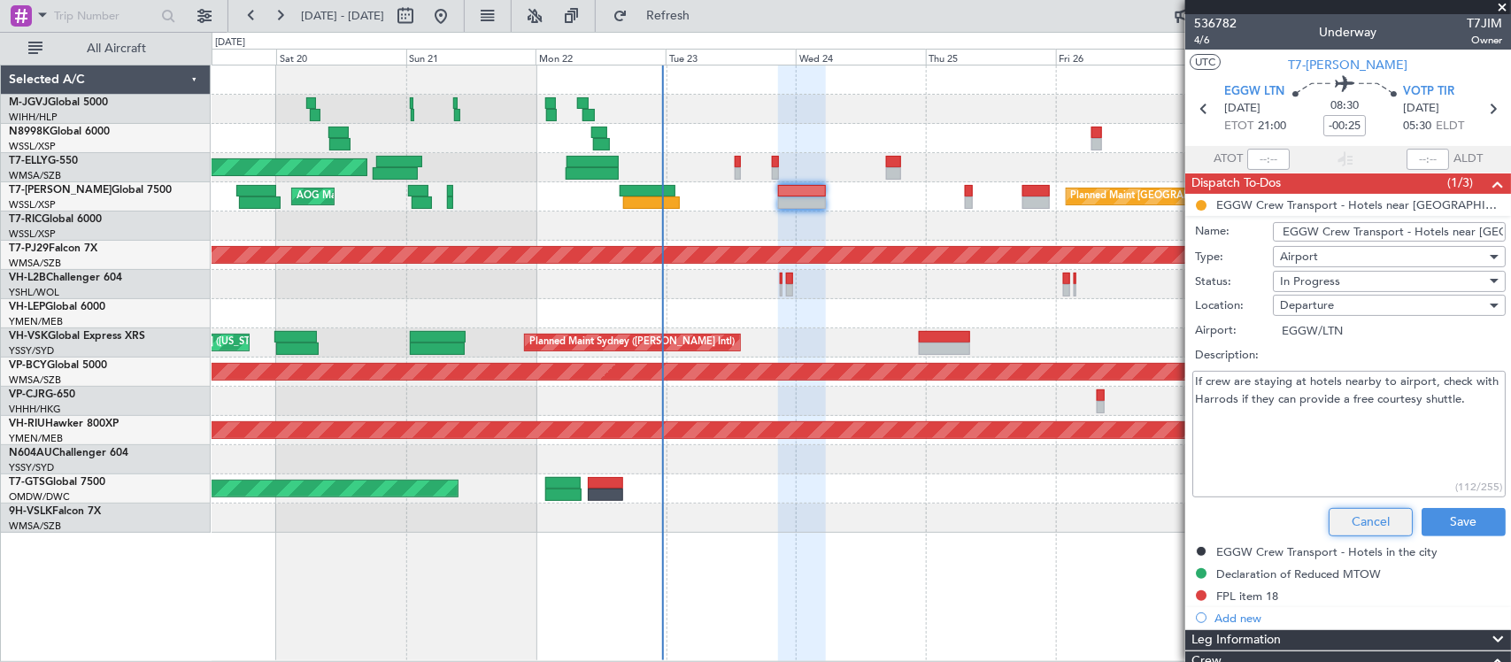
click at [1352, 523] on button "Cancel" at bounding box center [1370, 522] width 84 height 28
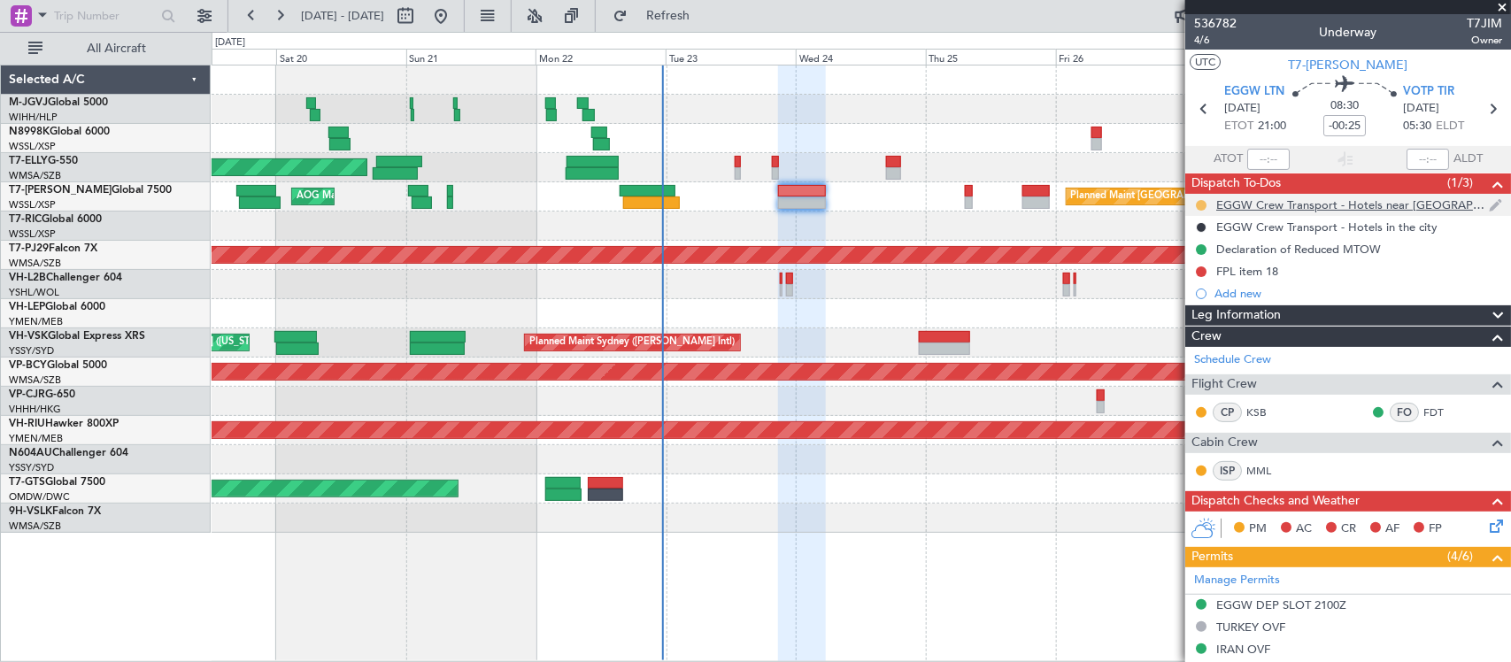
click at [1197, 201] on button at bounding box center [1201, 205] width 11 height 11
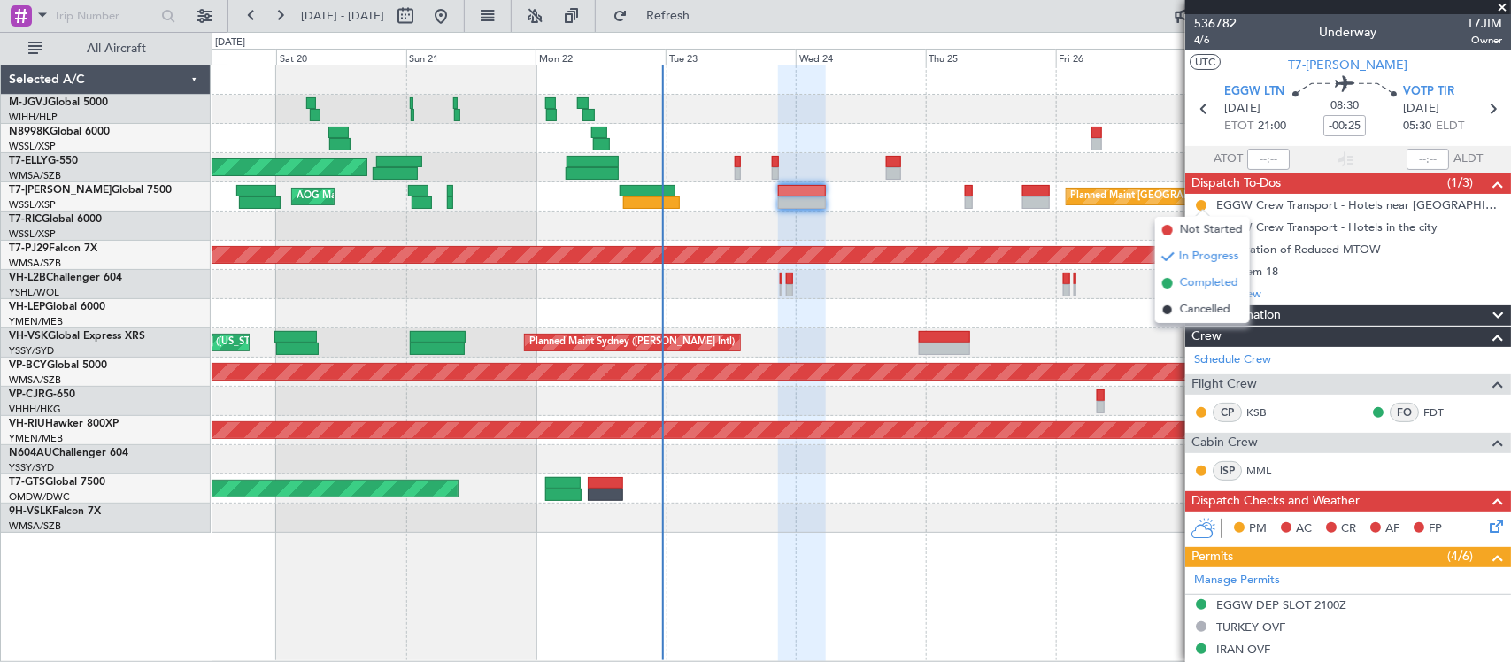
click at [1199, 279] on span "Completed" at bounding box center [1209, 283] width 58 height 18
click at [1262, 232] on div "EGGW Crew Transport - Hotels in the city" at bounding box center [1326, 226] width 221 height 15
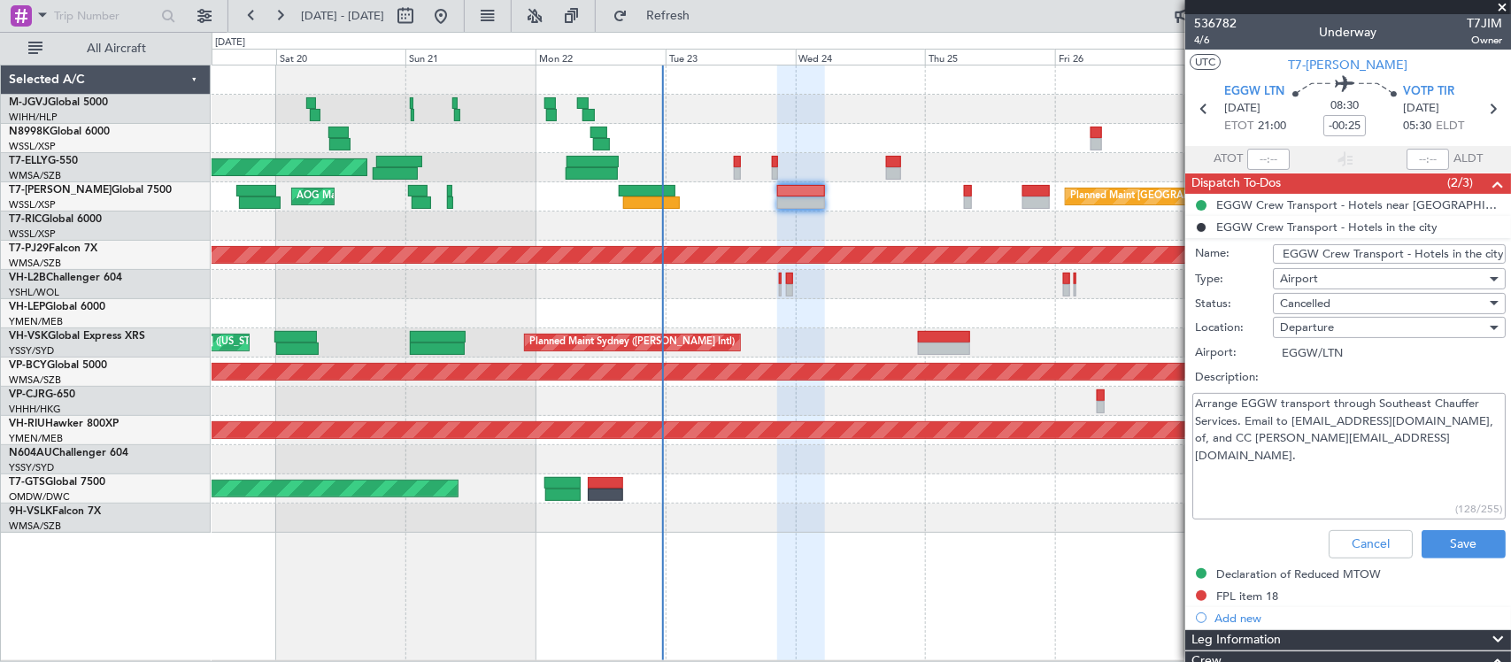
drag, startPoint x: 1325, startPoint y: 439, endPoint x: 1213, endPoint y: 432, distance: 111.7
click at [1213, 432] on textarea "Arrange EGGW transport through Southeast Chauffer Services. Email to [EMAIL_ADD…" at bounding box center [1348, 456] width 313 height 127
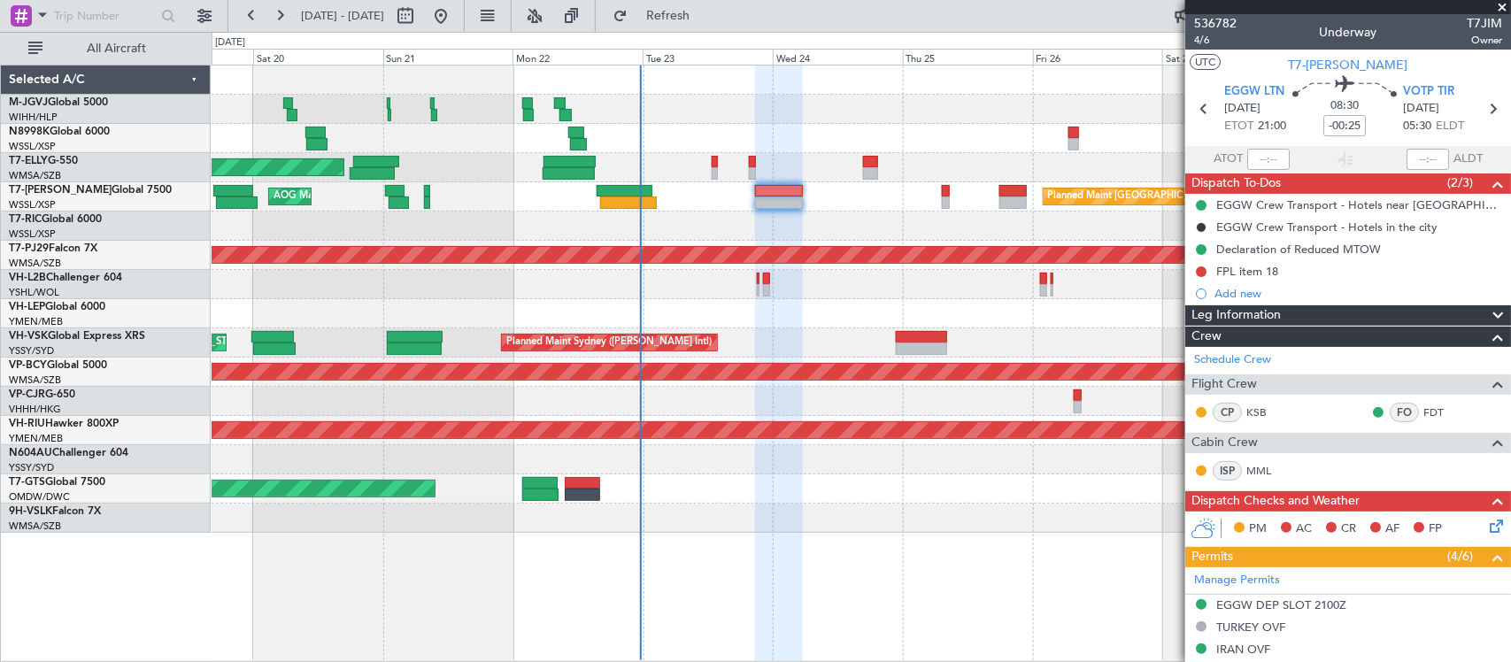
click at [922, 231] on div at bounding box center [861, 226] width 1298 height 29
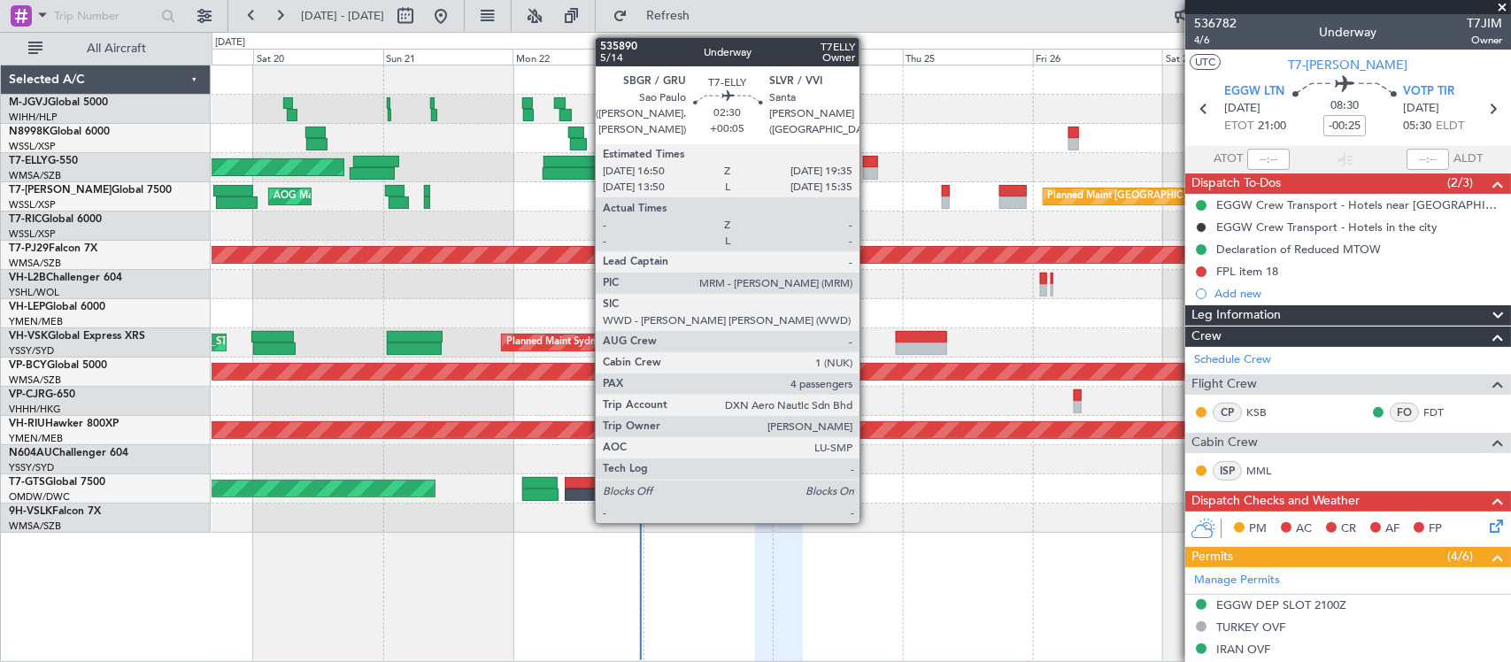
click at [868, 170] on div at bounding box center [870, 173] width 15 height 12
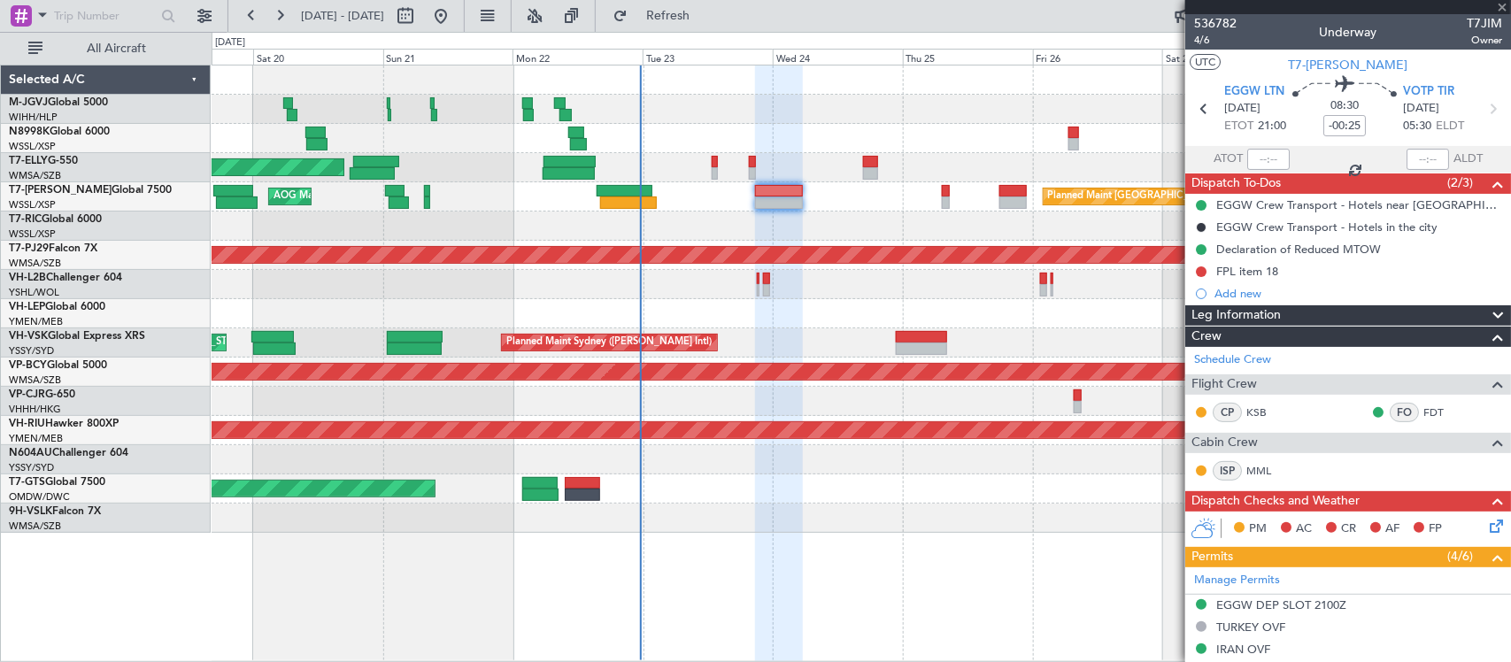
type input "+00:05"
type input "4"
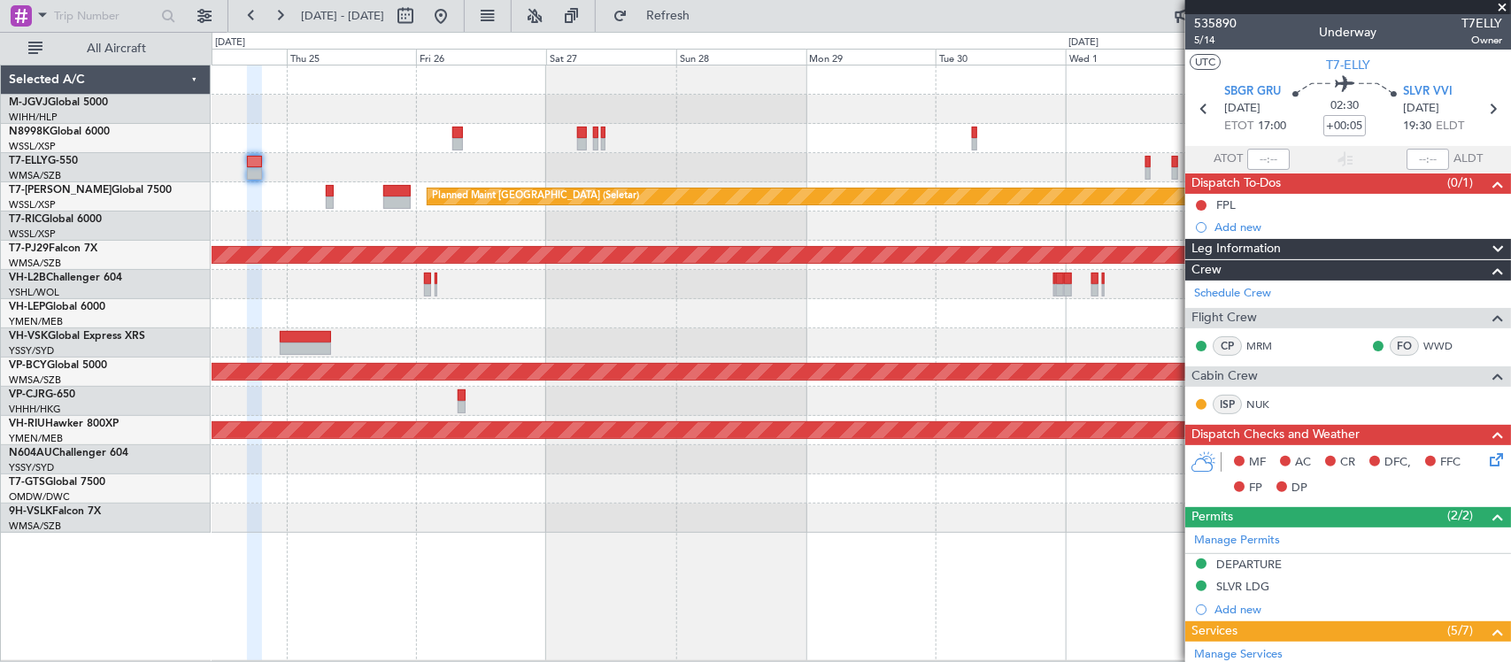
click at [491, 412] on div "Planned Maint [GEOGRAPHIC_DATA] (Seletar) Planned Maint [GEOGRAPHIC_DATA] (Sult…" at bounding box center [861, 298] width 1298 height 467
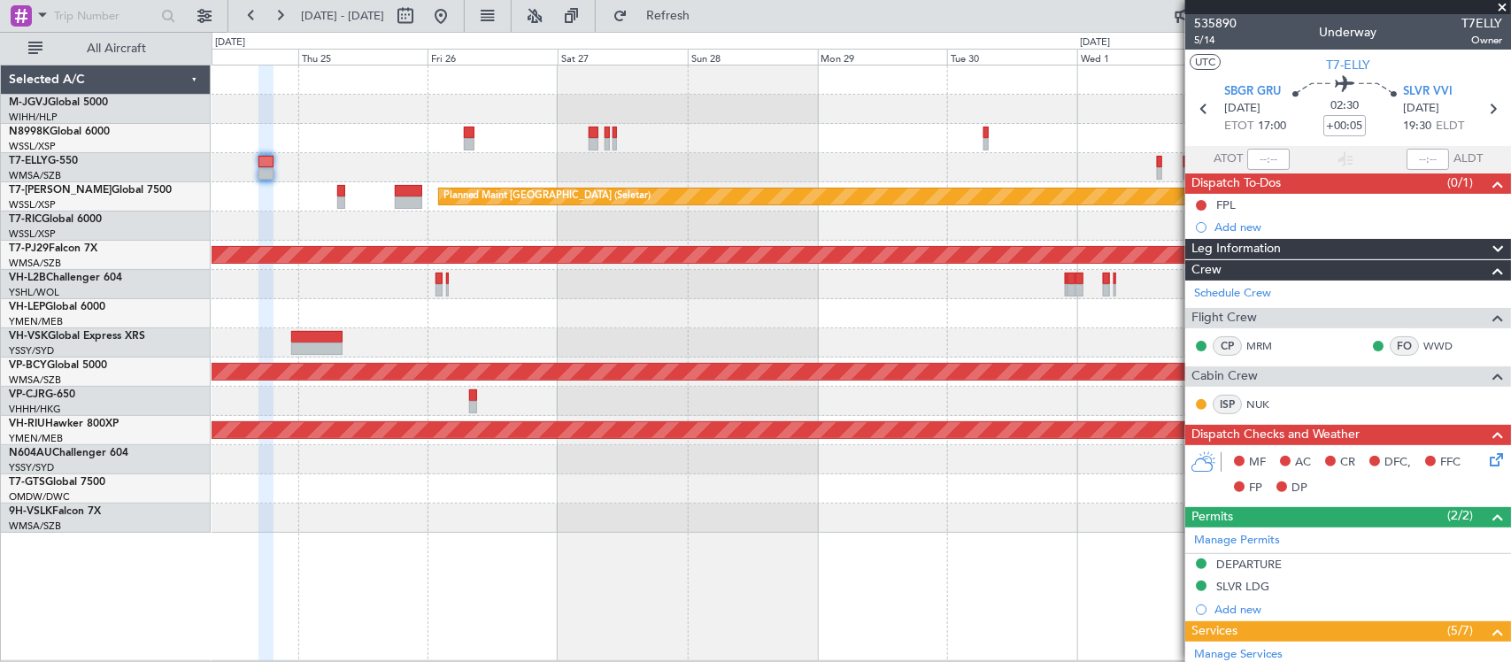
click at [919, 536] on div "Planned Maint [GEOGRAPHIC_DATA] (Seletar) Planned Maint [GEOGRAPHIC_DATA] (Sult…" at bounding box center [861, 363] width 1299 height 597
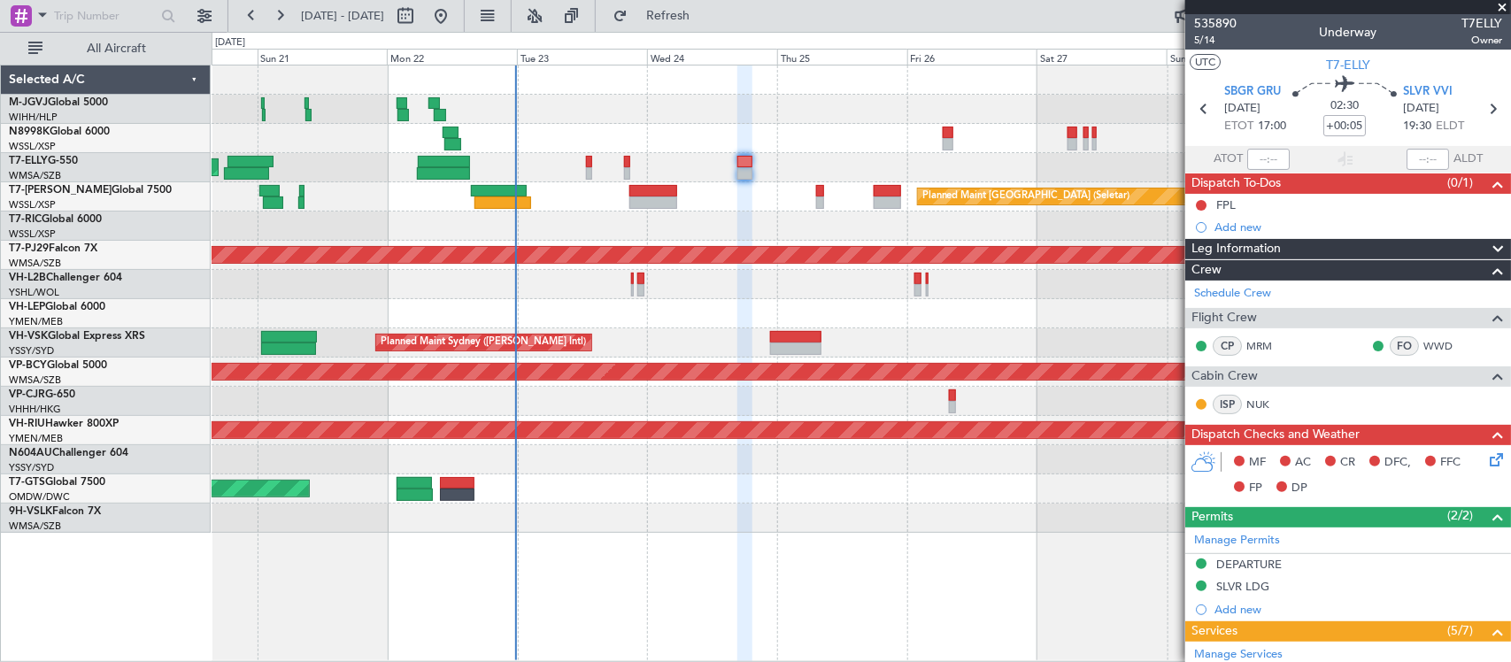
click at [1002, 496] on div "[PERSON_NAME][GEOGRAPHIC_DATA] ([PERSON_NAME] Intl) [PERSON_NAME] Jakarta (Hali…" at bounding box center [861, 298] width 1298 height 467
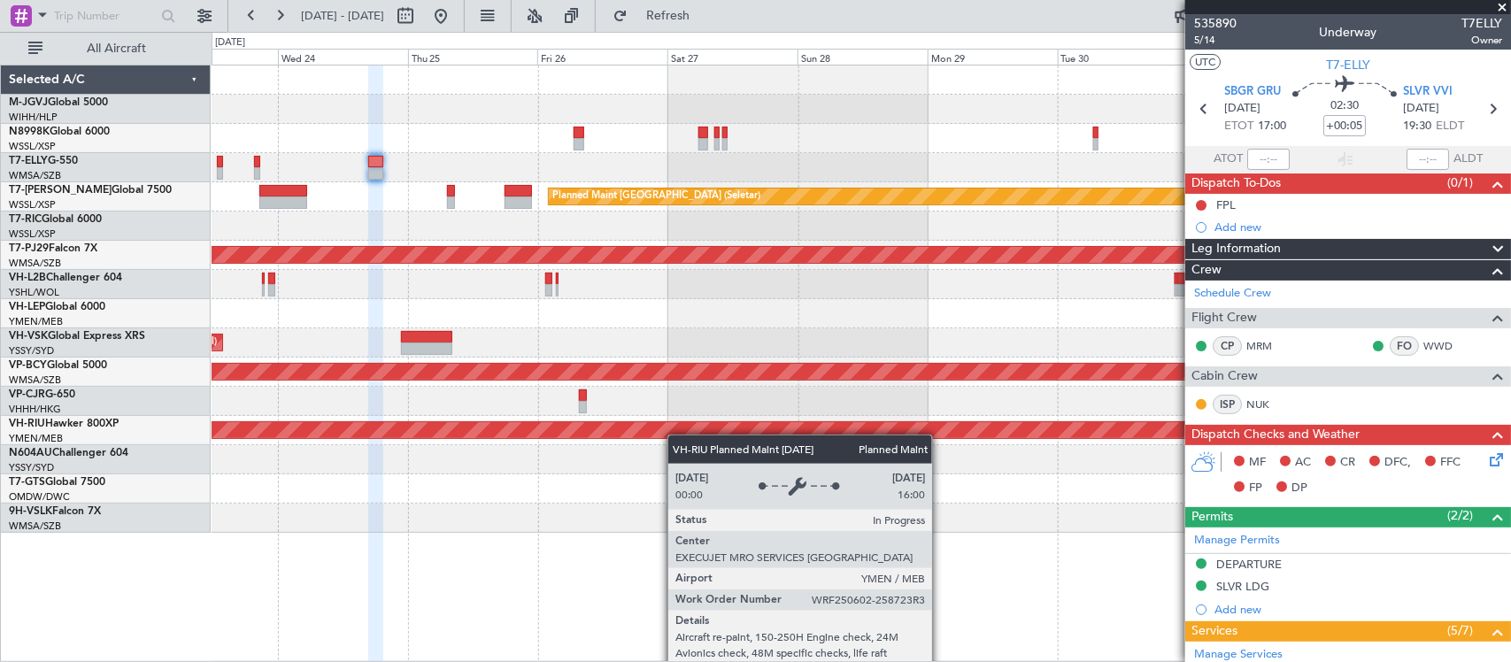
click at [647, 427] on div "Planned Maint [GEOGRAPHIC_DATA] (Seletar) Planned Maint [GEOGRAPHIC_DATA] (Sult…" at bounding box center [861, 298] width 1298 height 467
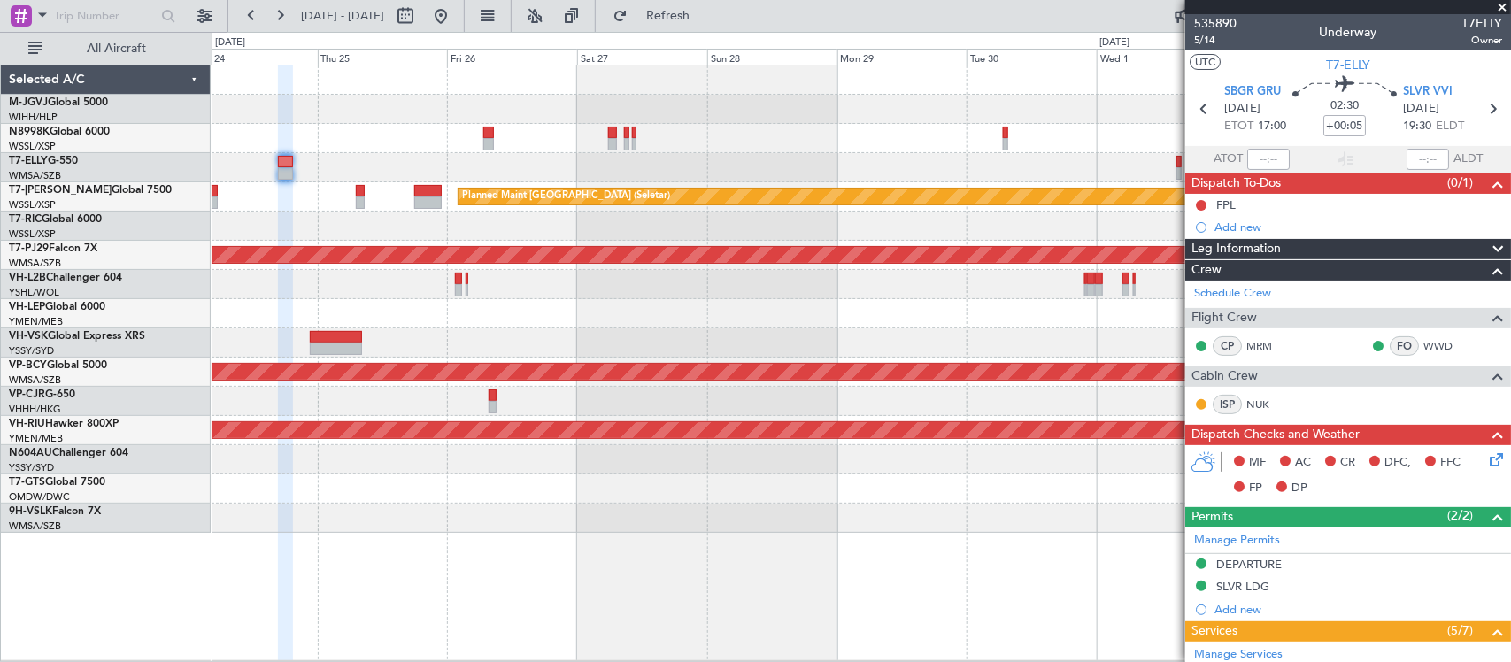
click at [735, 440] on div "Planned Maint [GEOGRAPHIC_DATA] ([GEOGRAPHIC_DATA])" at bounding box center [861, 430] width 1298 height 29
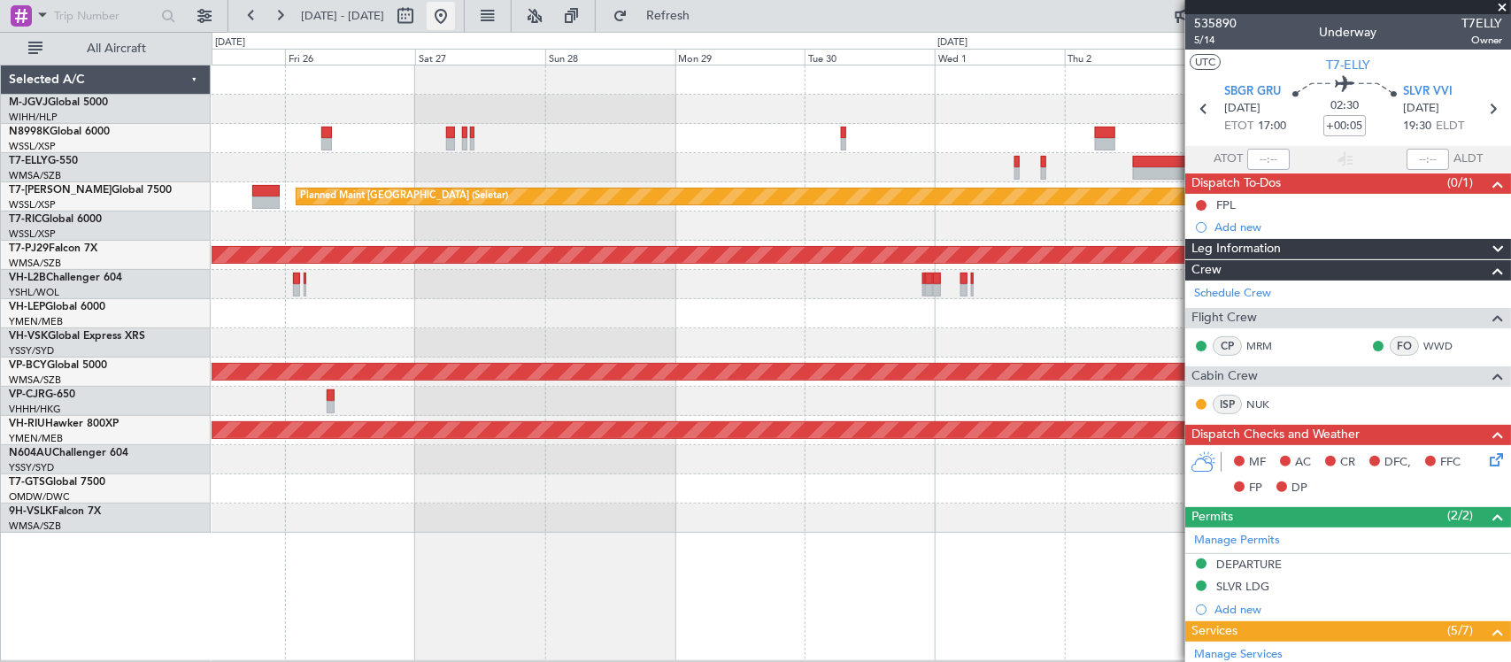
click at [455, 25] on button at bounding box center [441, 16] width 28 height 28
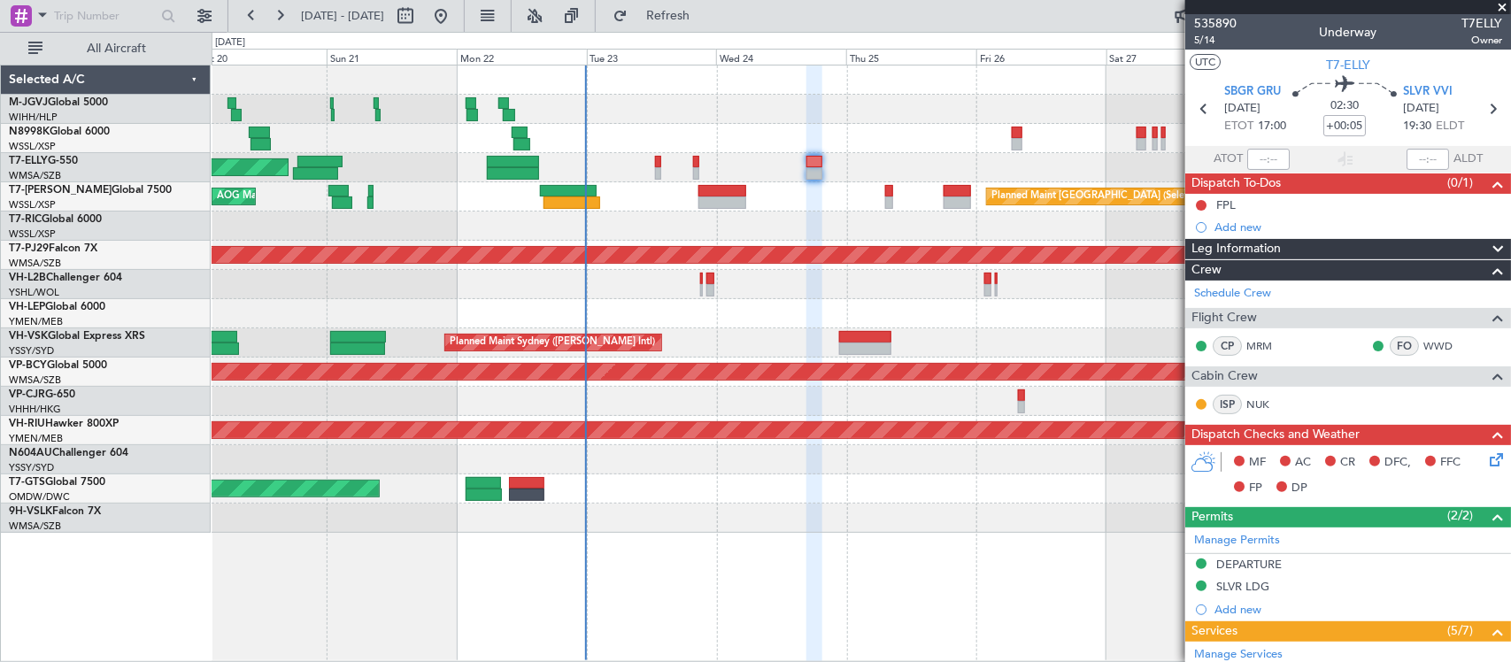
click at [646, 321] on div "Planned Maint [GEOGRAPHIC_DATA] (Seletar) [PERSON_NAME] Jakarta (Halim Intl) [P…" at bounding box center [861, 298] width 1298 height 467
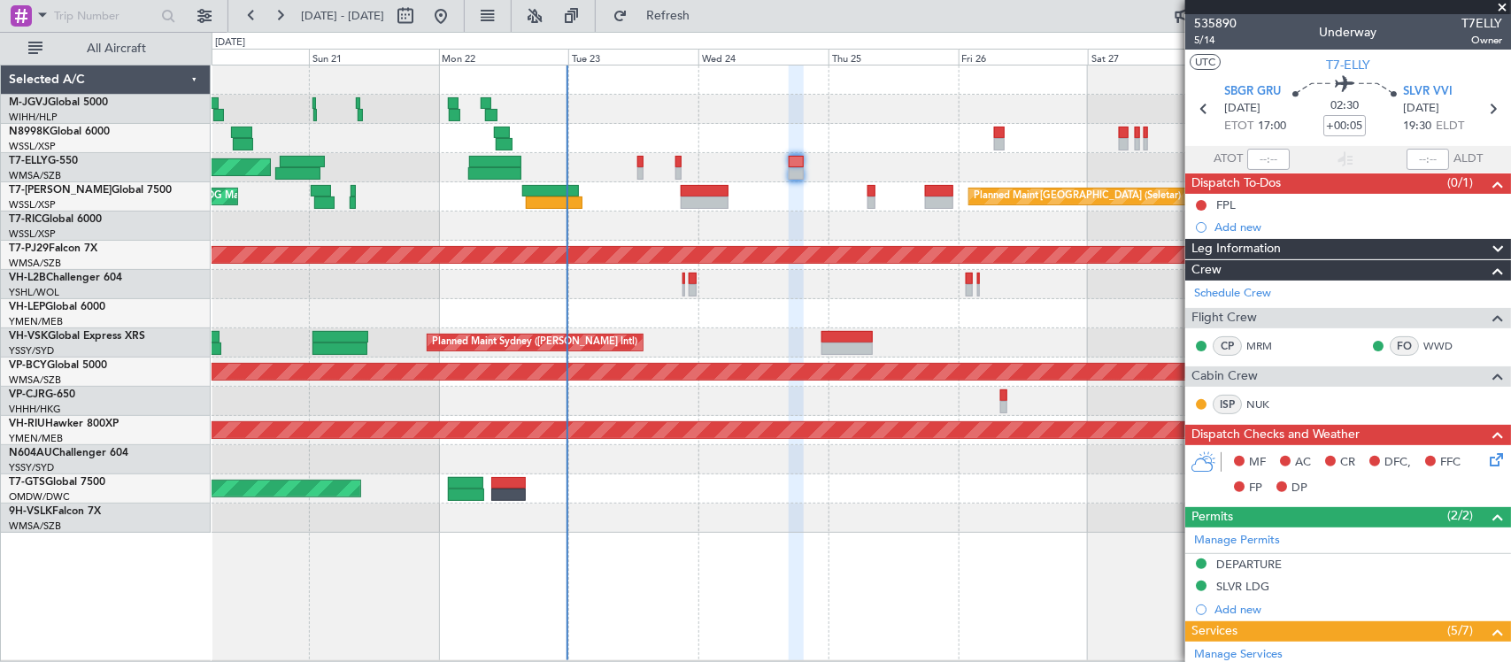
click at [674, 341] on div "Planned Maint Sydney ([PERSON_NAME] Intl) AOG Maint [US_STATE][GEOGRAPHIC_DATA]…" at bounding box center [861, 342] width 1298 height 29
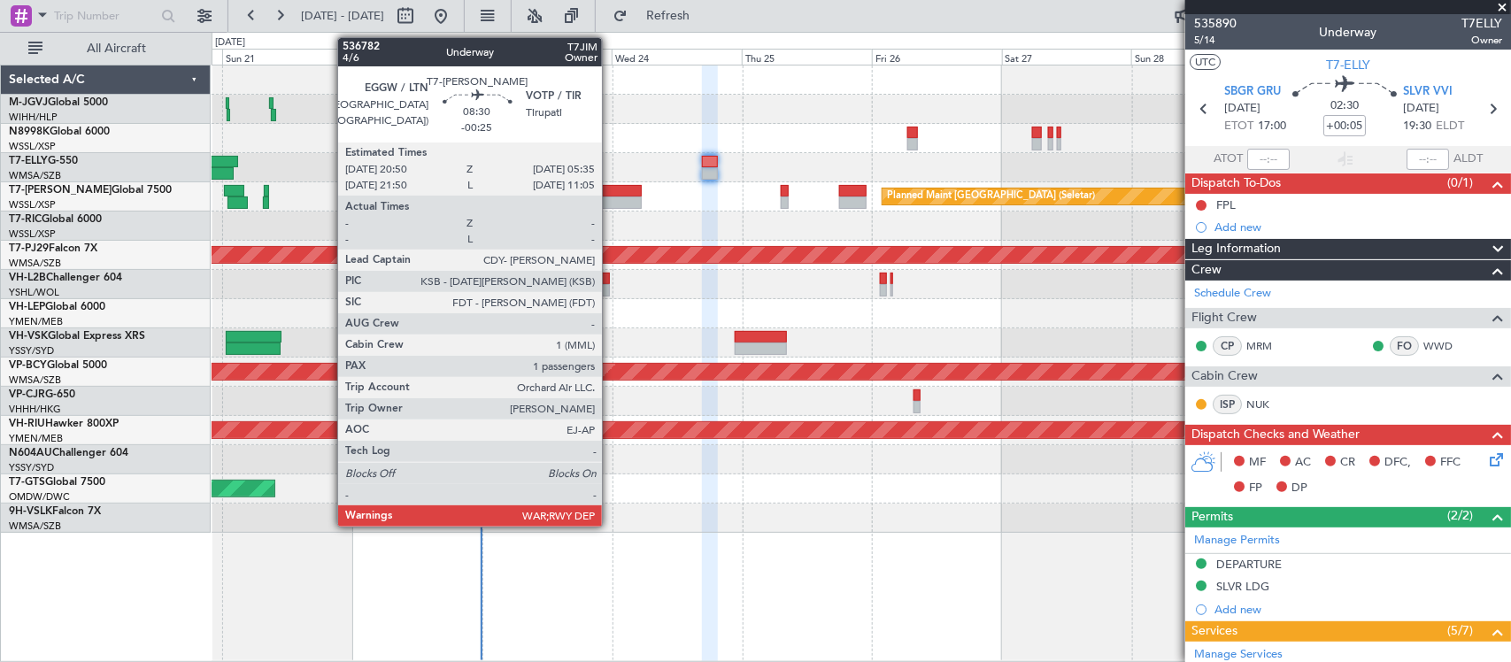
click at [609, 196] on div at bounding box center [618, 202] width 48 height 12
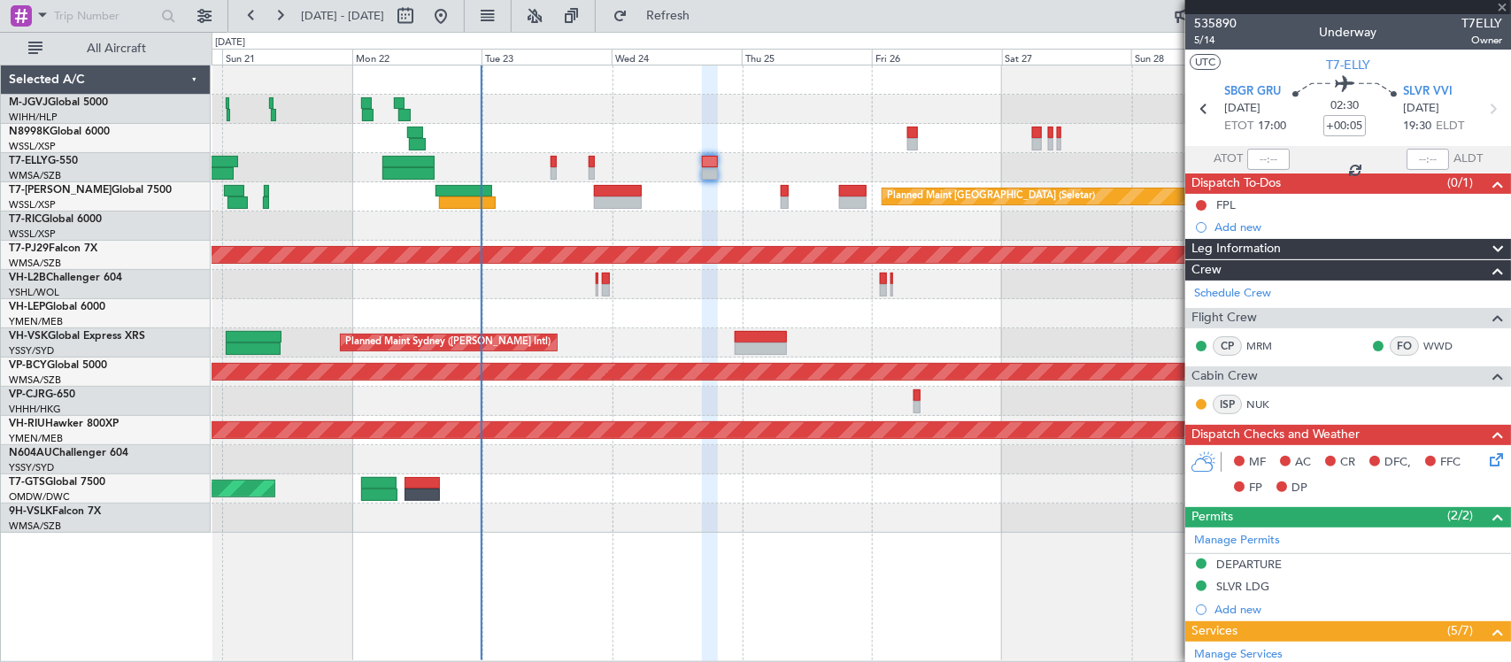
type input "-00:25"
type input "1"
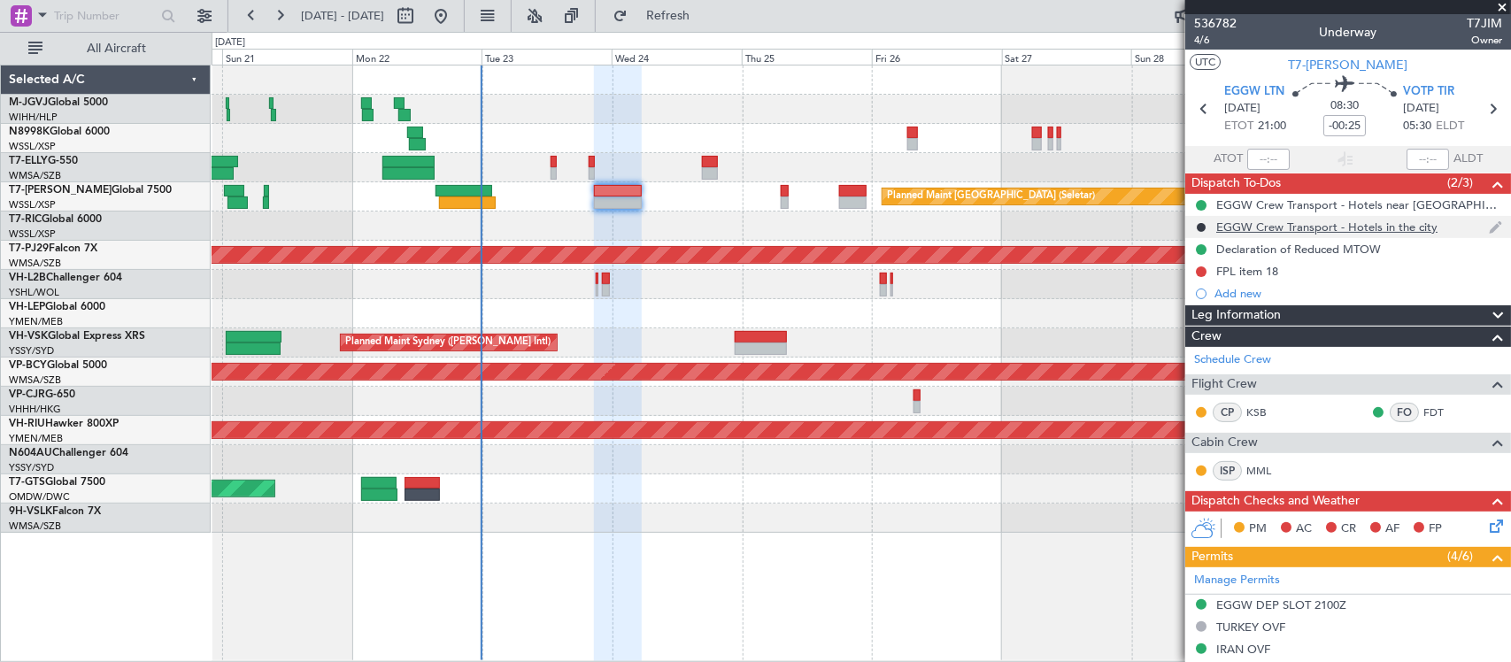
click at [1228, 230] on div "EGGW Crew Transport - Hotels in the city" at bounding box center [1326, 226] width 221 height 15
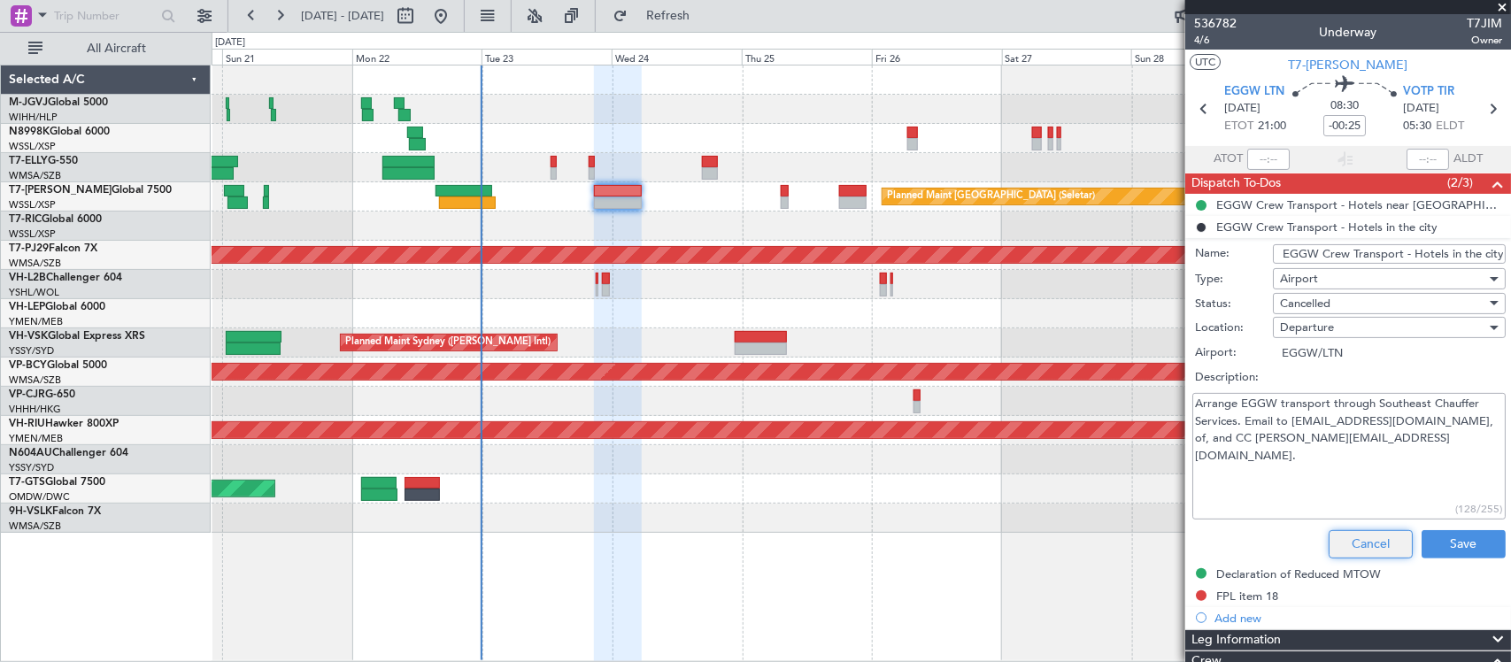
click at [1365, 550] on button "Cancel" at bounding box center [1370, 544] width 84 height 28
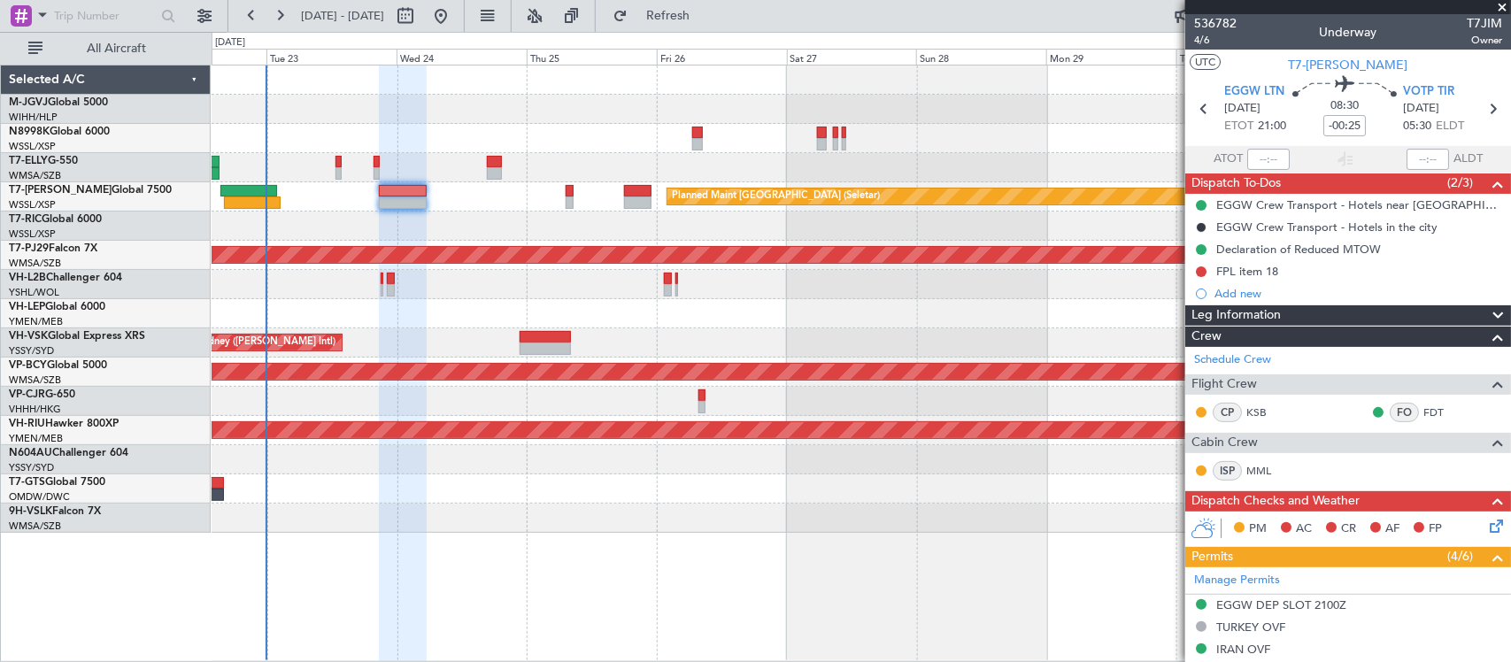
click at [721, 348] on div "Planned Maint Sydney ([PERSON_NAME] Intl)" at bounding box center [861, 342] width 1298 height 29
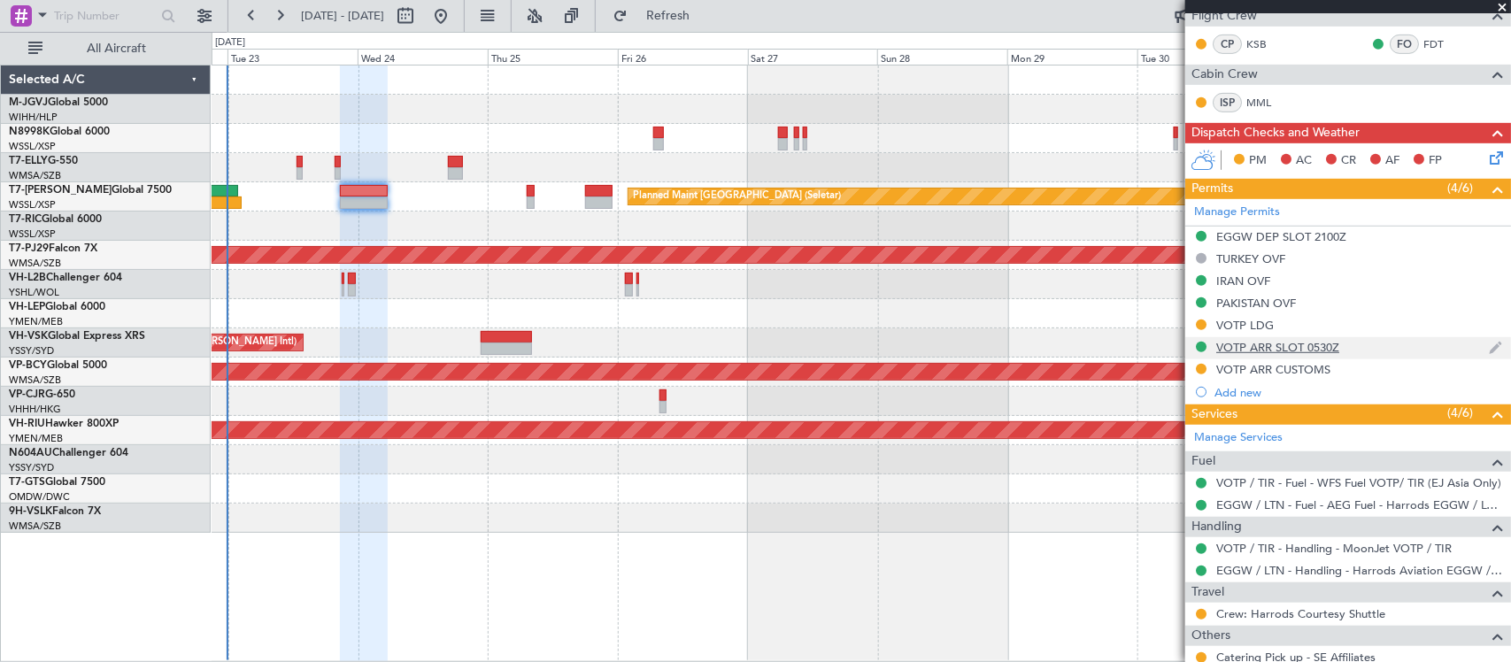
scroll to position [466, 0]
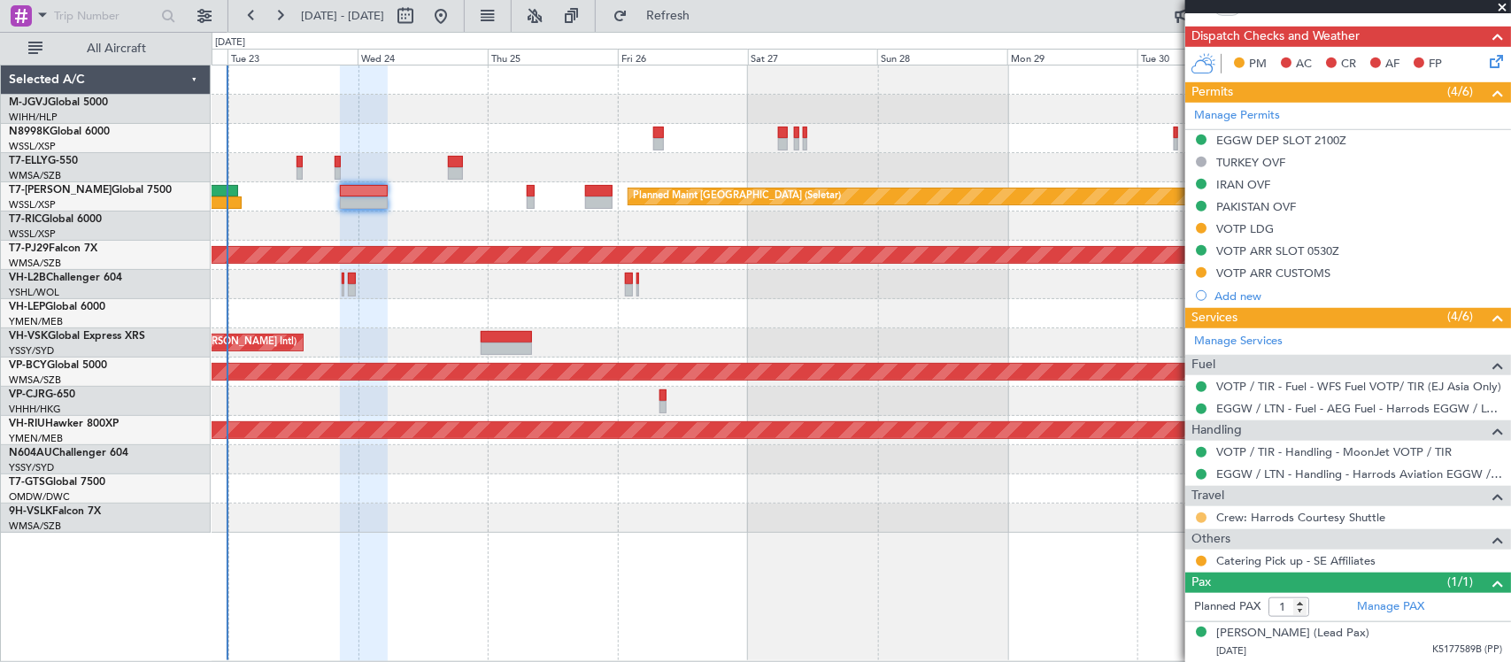
click at [1202, 519] on button at bounding box center [1201, 517] width 11 height 11
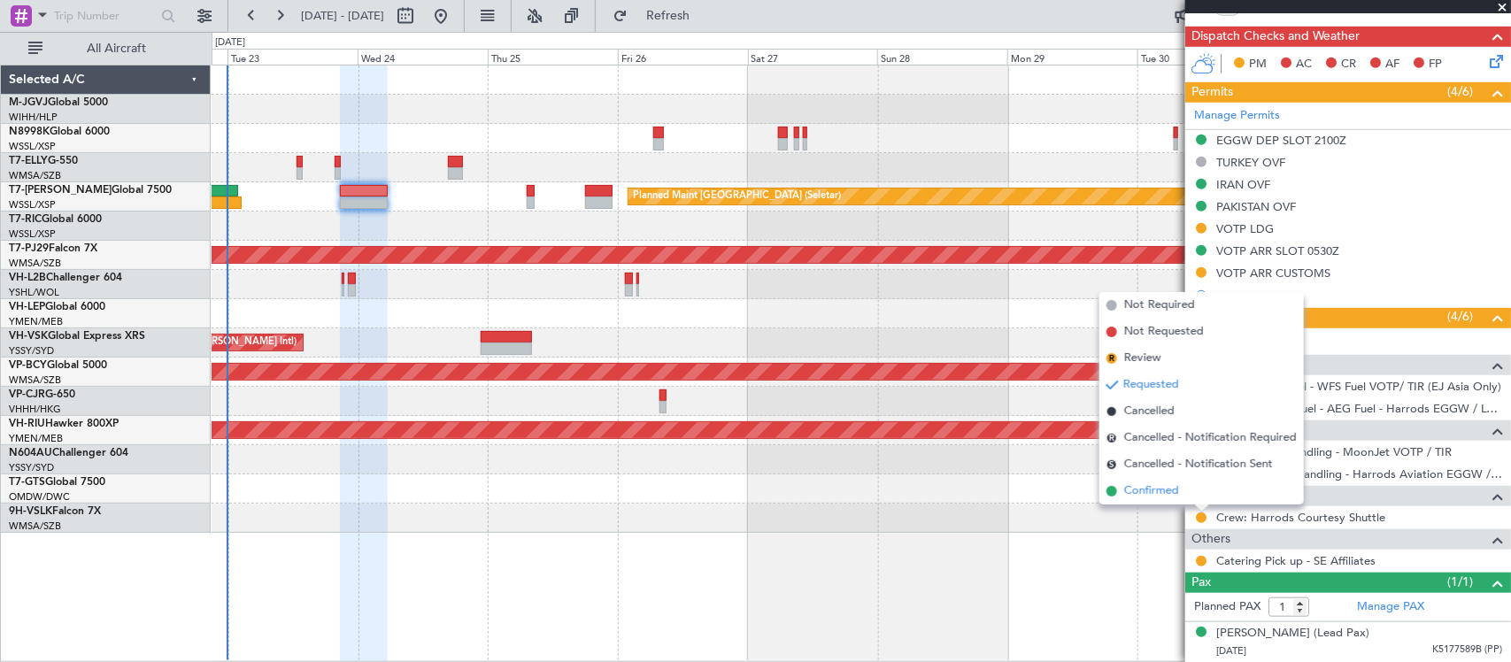
click at [1195, 497] on li "Confirmed" at bounding box center [1201, 491] width 204 height 27
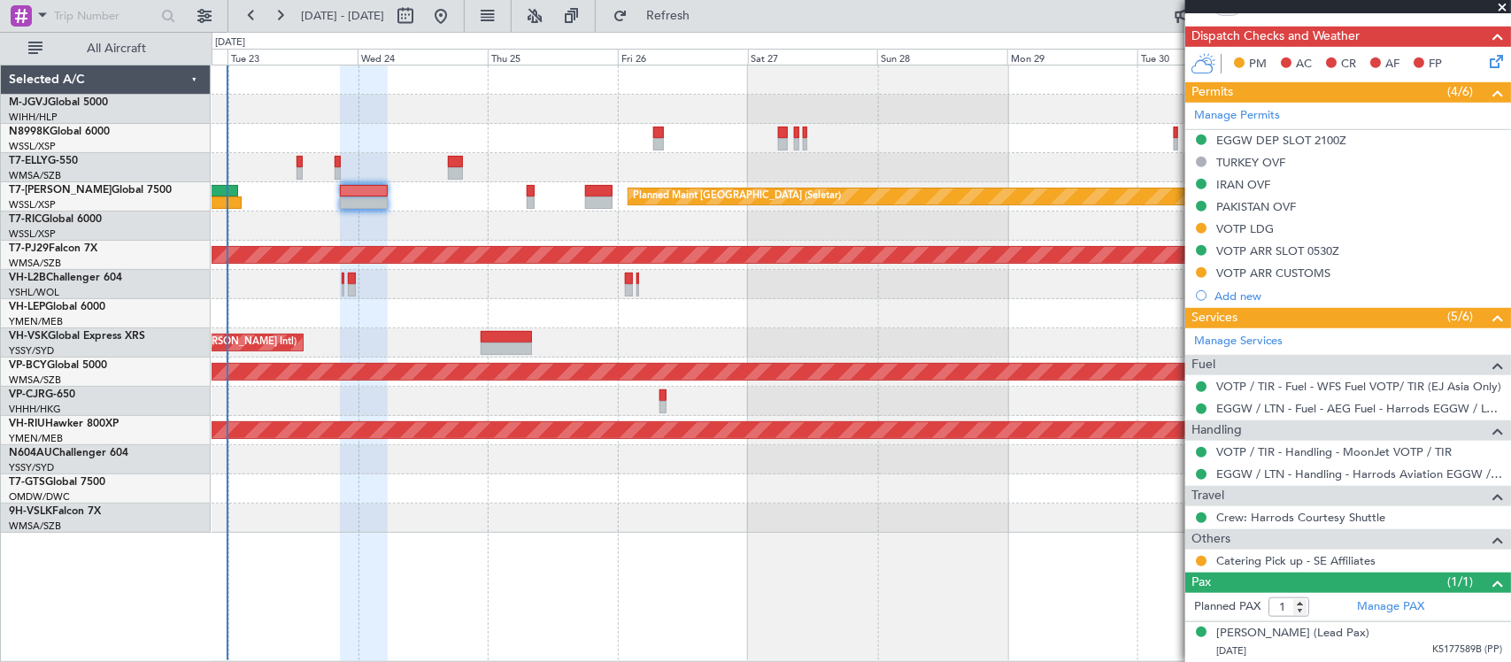
click at [1486, 58] on icon at bounding box center [1493, 58] width 14 height 14
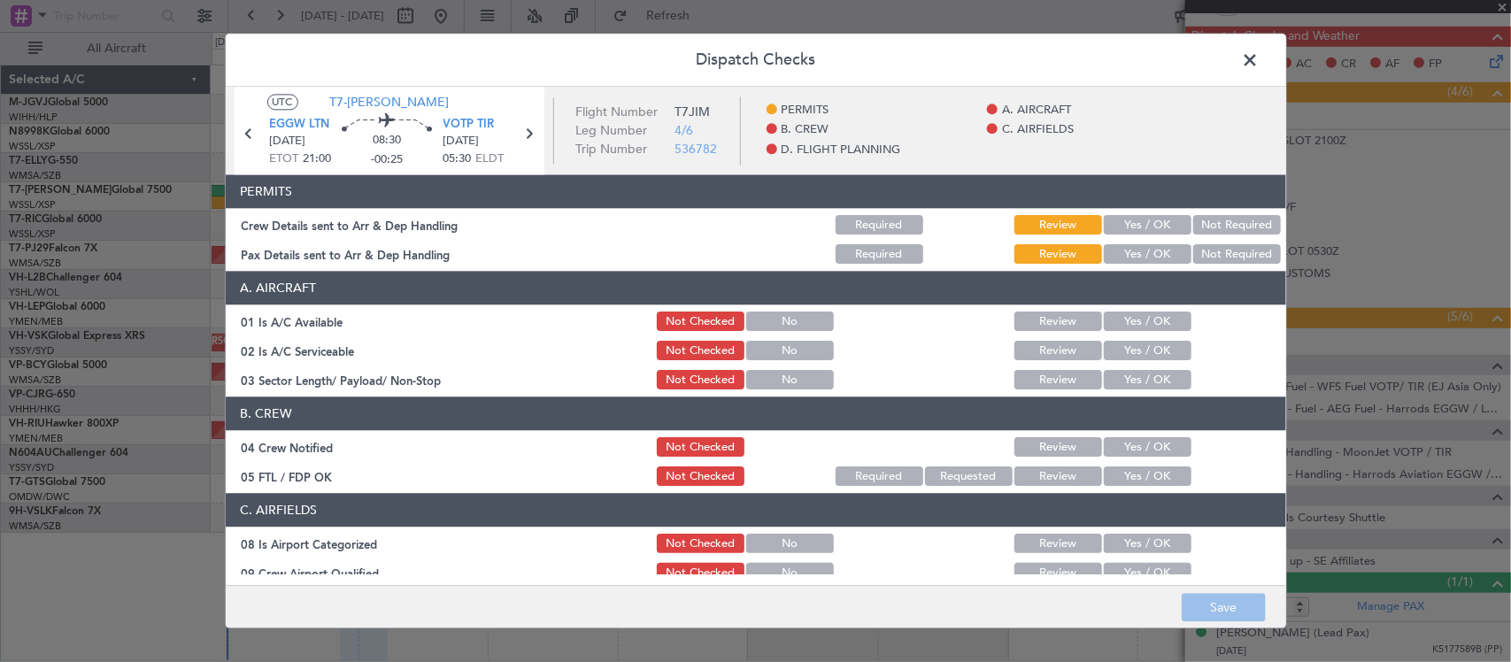
click at [1149, 222] on button "Yes / OK" at bounding box center [1148, 225] width 88 height 19
click at [1148, 250] on button "Yes / OK" at bounding box center [1148, 254] width 88 height 19
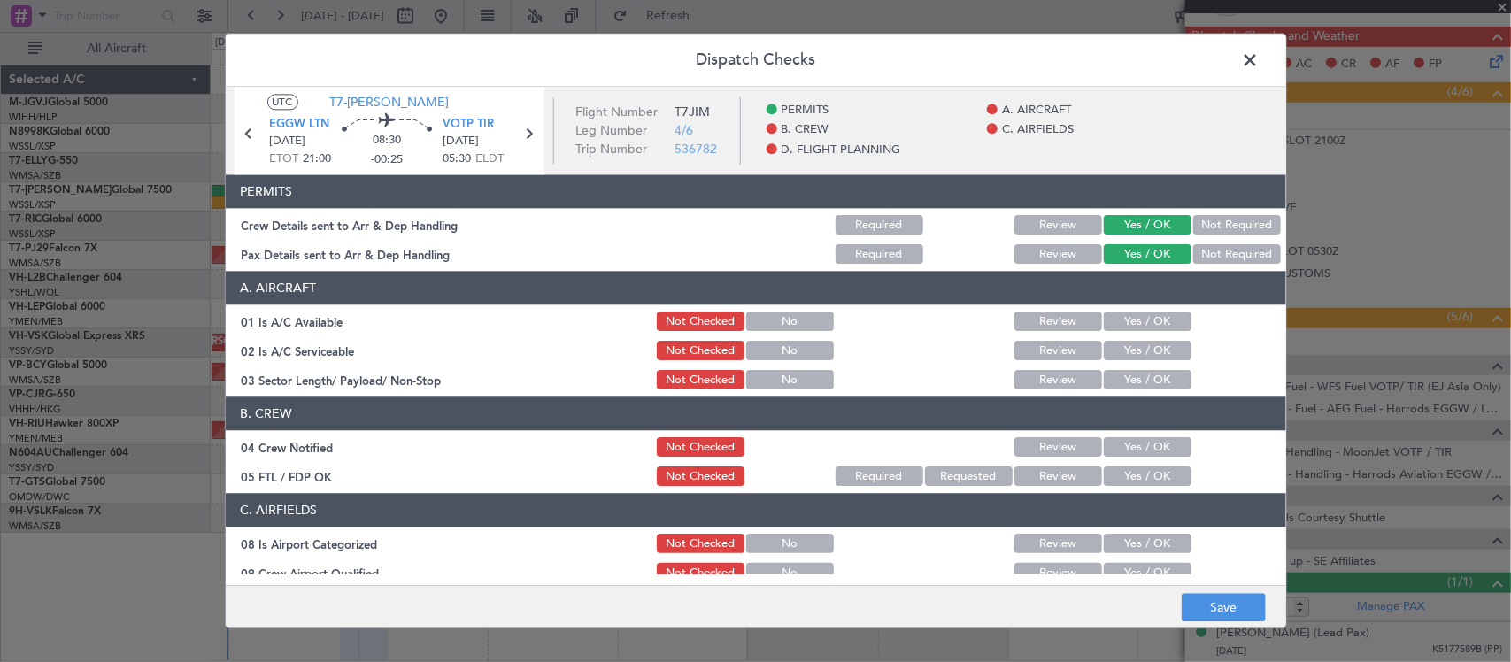
click at [1152, 325] on button "Yes / OK" at bounding box center [1148, 321] width 88 height 19
click at [1151, 348] on button "Yes / OK" at bounding box center [1148, 351] width 88 height 19
click at [1151, 374] on button "Yes / OK" at bounding box center [1148, 380] width 88 height 19
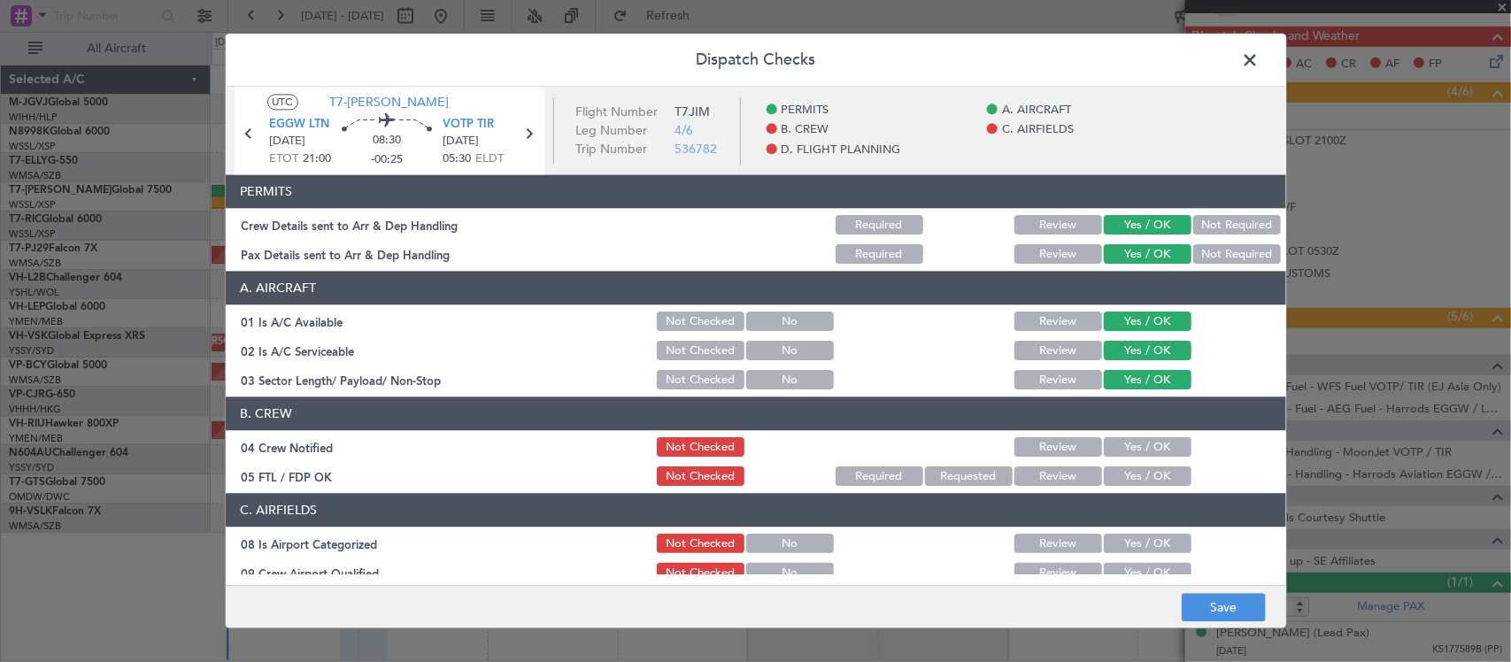
click at [1160, 438] on button "Yes / OK" at bounding box center [1148, 447] width 88 height 19
click at [1161, 474] on button "Yes / OK" at bounding box center [1148, 476] width 88 height 19
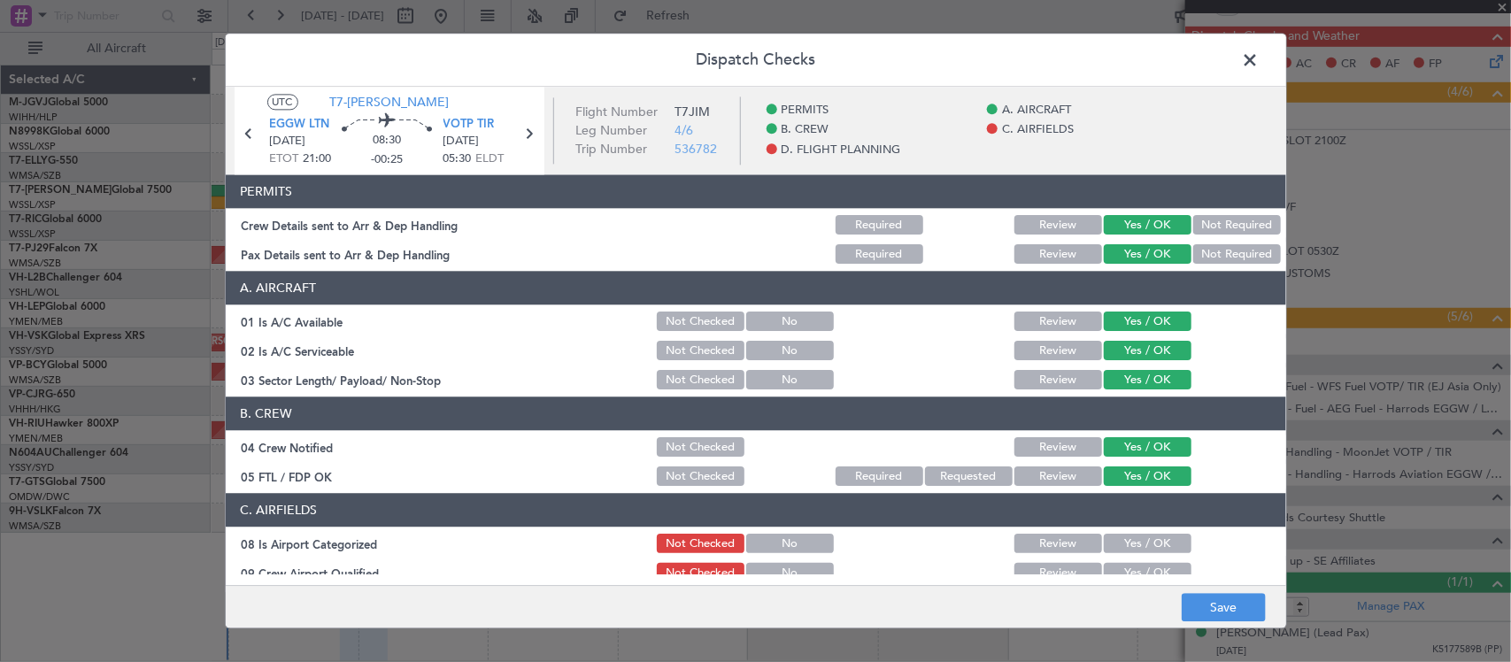
click at [1151, 542] on button "Yes / OK" at bounding box center [1148, 544] width 88 height 19
click at [1149, 574] on button "Yes / OK" at bounding box center [1148, 573] width 88 height 19
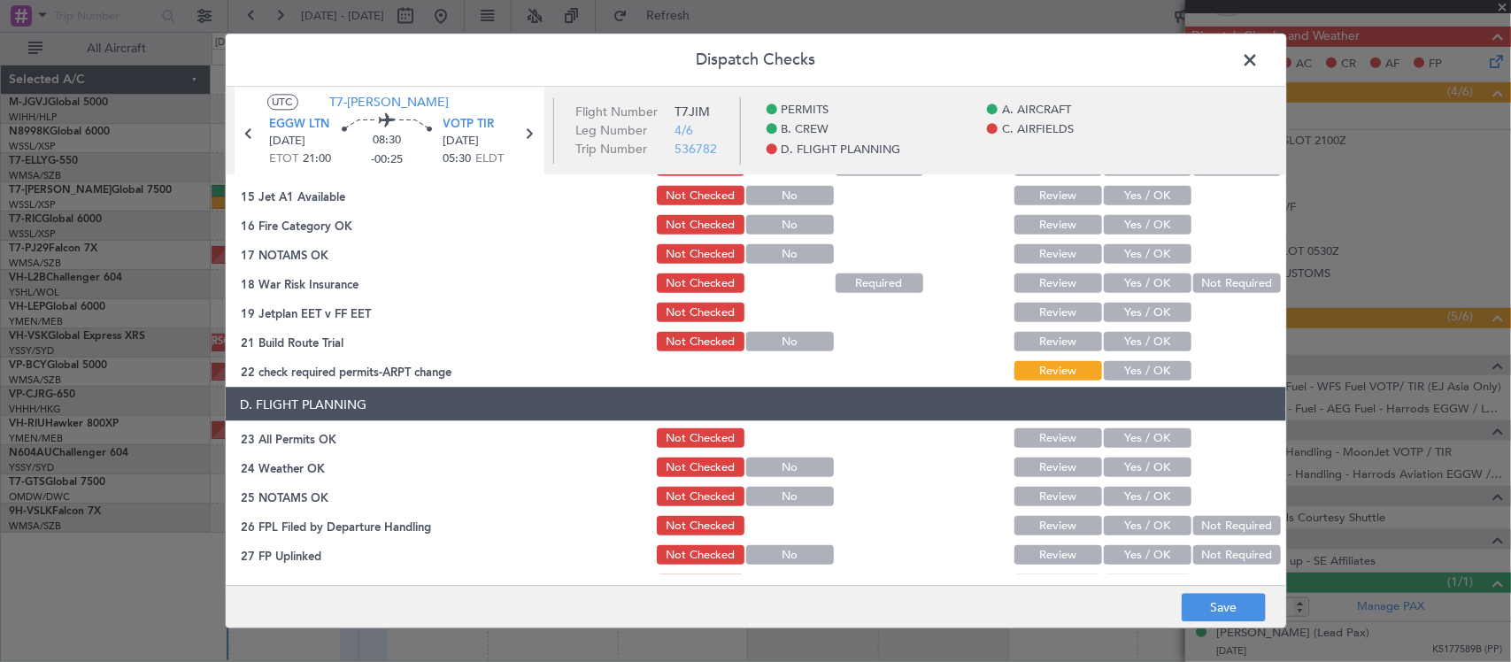
scroll to position [368, 0]
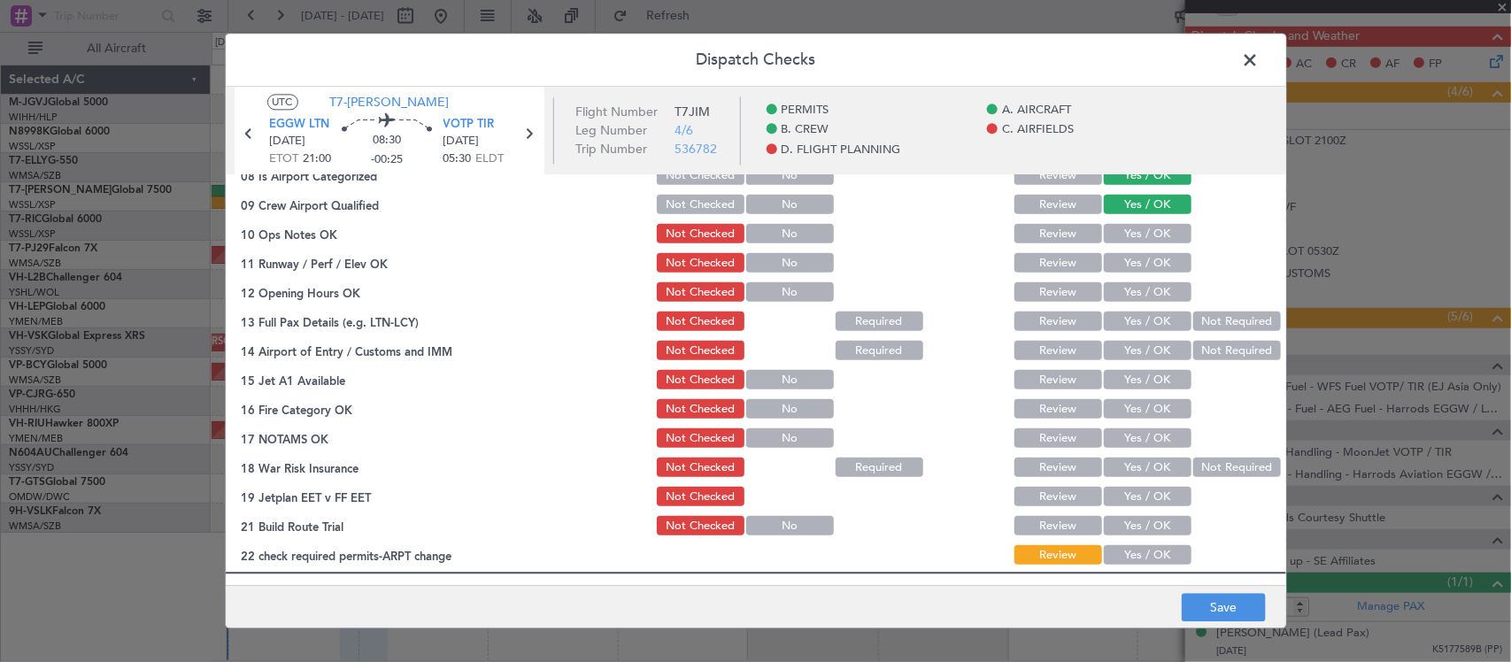
click at [1137, 230] on button "Yes / OK" at bounding box center [1148, 234] width 88 height 19
click at [1146, 263] on button "Yes / OK" at bounding box center [1148, 263] width 88 height 19
click at [1148, 292] on button "Yes / OK" at bounding box center [1148, 292] width 88 height 19
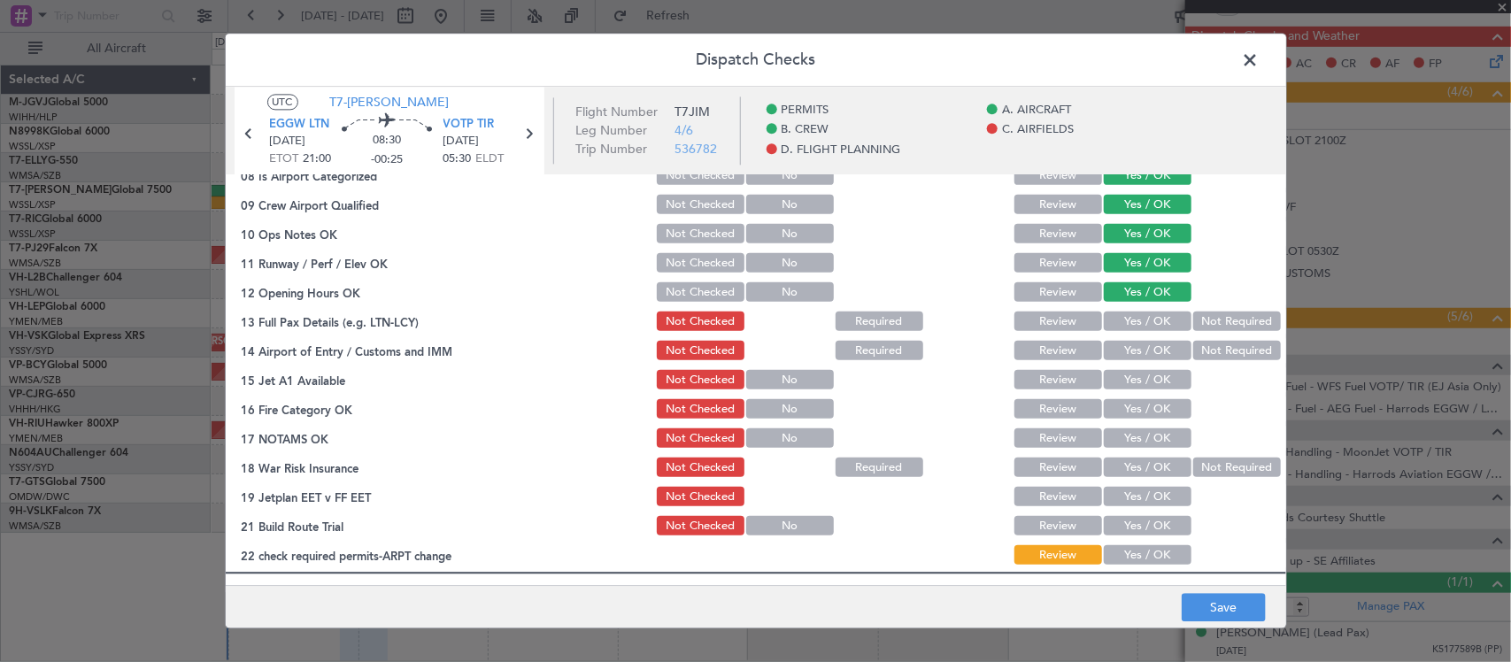
click at [1153, 324] on button "Yes / OK" at bounding box center [1148, 321] width 88 height 19
click at [1153, 348] on button "Yes / OK" at bounding box center [1148, 351] width 88 height 19
click at [1153, 381] on button "Yes / OK" at bounding box center [1148, 380] width 88 height 19
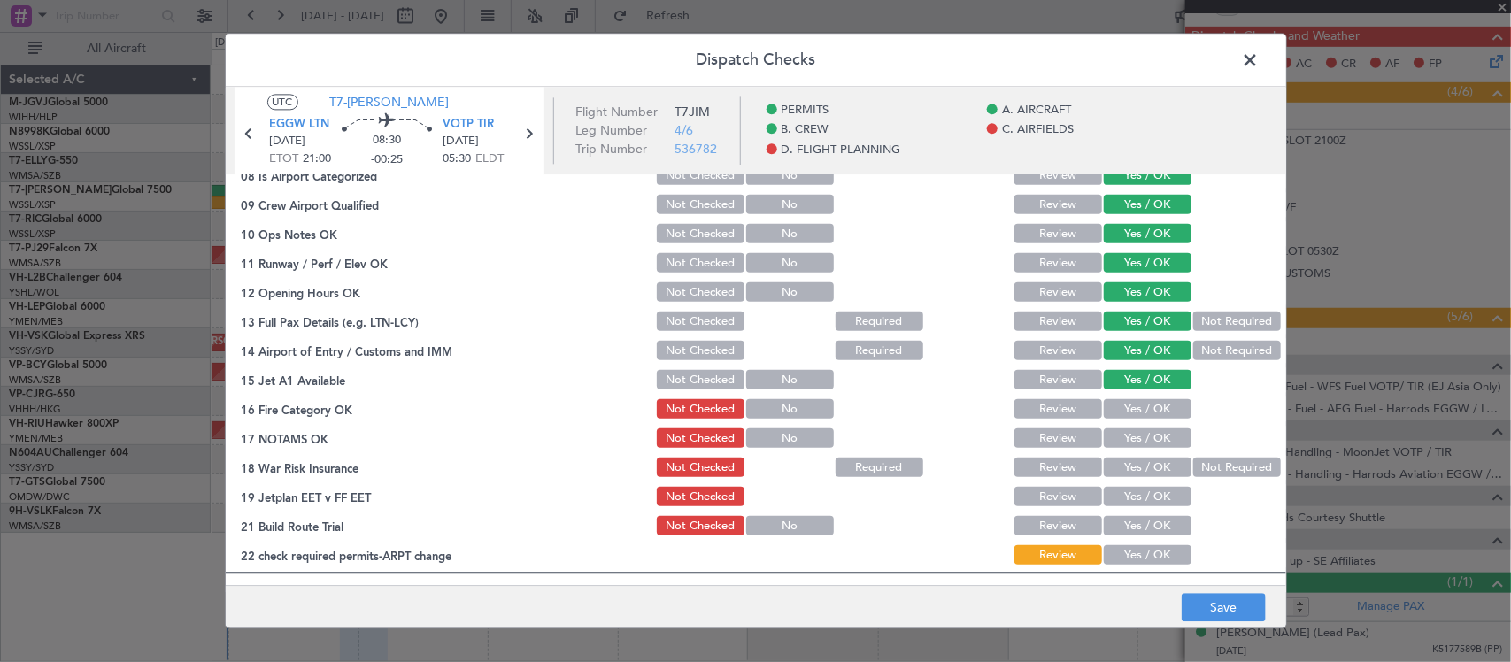
click at [1153, 404] on button "Yes / OK" at bounding box center [1148, 409] width 88 height 19
click at [1151, 430] on button "Yes / OK" at bounding box center [1148, 438] width 88 height 19
click at [1222, 466] on button "Not Required" at bounding box center [1237, 467] width 88 height 19
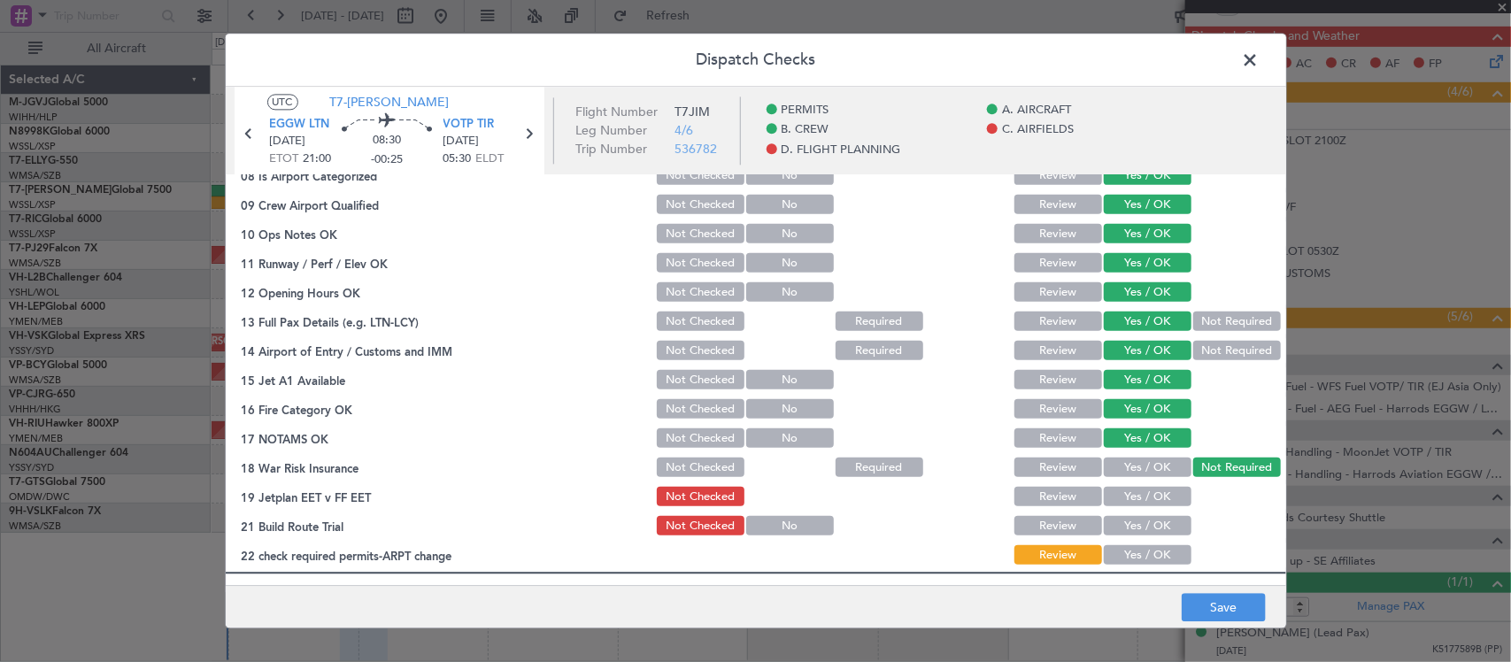
click at [1165, 492] on button "Yes / OK" at bounding box center [1148, 497] width 88 height 19
click at [1162, 519] on button "Yes / OK" at bounding box center [1148, 526] width 88 height 19
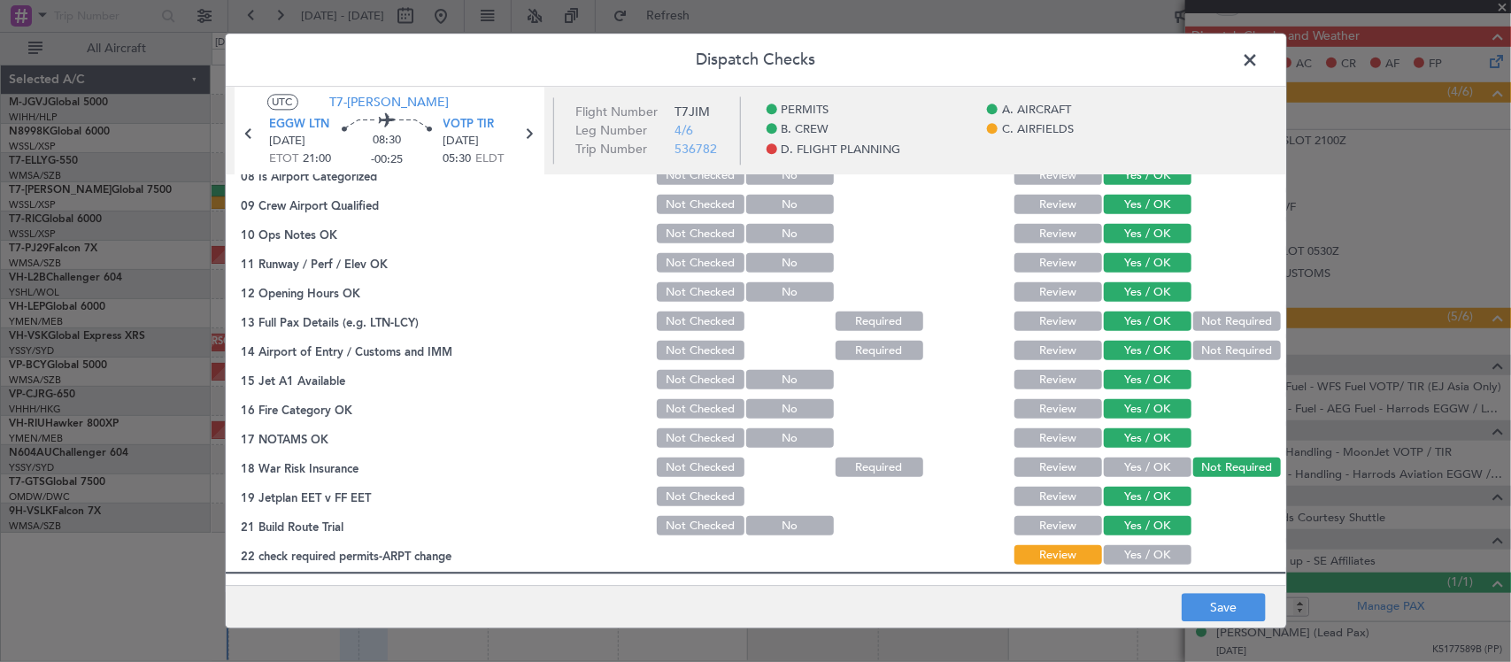
click at [1152, 555] on button "Yes / OK" at bounding box center [1148, 555] width 88 height 19
click at [1232, 612] on button "Save" at bounding box center [1224, 608] width 84 height 28
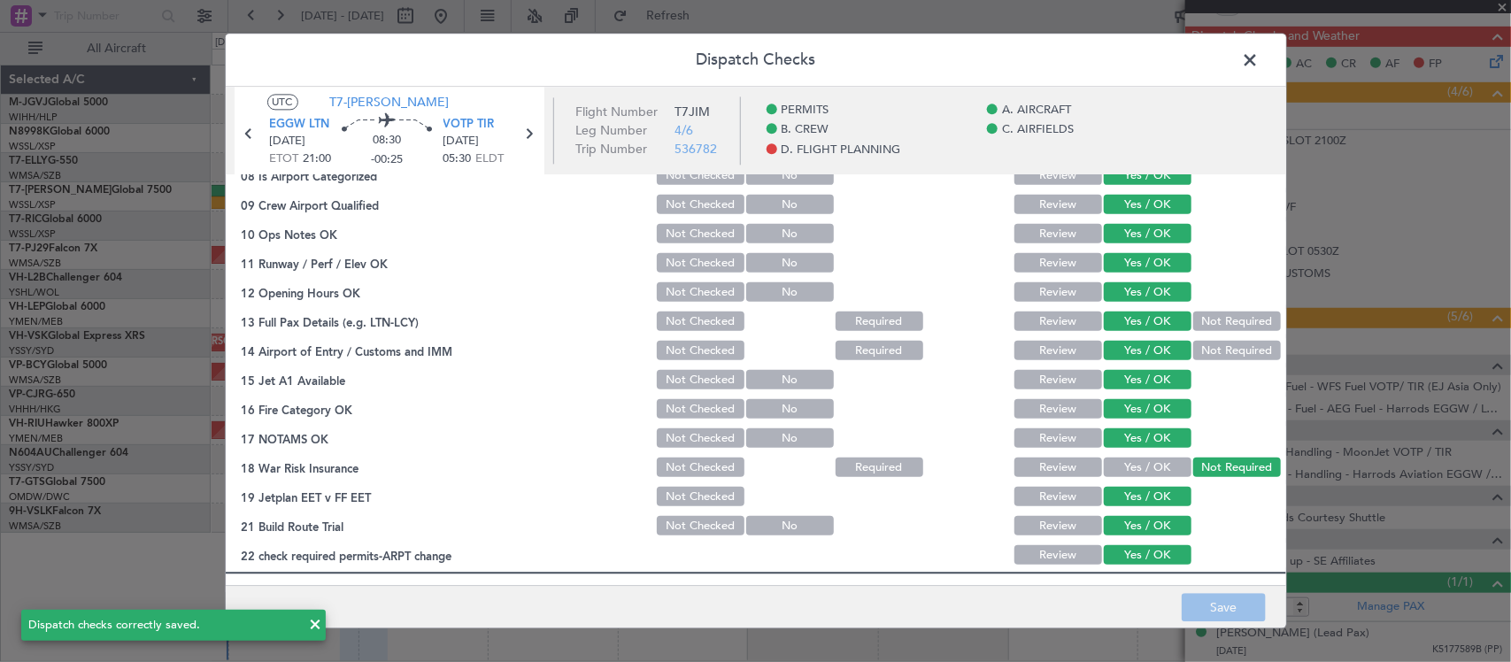
click at [1259, 64] on span at bounding box center [1259, 64] width 0 height 35
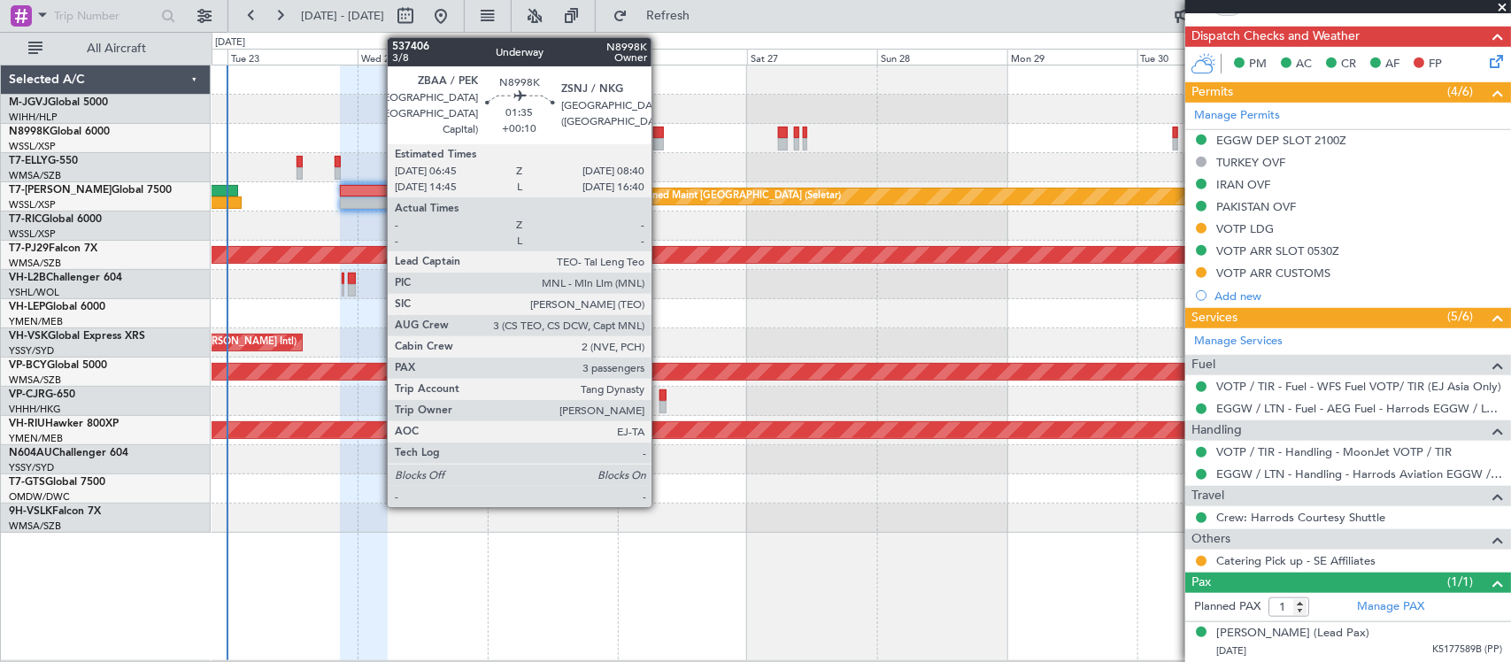
click at [660, 135] on div at bounding box center [658, 133] width 11 height 12
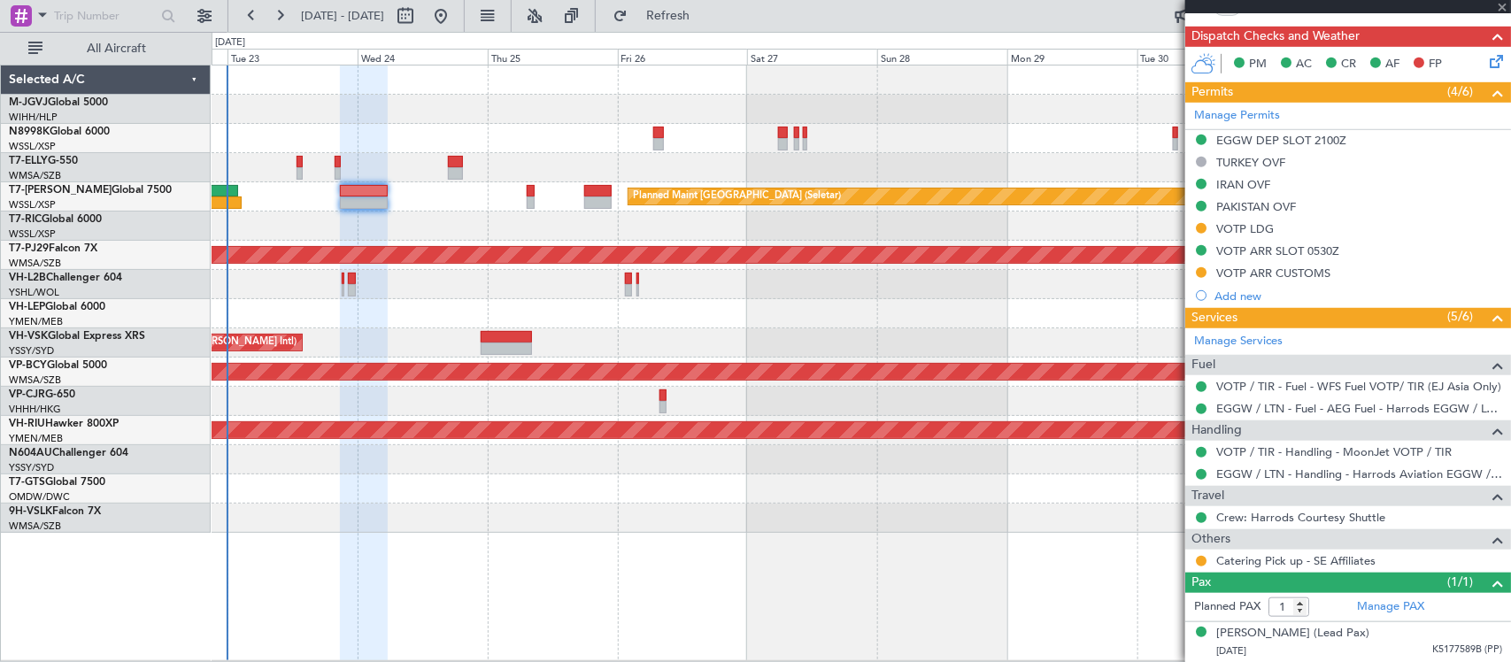
type input "+00:10"
type input "3"
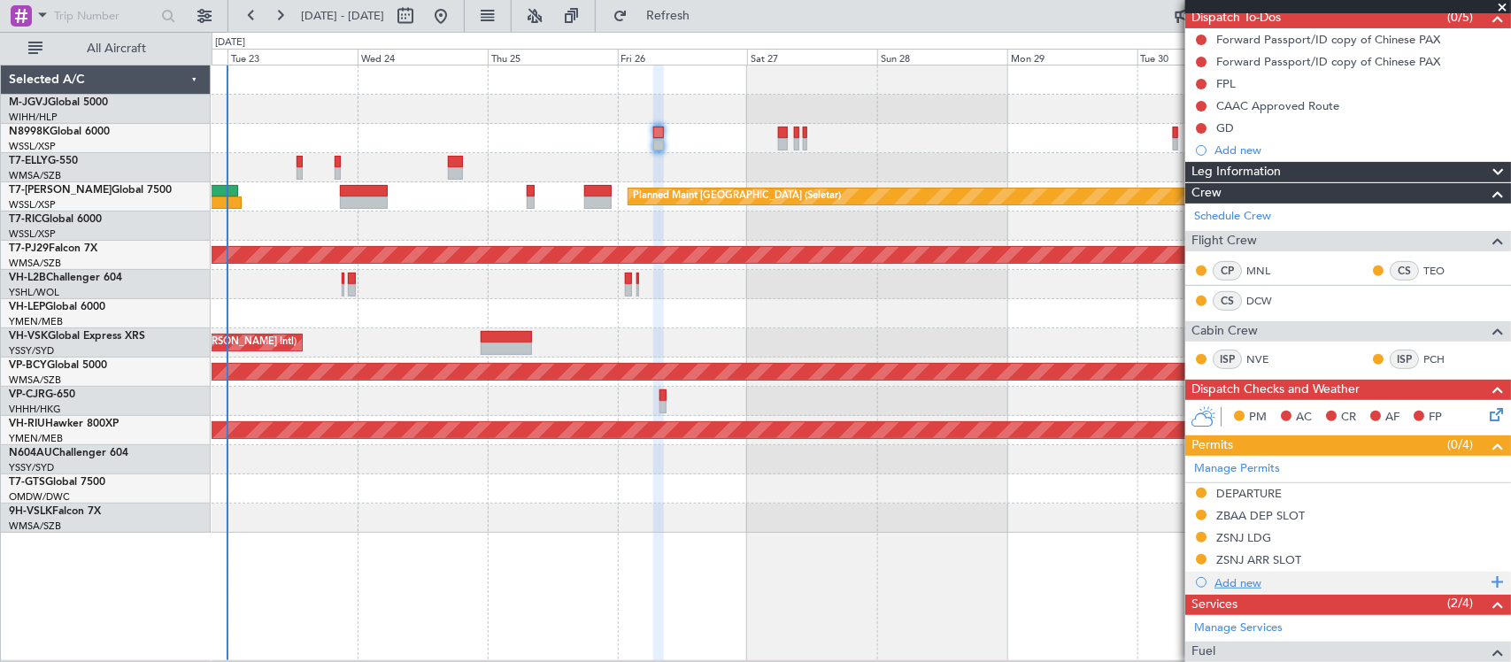
scroll to position [0, 0]
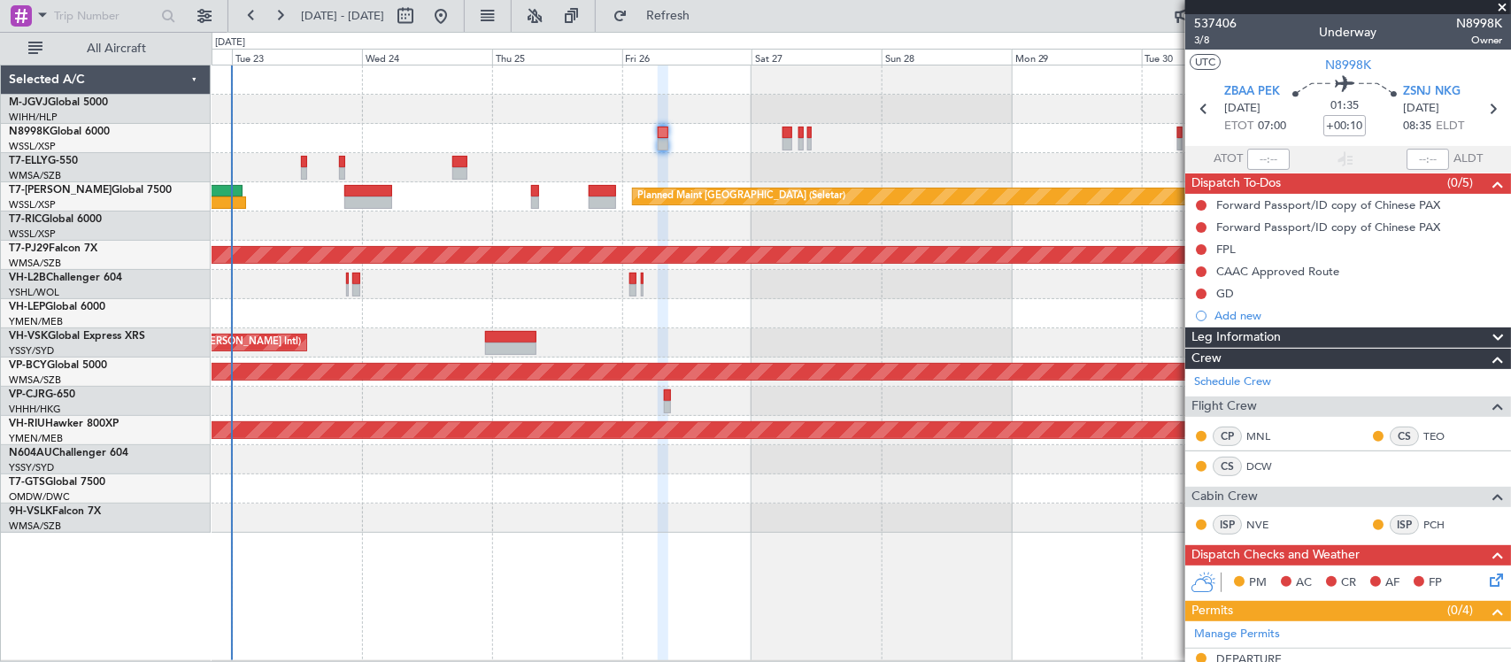
click at [997, 333] on div "Planned Maint [GEOGRAPHIC_DATA] ([GEOGRAPHIC_DATA] Intl) [PERSON_NAME] [GEOGRAP…" at bounding box center [861, 298] width 1298 height 467
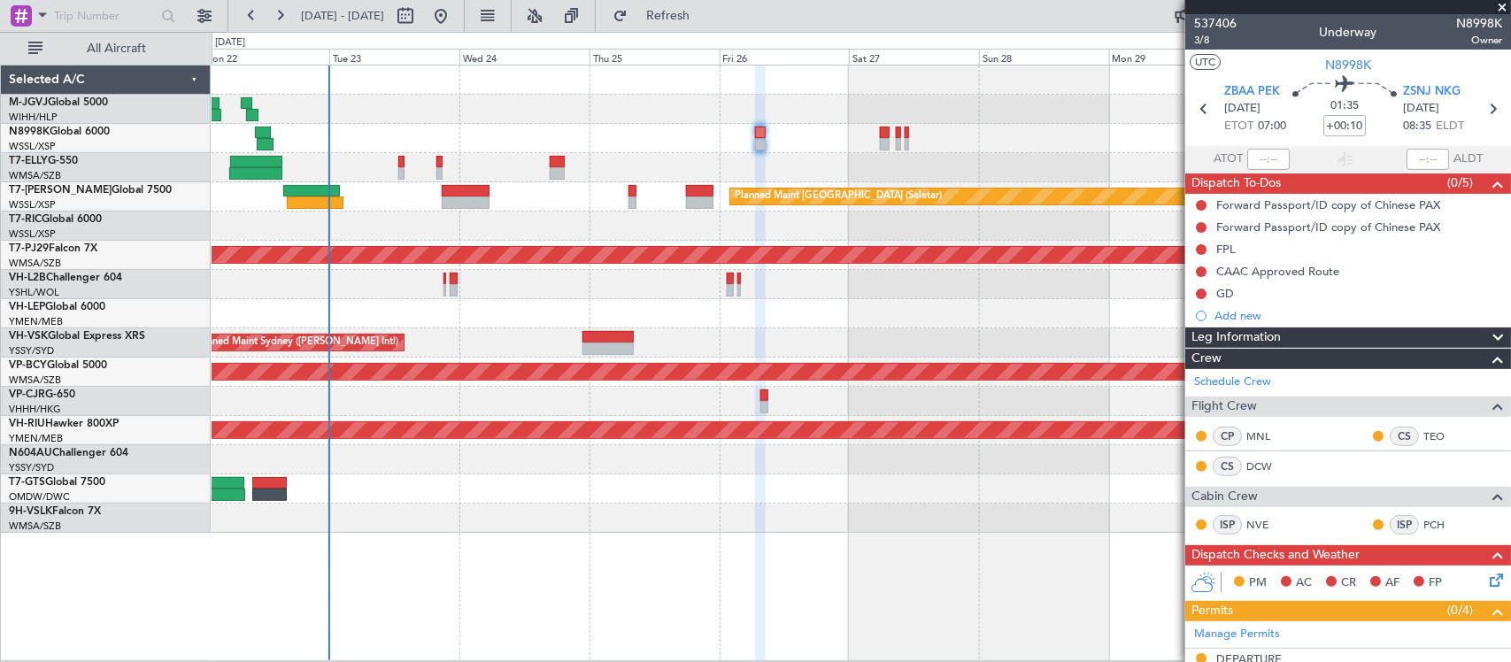
click at [919, 302] on div at bounding box center [861, 313] width 1298 height 29
